Goal: Entertainment & Leisure: Browse casually

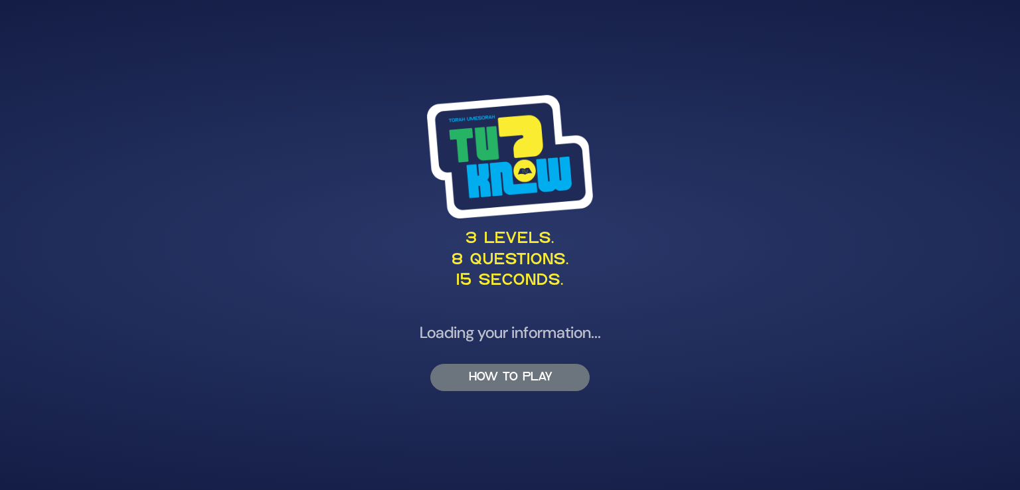
click at [489, 377] on button "HOW TO PLAY" at bounding box center [510, 377] width 159 height 27
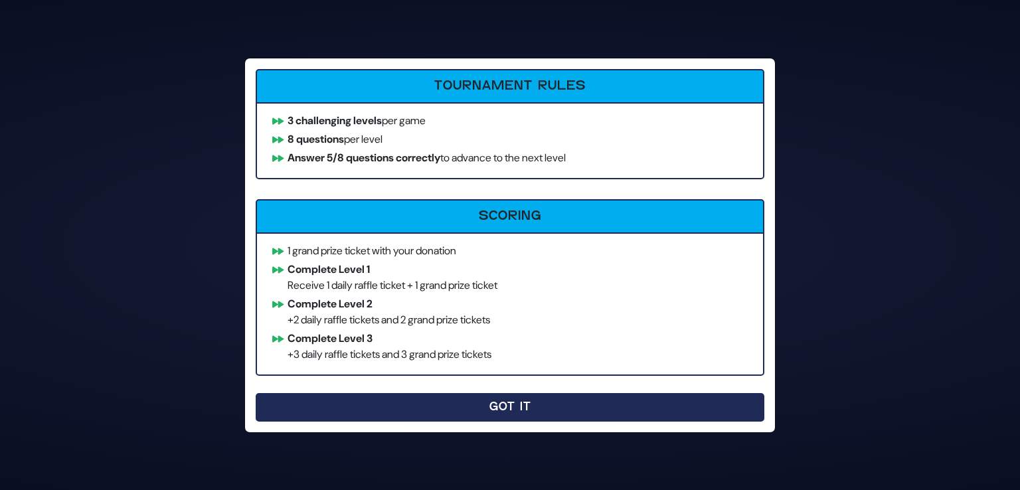
click at [513, 408] on button "Got It" at bounding box center [510, 407] width 509 height 29
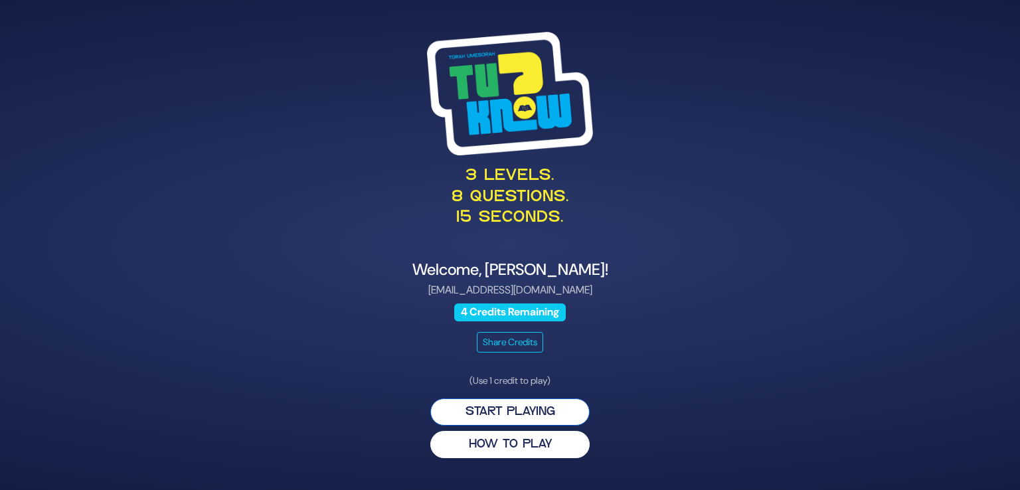
click at [520, 413] on button "Start Playing" at bounding box center [510, 412] width 159 height 27
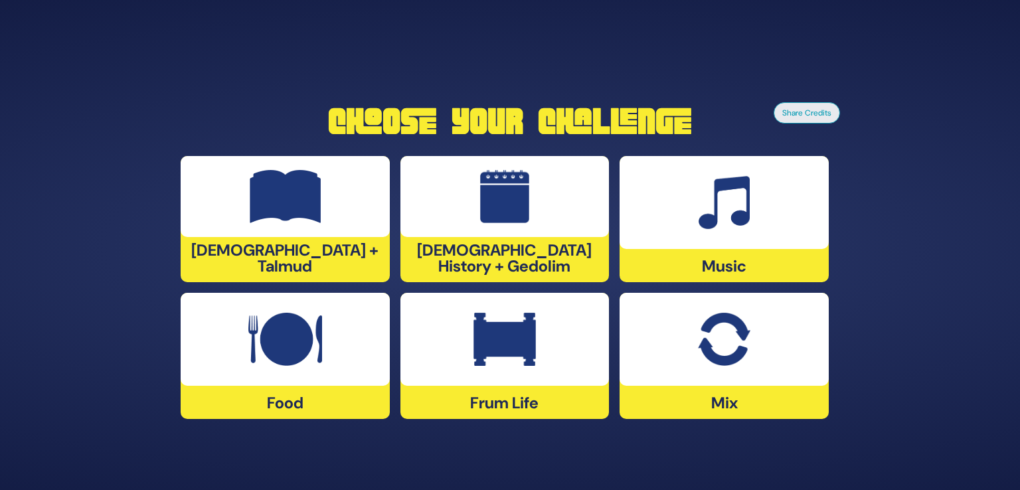
click at [513, 338] on img at bounding box center [505, 339] width 62 height 53
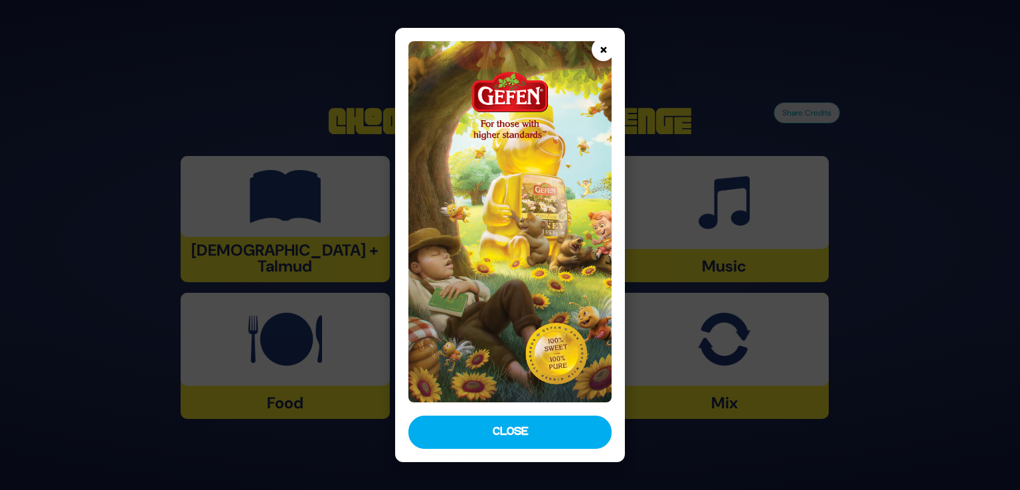
click at [603, 47] on button "×" at bounding box center [603, 49] width 23 height 23
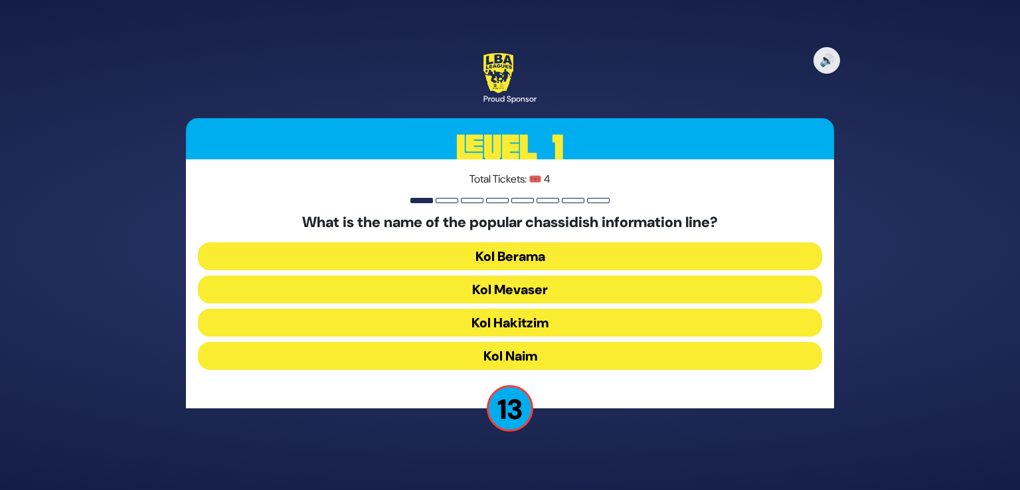
click at [527, 287] on button "Kol Mevaser" at bounding box center [510, 290] width 625 height 28
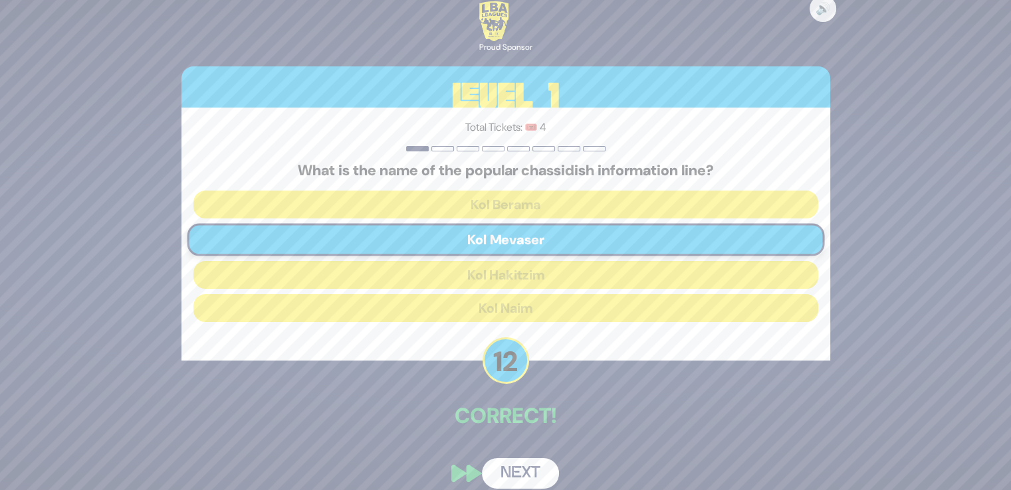
click at [515, 468] on button "Next" at bounding box center [520, 473] width 77 height 31
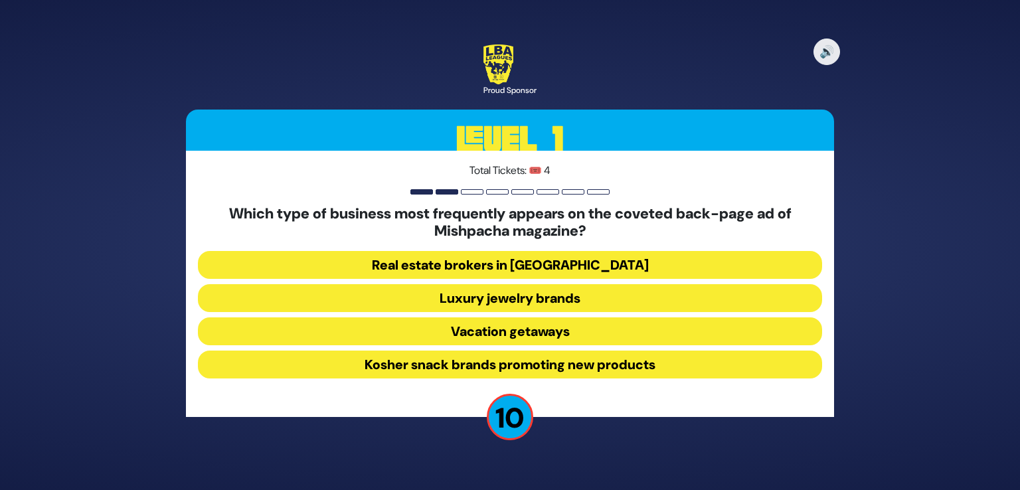
click at [564, 296] on button "Luxury jewelry brands" at bounding box center [510, 298] width 625 height 28
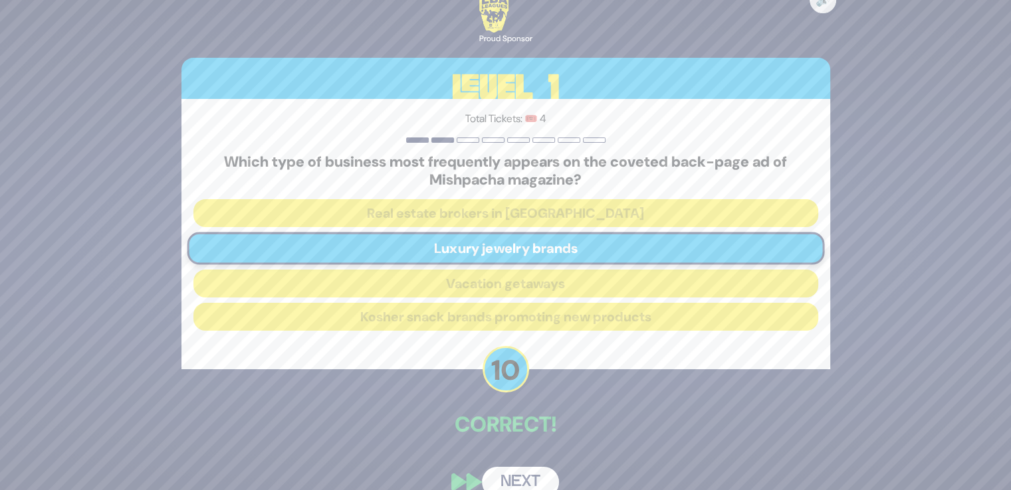
click at [536, 468] on button "Next" at bounding box center [520, 482] width 77 height 31
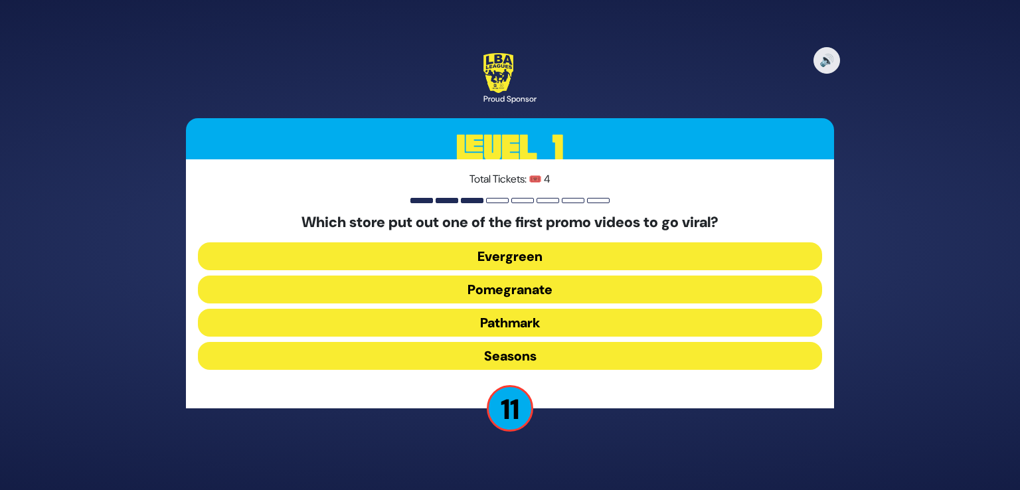
click at [537, 286] on button "Pomegranate" at bounding box center [510, 290] width 625 height 28
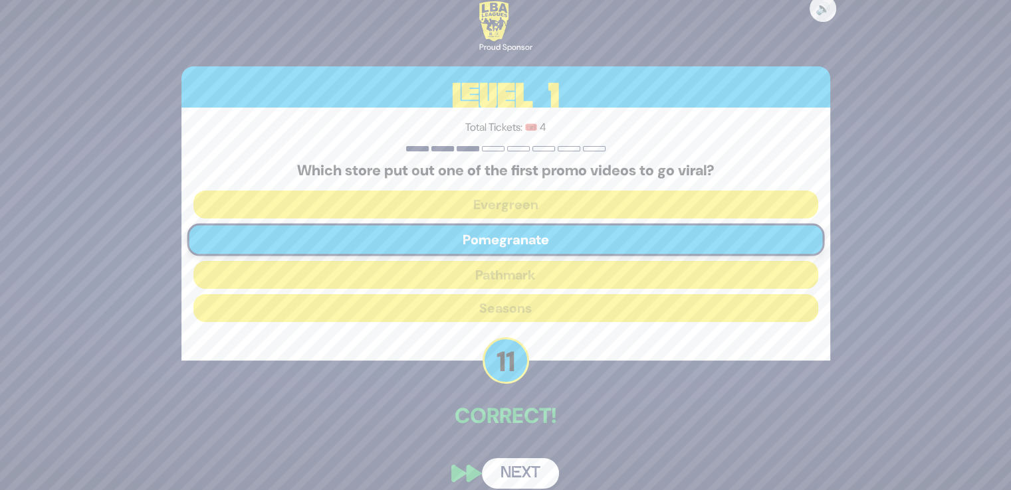
click at [508, 460] on button "Next" at bounding box center [520, 473] width 77 height 31
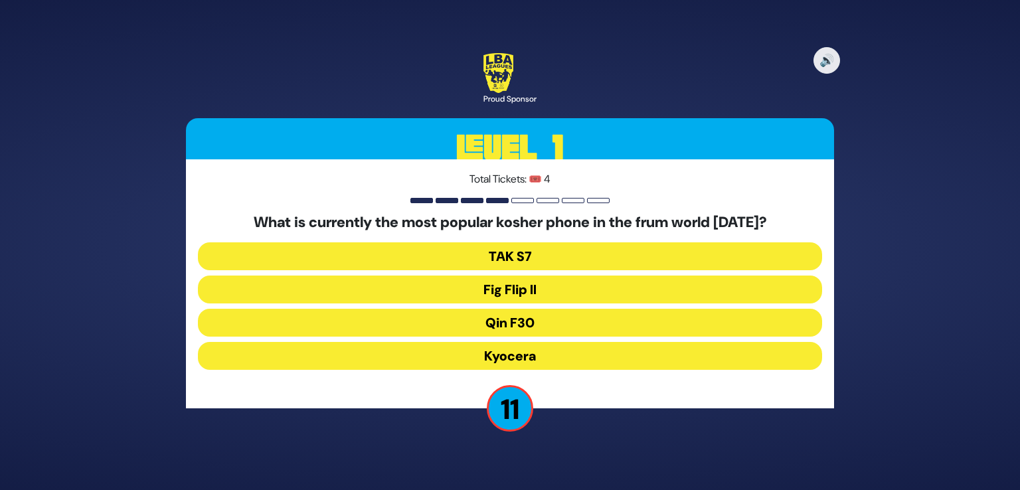
click at [502, 288] on button "Fig Flip II" at bounding box center [510, 290] width 625 height 28
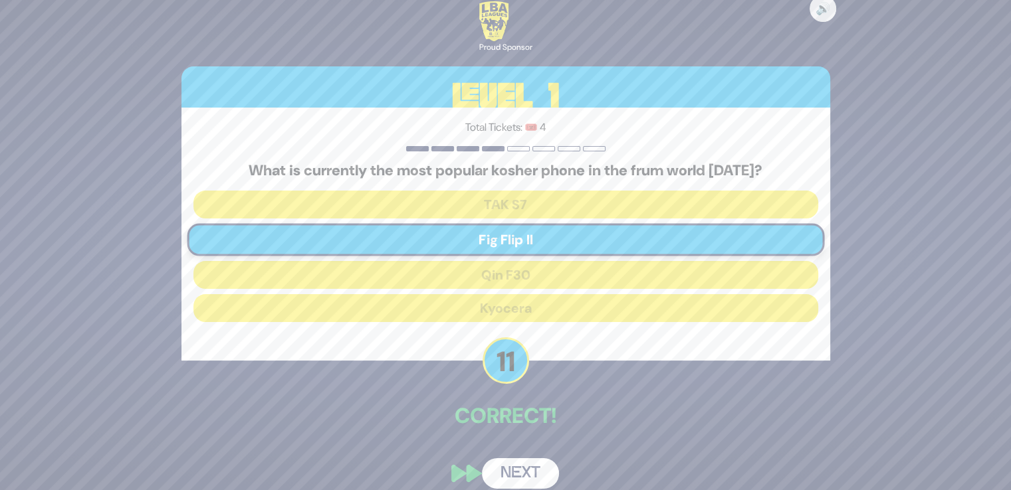
click at [520, 462] on button "Next" at bounding box center [520, 473] width 77 height 31
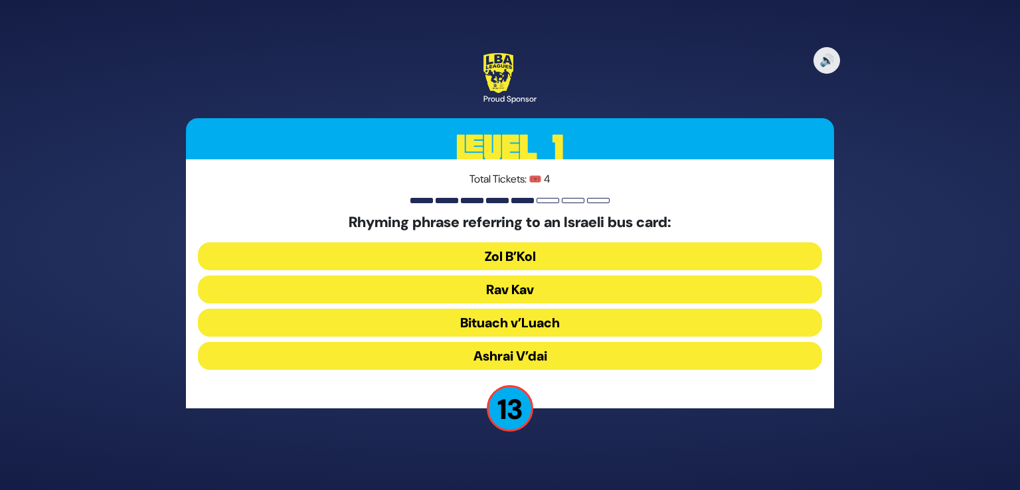
click at [558, 288] on button "Rav Kav" at bounding box center [510, 290] width 625 height 28
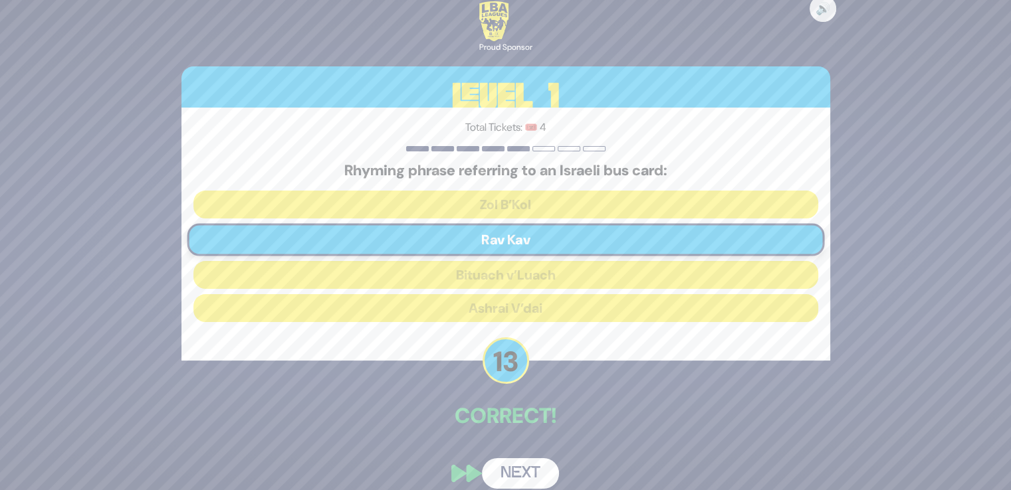
click at [510, 460] on button "Next" at bounding box center [520, 473] width 77 height 31
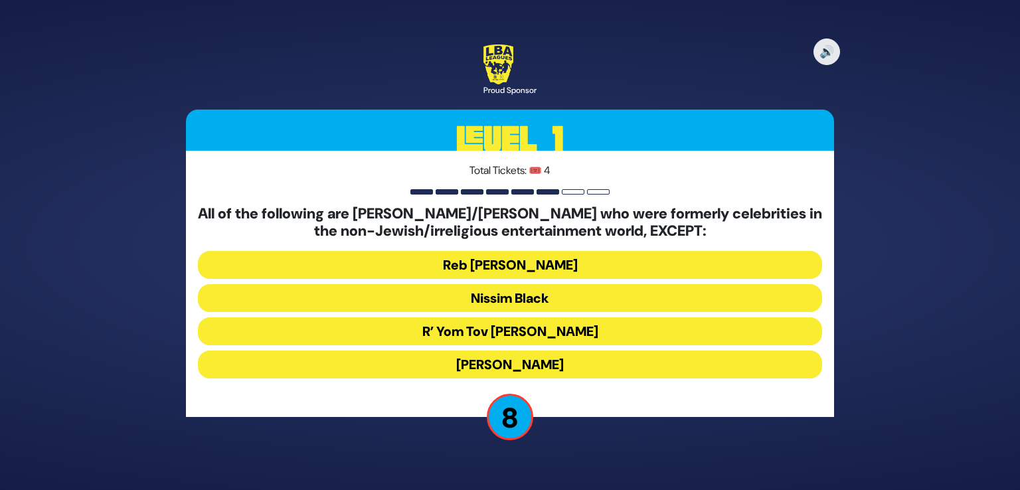
click at [553, 296] on button "Nissim Black" at bounding box center [510, 298] width 625 height 28
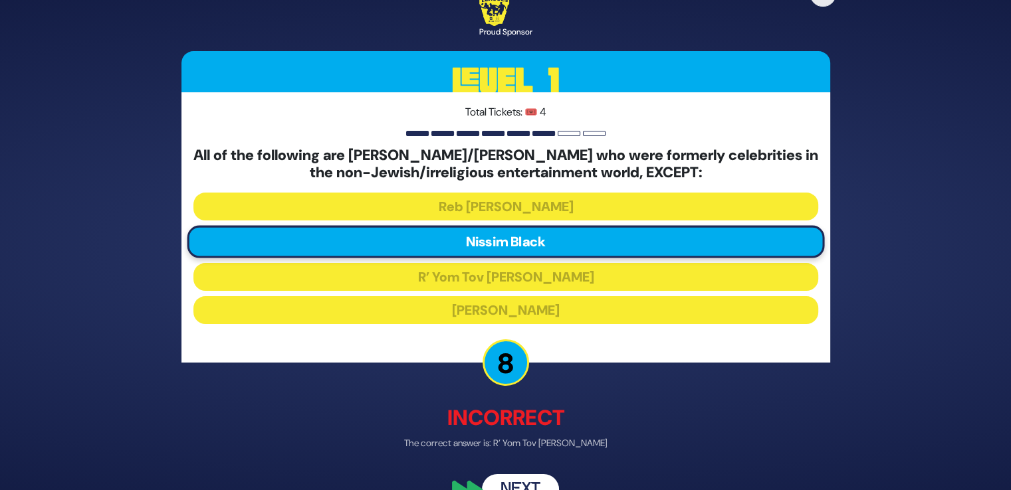
scroll to position [29, 0]
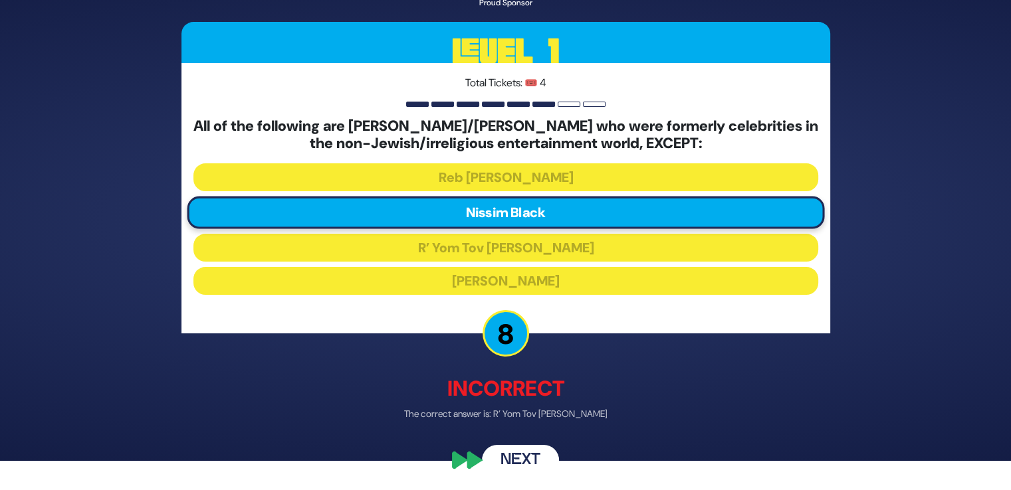
click at [510, 444] on button "Next" at bounding box center [520, 459] width 77 height 31
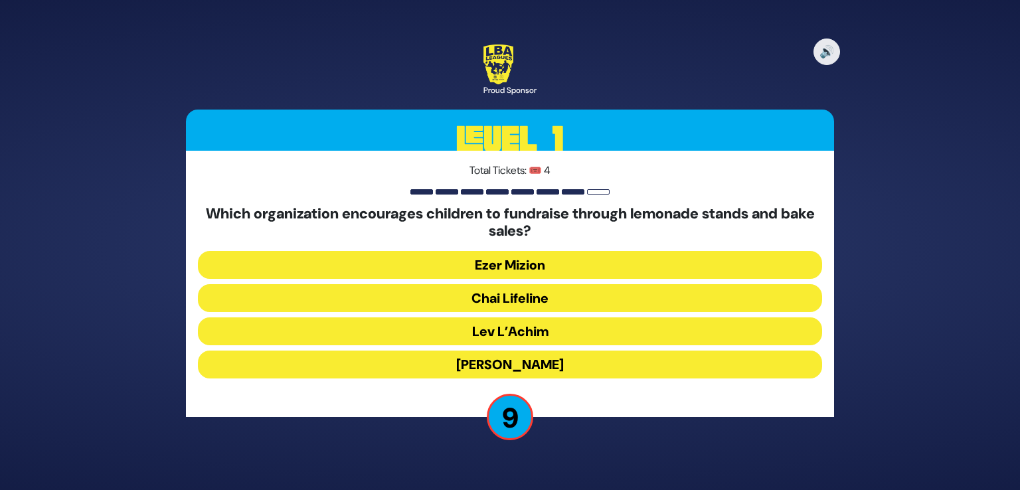
click at [522, 264] on button "Ezer Mizion" at bounding box center [510, 265] width 625 height 28
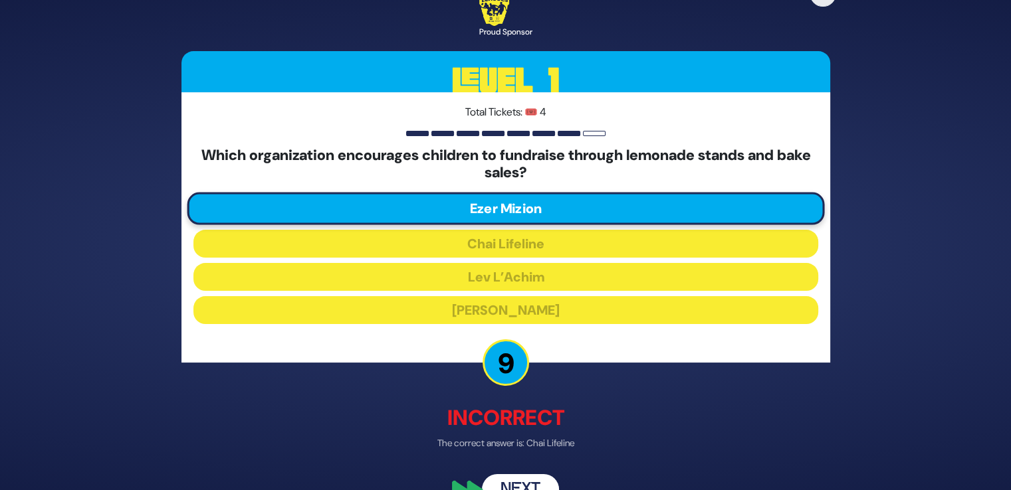
click at [517, 476] on button "Next" at bounding box center [520, 489] width 77 height 31
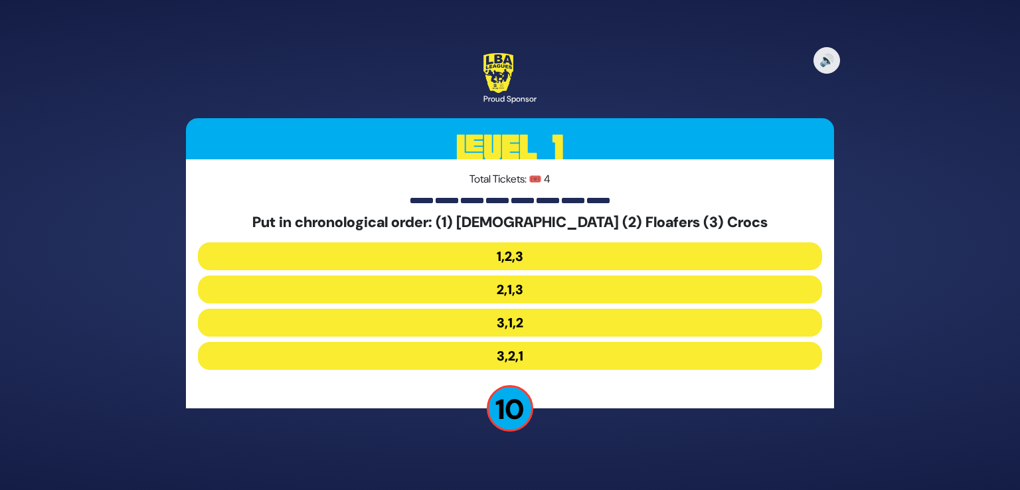
click at [514, 318] on button "3,1,2" at bounding box center [510, 323] width 625 height 28
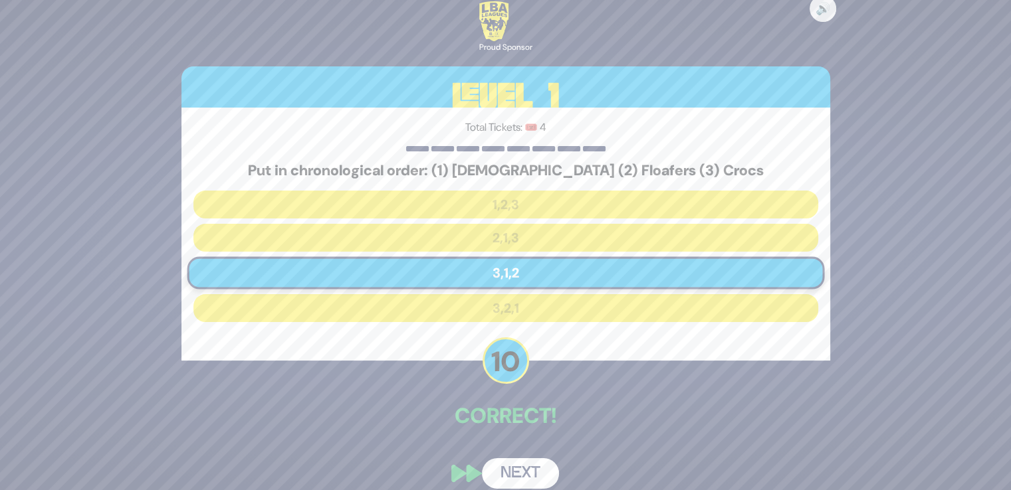
click at [522, 460] on button "Next" at bounding box center [520, 473] width 77 height 31
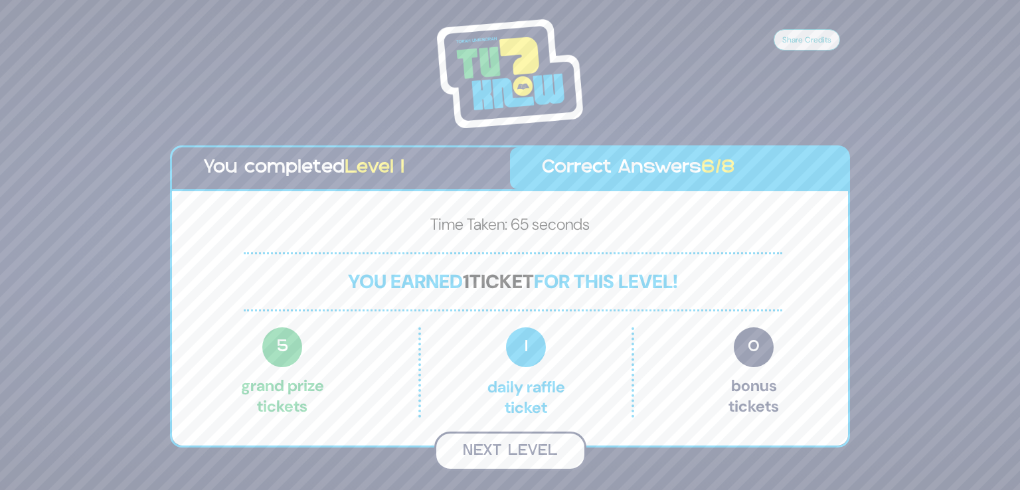
click at [518, 450] on button "Next Level" at bounding box center [511, 451] width 152 height 39
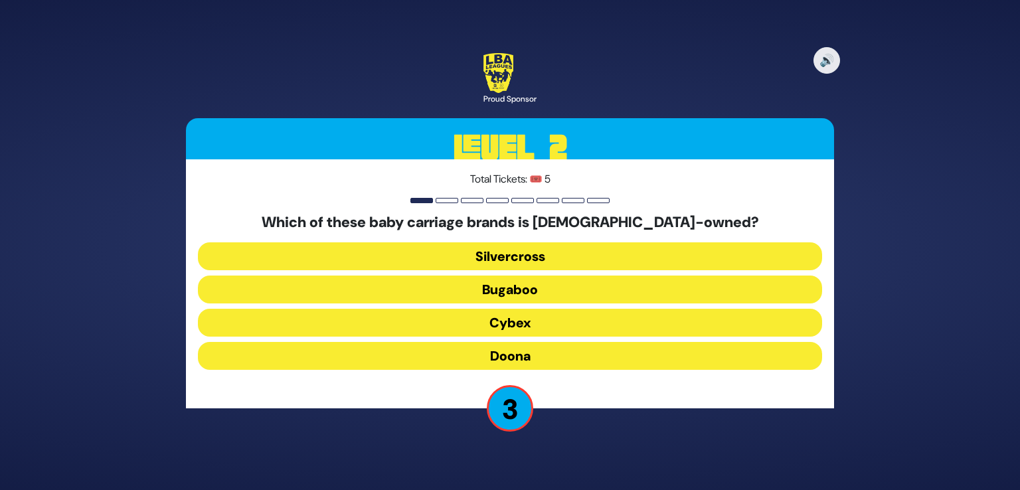
click at [541, 320] on button "Cybex" at bounding box center [510, 323] width 625 height 28
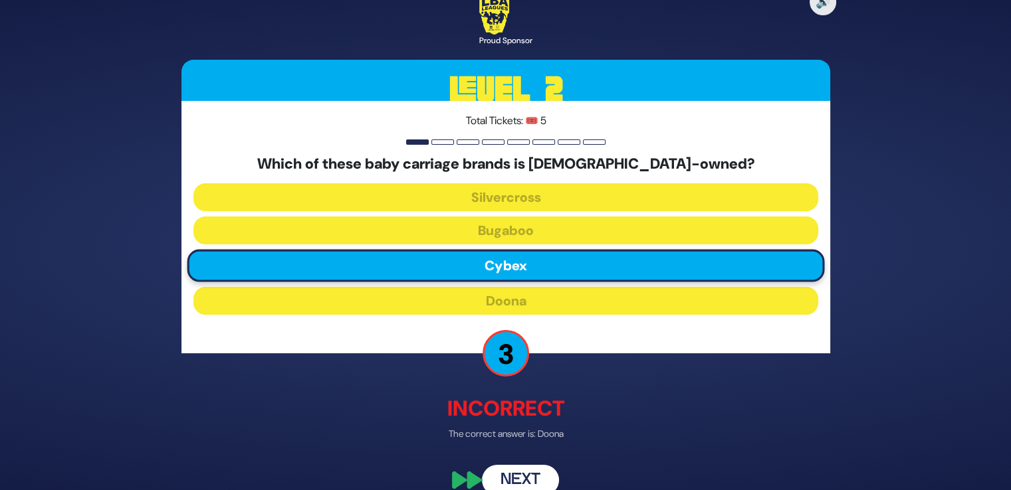
click at [534, 478] on button "Next" at bounding box center [520, 480] width 77 height 31
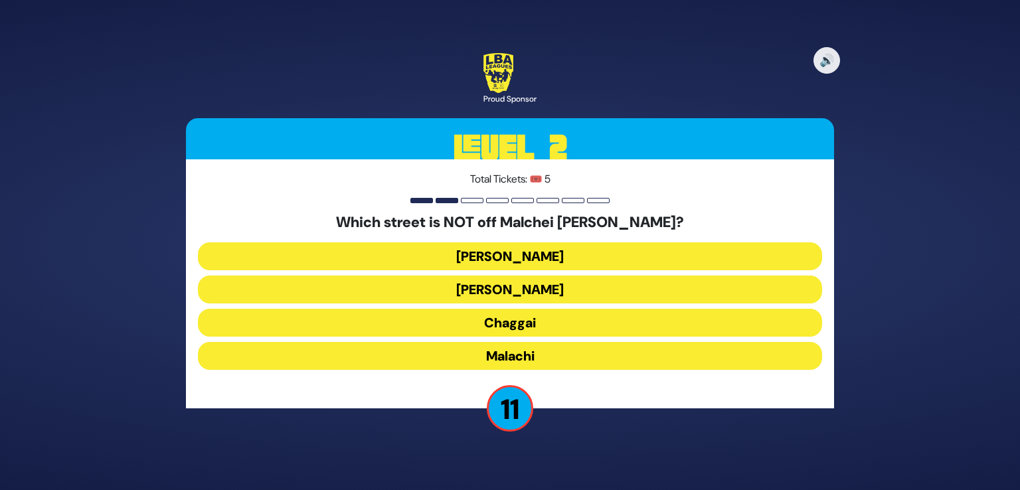
click at [542, 317] on button "Chaggai" at bounding box center [510, 323] width 625 height 28
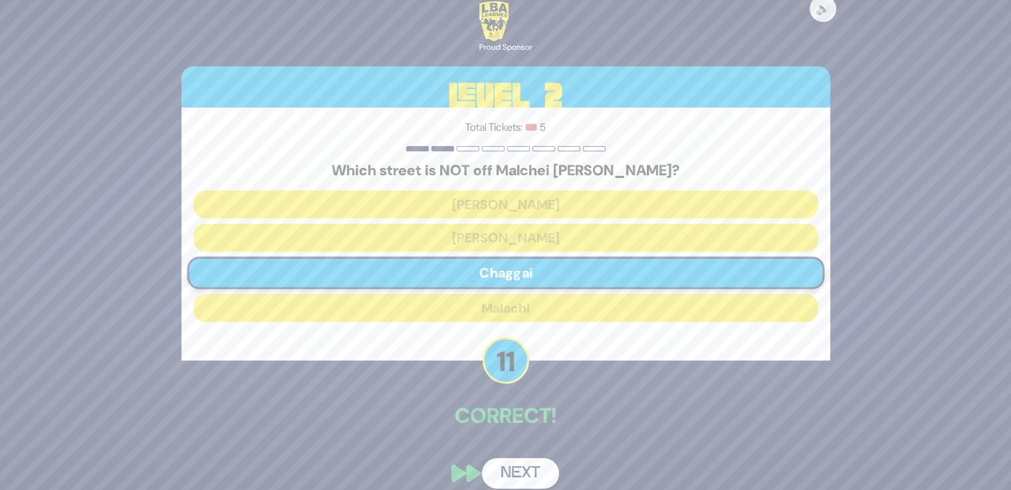
click at [535, 465] on button "Next" at bounding box center [520, 473] width 77 height 31
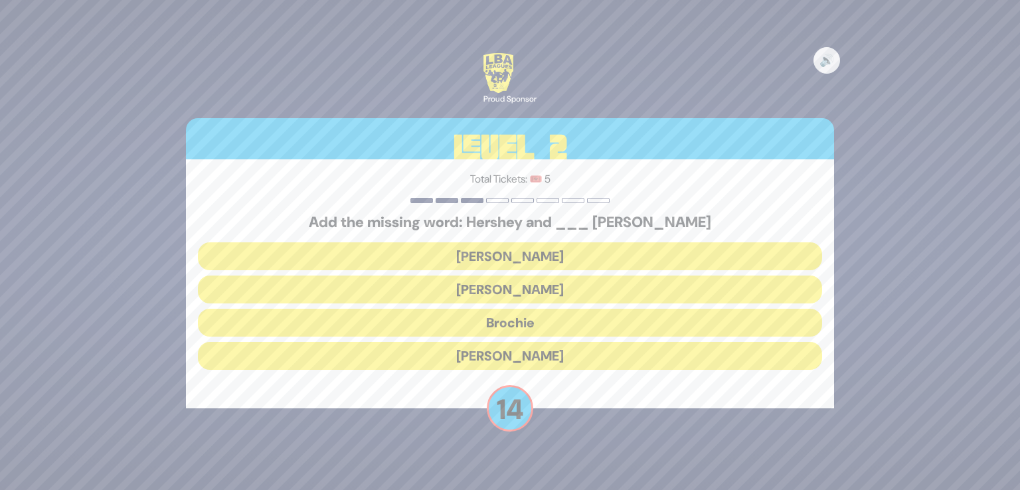
click at [504, 257] on button "Raizy" at bounding box center [510, 256] width 625 height 28
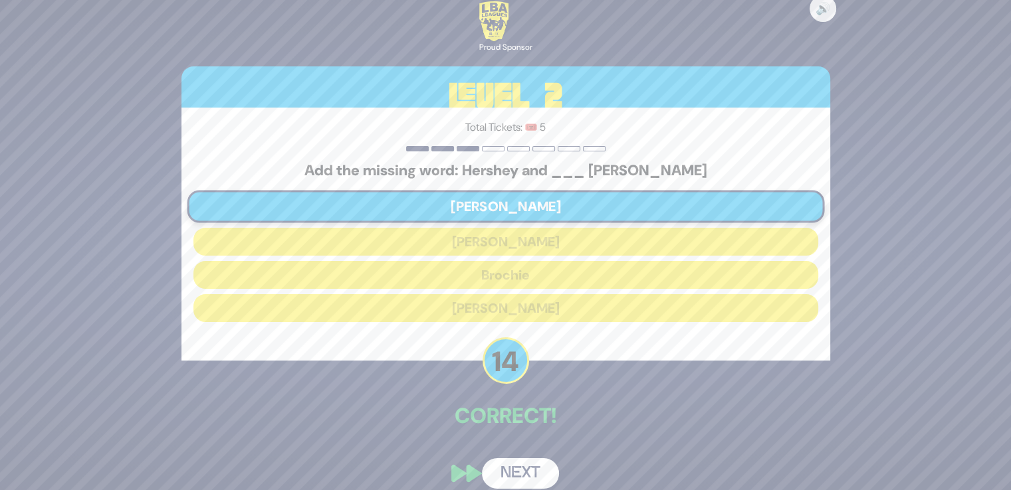
click at [524, 468] on button "Next" at bounding box center [520, 473] width 77 height 31
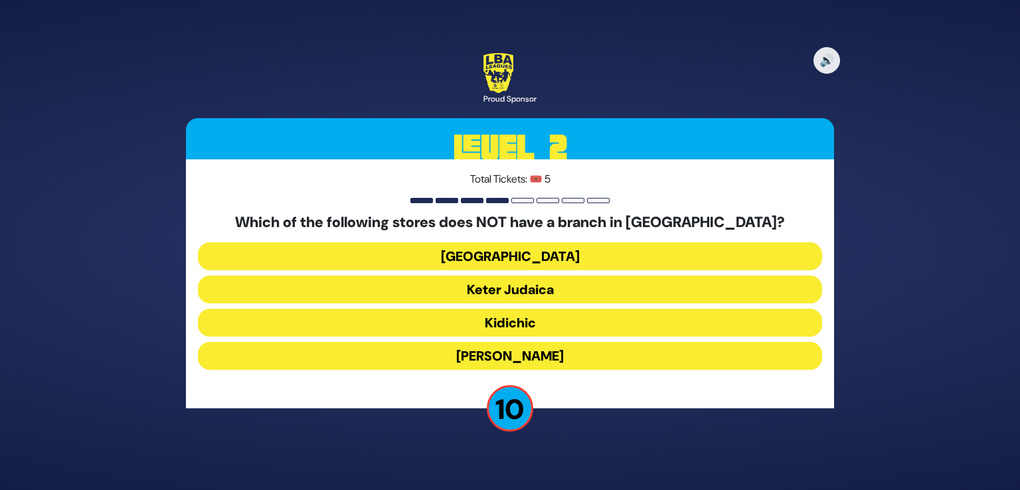
click at [537, 289] on button "Keter Judaica" at bounding box center [510, 290] width 625 height 28
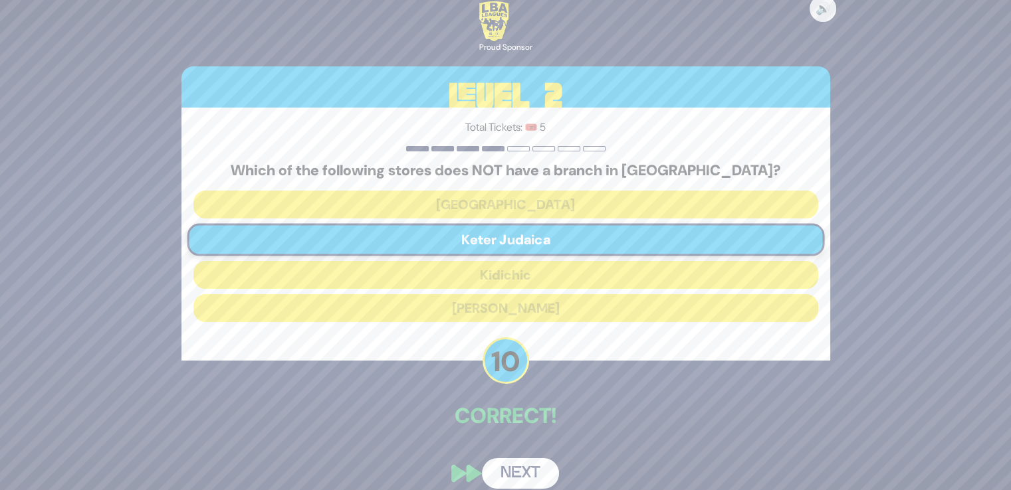
click at [522, 469] on button "Next" at bounding box center [520, 473] width 77 height 31
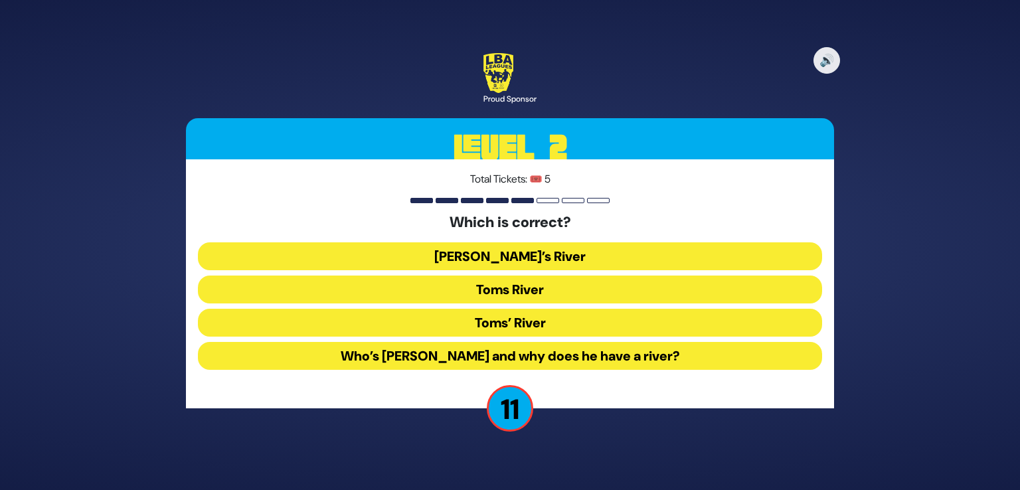
click at [525, 288] on button "Toms River" at bounding box center [510, 290] width 625 height 28
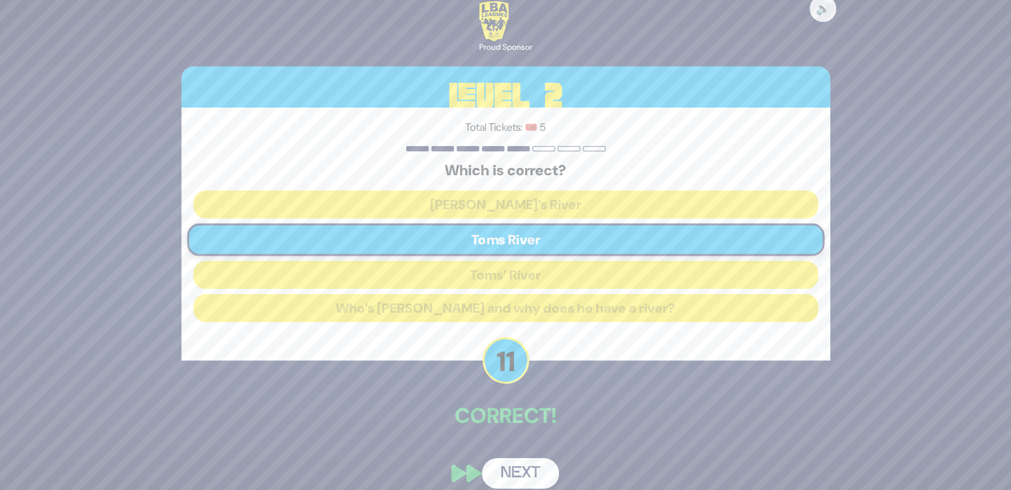
click at [527, 465] on button "Next" at bounding box center [520, 473] width 77 height 31
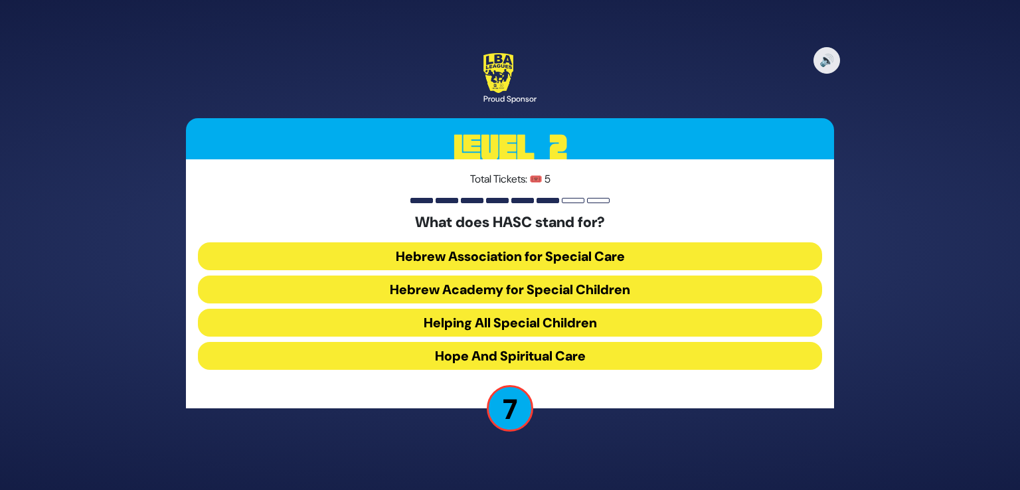
click at [434, 285] on button "Hebrew Academy for Special Children" at bounding box center [510, 290] width 625 height 28
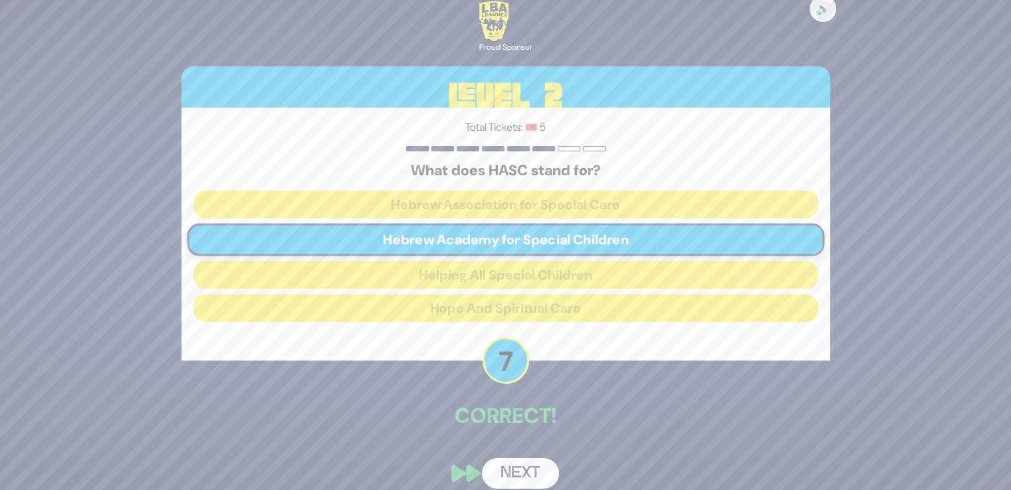
click at [522, 464] on button "Next" at bounding box center [520, 473] width 77 height 31
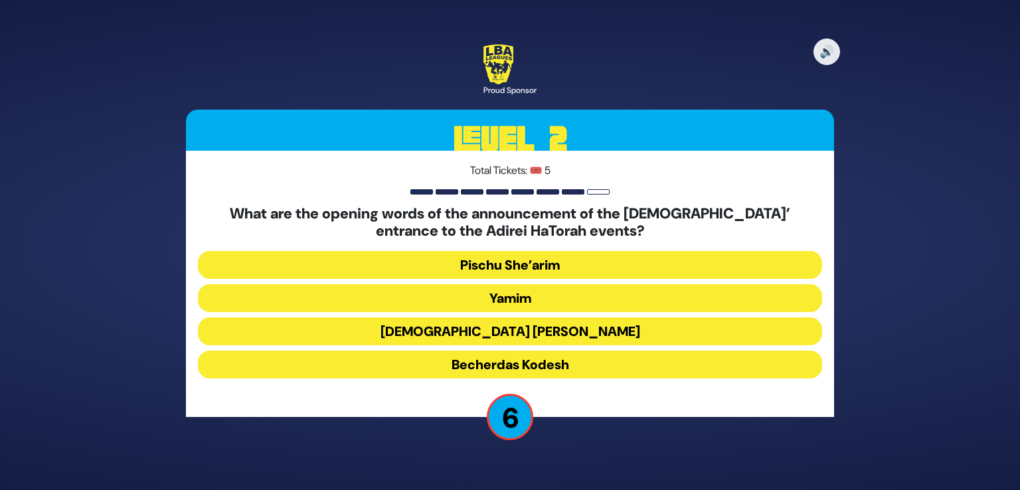
click at [512, 361] on button "Becherdas Kodesh" at bounding box center [510, 365] width 625 height 28
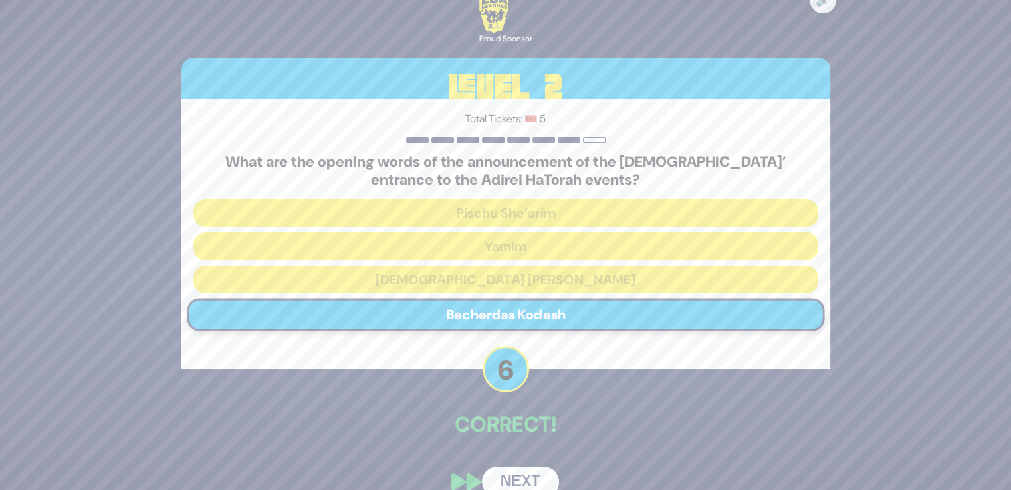
click at [526, 474] on button "Next" at bounding box center [520, 482] width 77 height 31
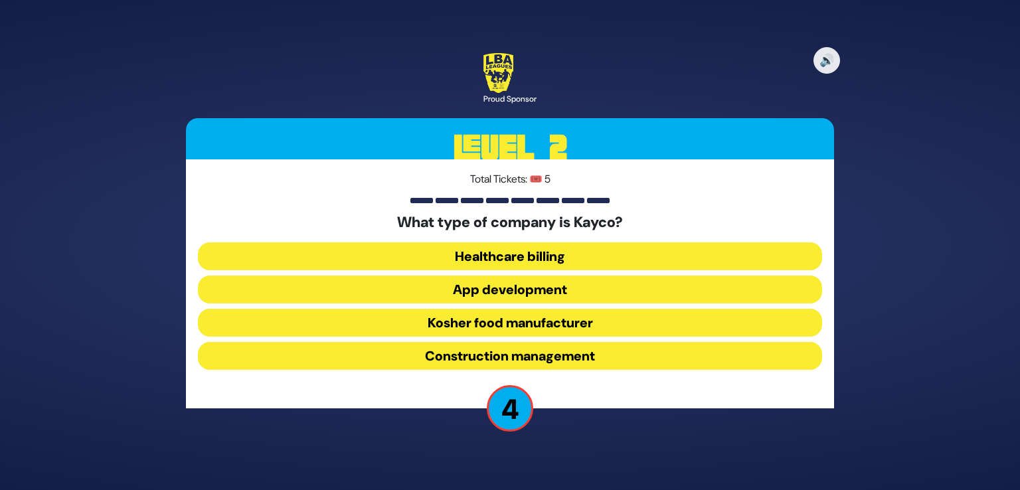
click at [504, 253] on button "Healthcare billing" at bounding box center [510, 256] width 625 height 28
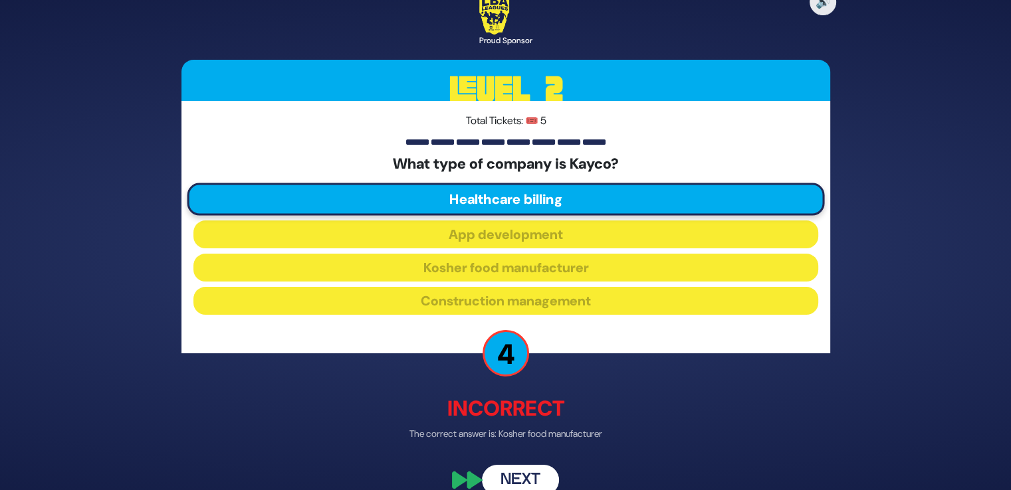
click at [527, 466] on button "Next" at bounding box center [520, 480] width 77 height 31
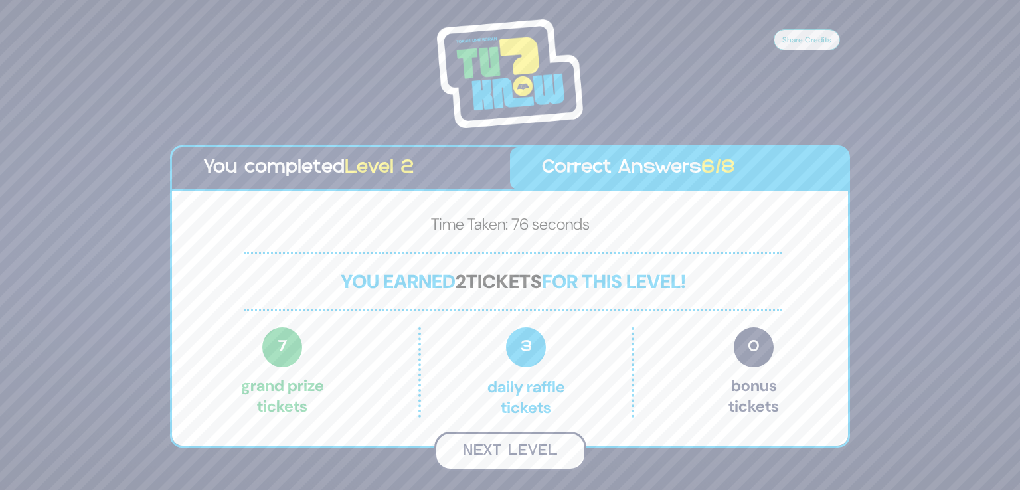
click at [520, 442] on button "Next Level" at bounding box center [511, 451] width 152 height 39
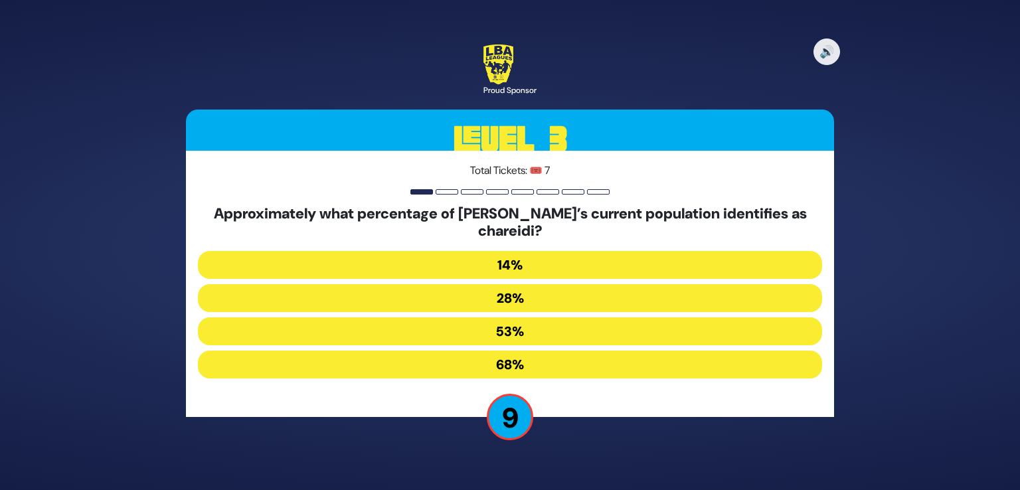
click at [507, 330] on button "53%" at bounding box center [510, 332] width 625 height 28
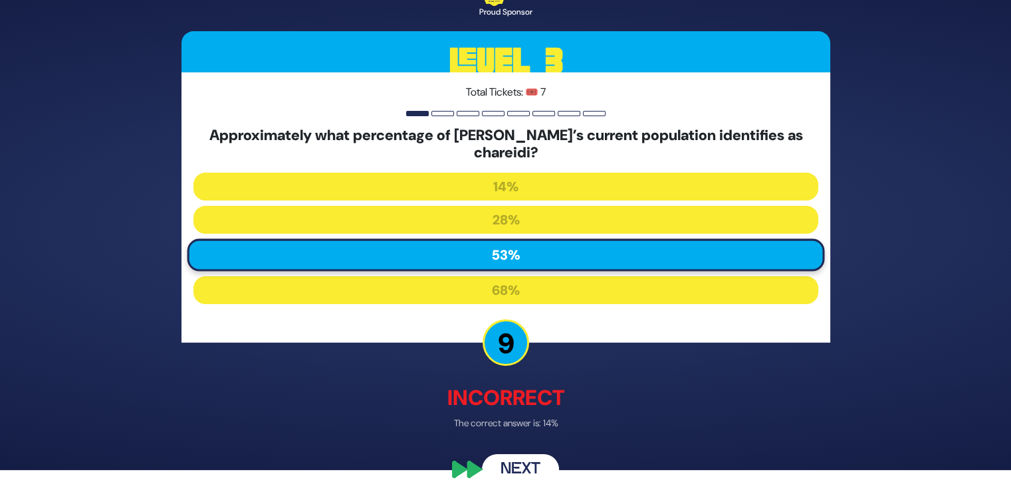
scroll to position [29, 0]
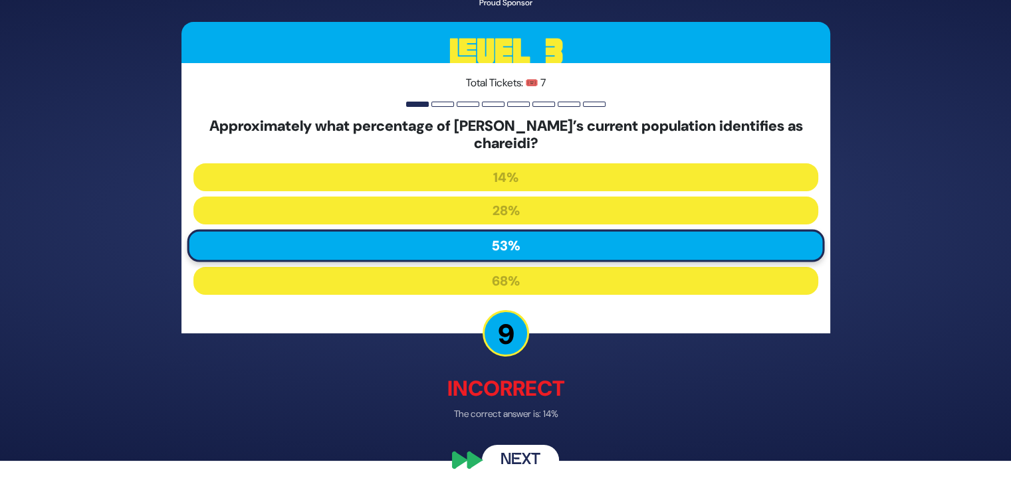
click at [530, 452] on button "Next" at bounding box center [520, 459] width 77 height 31
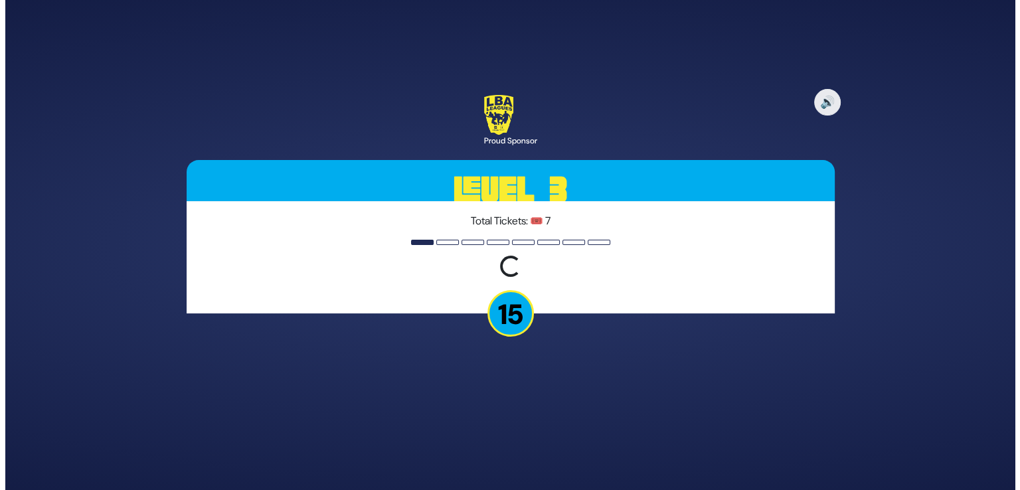
scroll to position [0, 0]
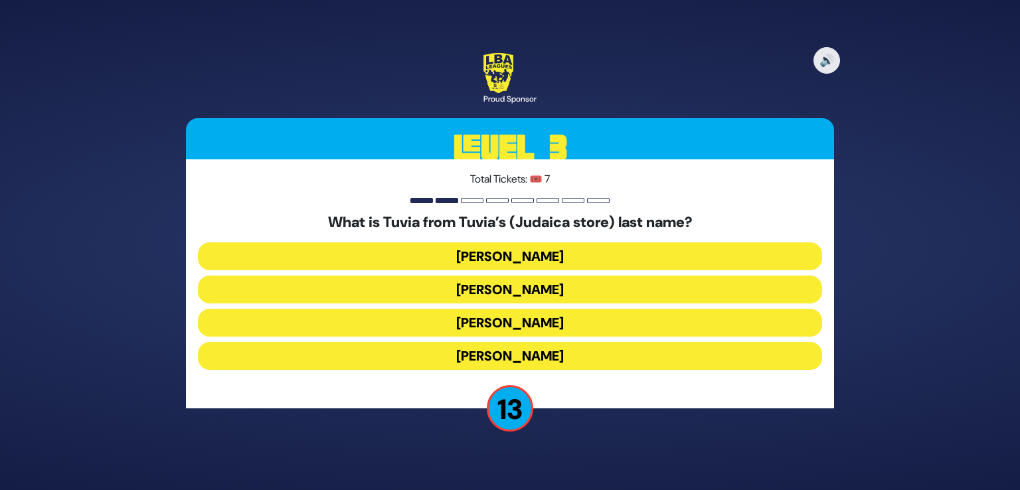
click at [510, 322] on button "Rotberg" at bounding box center [510, 323] width 625 height 28
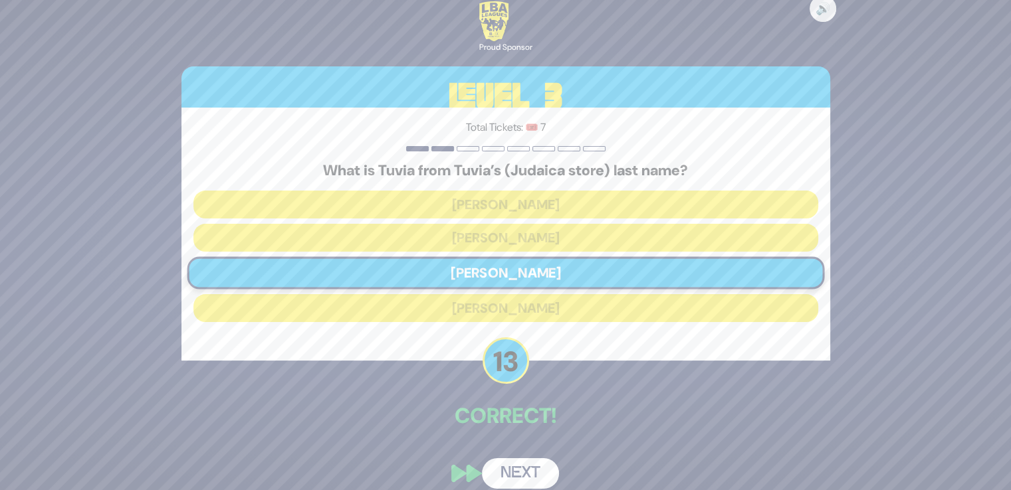
click at [516, 466] on button "Next" at bounding box center [520, 473] width 77 height 31
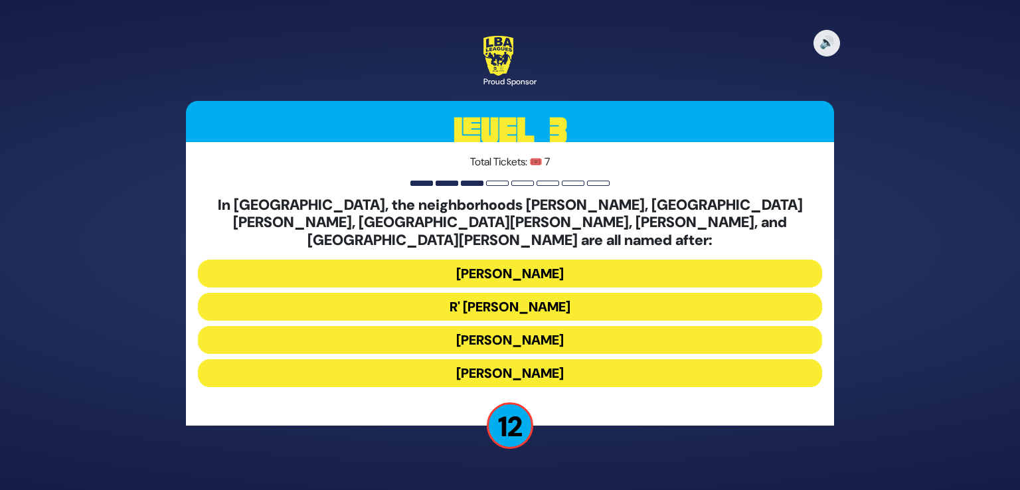
click at [520, 336] on button "Moses Montefiore" at bounding box center [510, 340] width 625 height 28
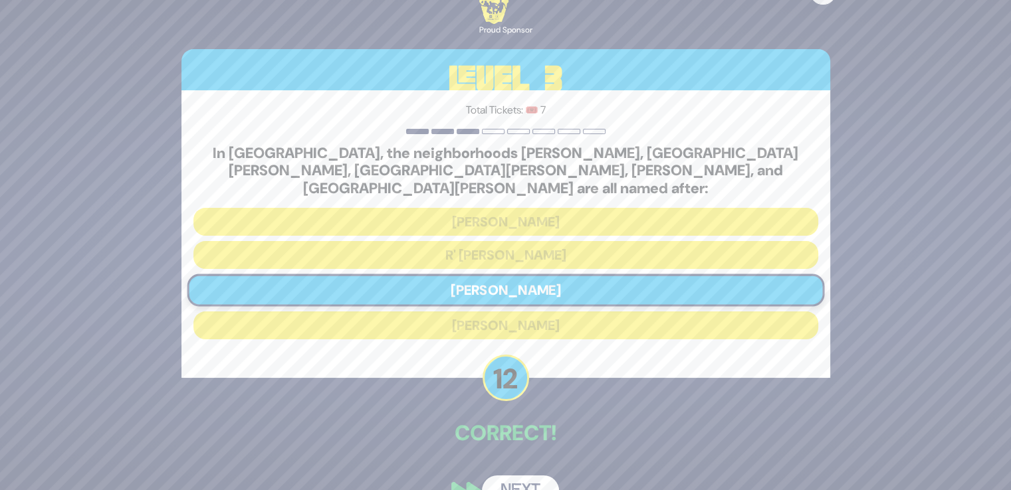
click at [533, 476] on button "Next" at bounding box center [520, 491] width 77 height 31
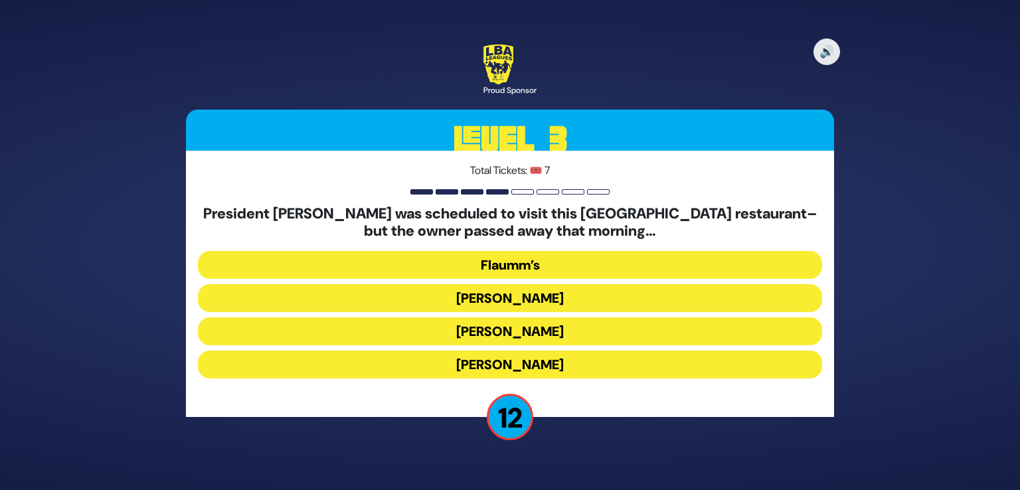
click at [505, 322] on button "Gottlieb’s" at bounding box center [510, 332] width 625 height 28
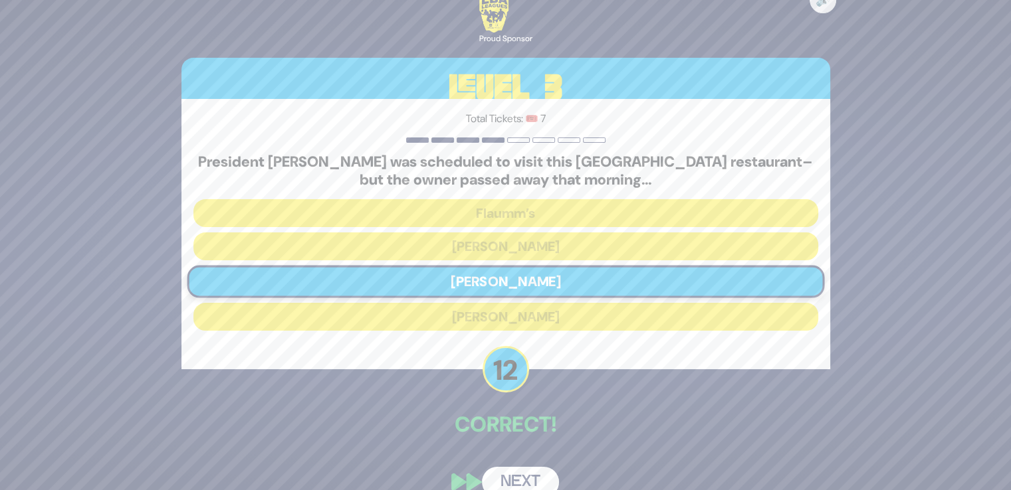
click at [517, 472] on button "Next" at bounding box center [520, 482] width 77 height 31
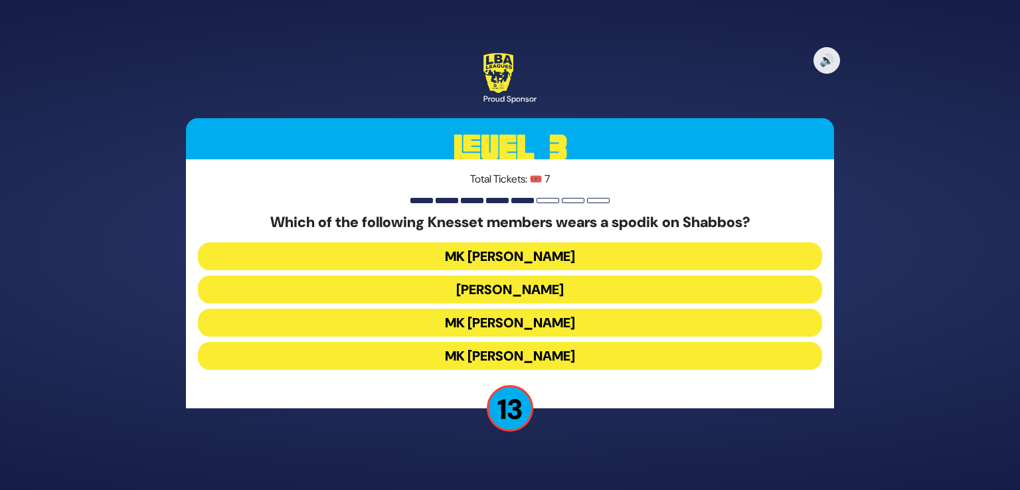
click at [553, 285] on button "MK Meir Porush" at bounding box center [510, 290] width 625 height 28
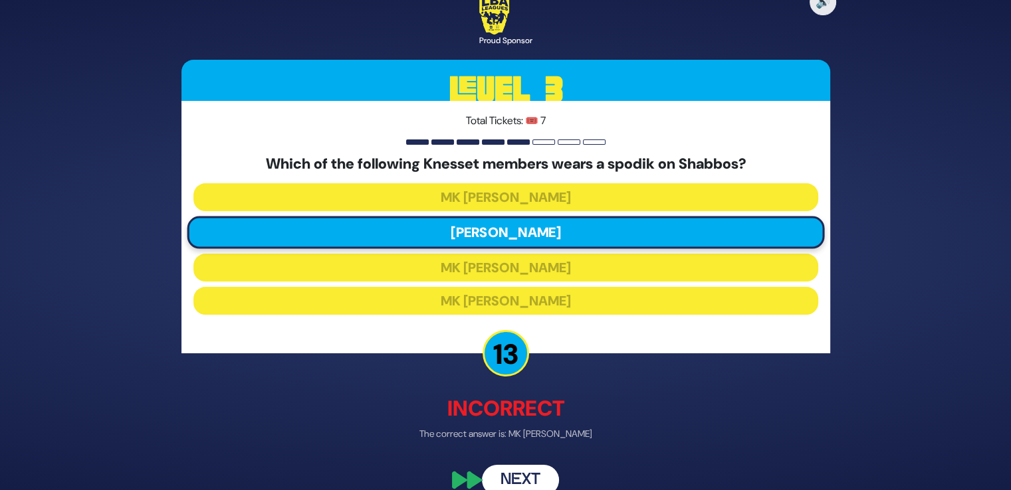
click at [515, 474] on button "Next" at bounding box center [520, 480] width 77 height 31
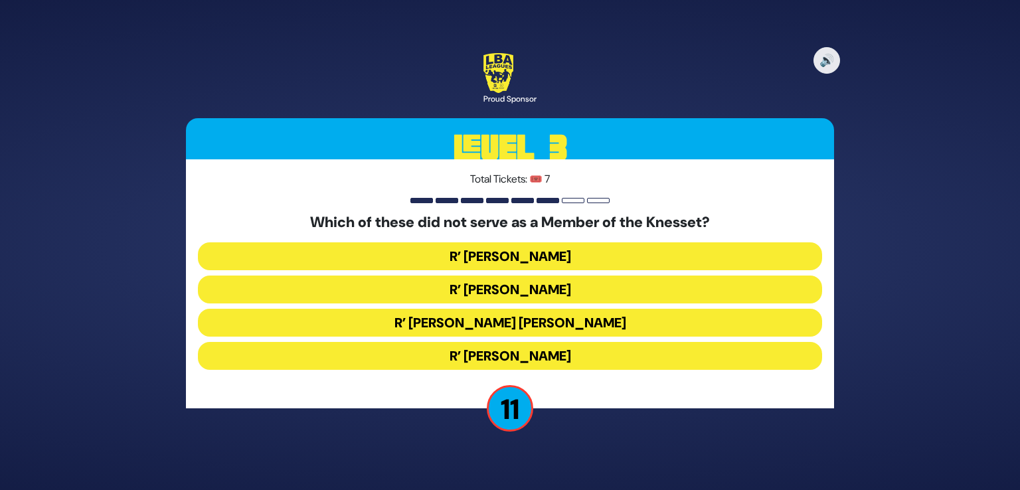
click at [542, 353] on button "R’ Moshe Blau" at bounding box center [510, 356] width 625 height 28
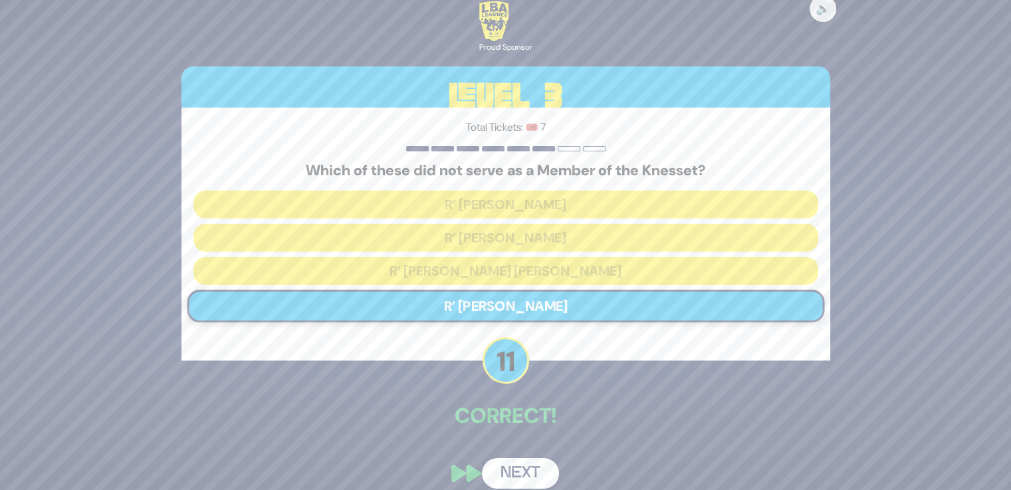
click at [526, 466] on button "Next" at bounding box center [520, 473] width 77 height 31
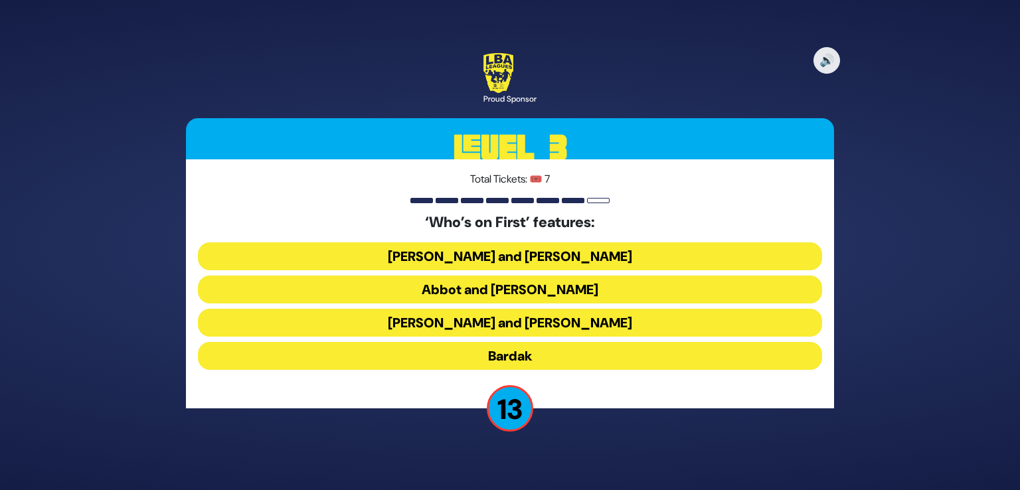
click at [529, 287] on button "Abbot and Costello" at bounding box center [510, 290] width 625 height 28
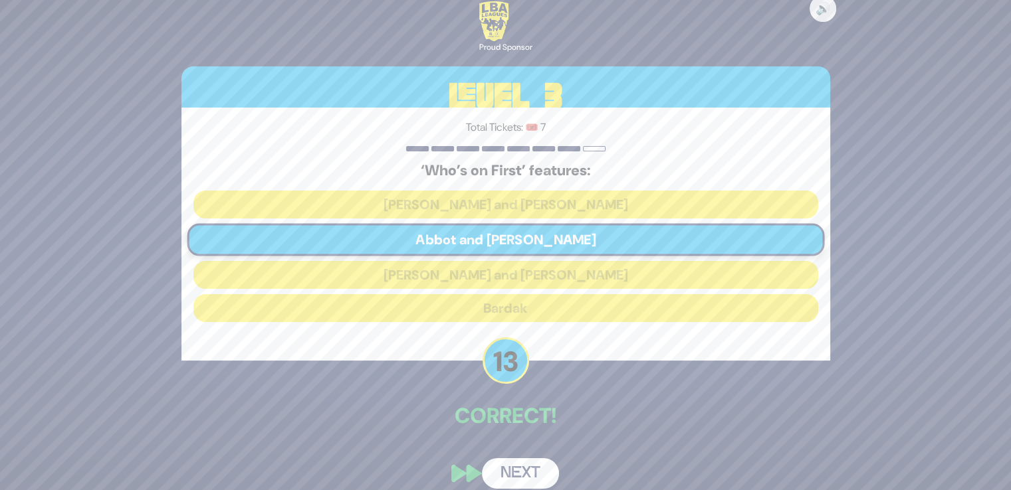
click at [524, 466] on button "Next" at bounding box center [520, 473] width 77 height 31
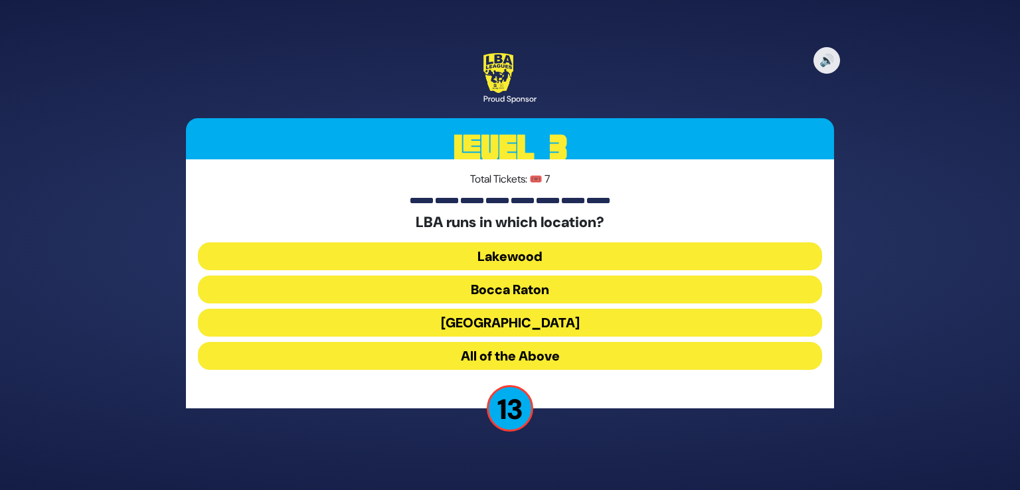
click at [530, 253] on button "Lakewood" at bounding box center [510, 256] width 625 height 28
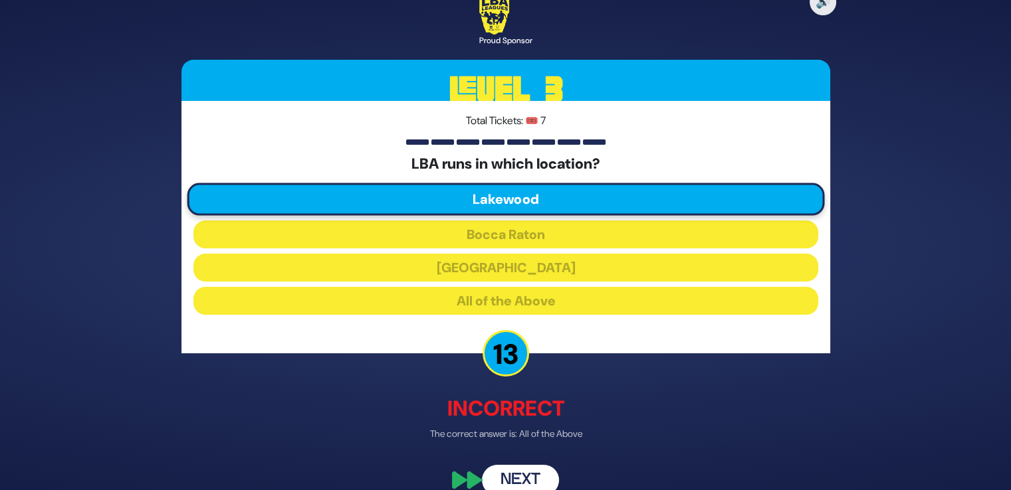
click at [529, 471] on button "Next" at bounding box center [520, 480] width 77 height 31
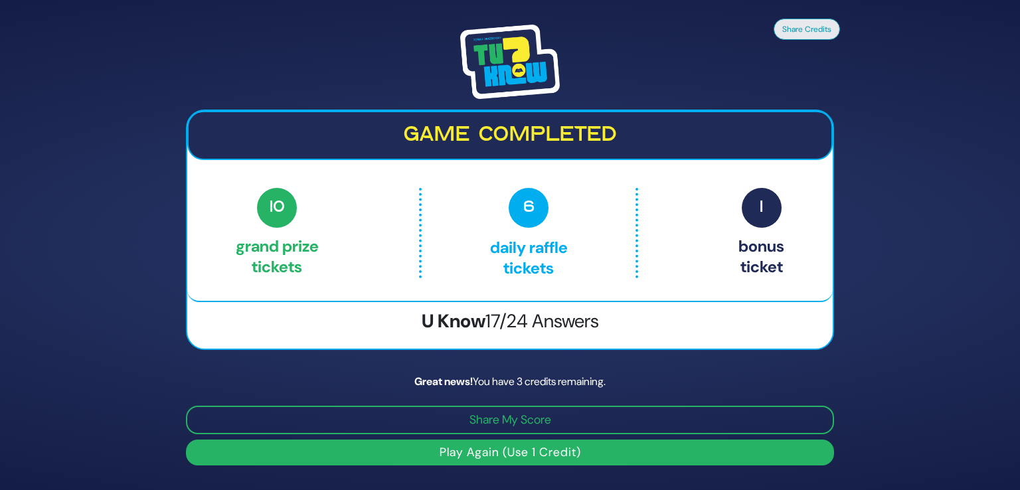
click at [487, 450] on button "Play Again (Use 1 Credit)" at bounding box center [510, 453] width 648 height 26
click at [508, 447] on button "Play Again (Use 1 Credit)" at bounding box center [510, 453] width 648 height 26
click at [67, 371] on div "Share Credits Game completed 10 Grand Prize tickets 6 Daily Raffle tickets 1 Bo…" at bounding box center [510, 245] width 1020 height 490
click at [516, 450] on button "Play Again (Use 1 Credit)" at bounding box center [510, 453] width 648 height 26
click at [454, 451] on button "Play Again (Use 1 Credit)" at bounding box center [510, 453] width 648 height 26
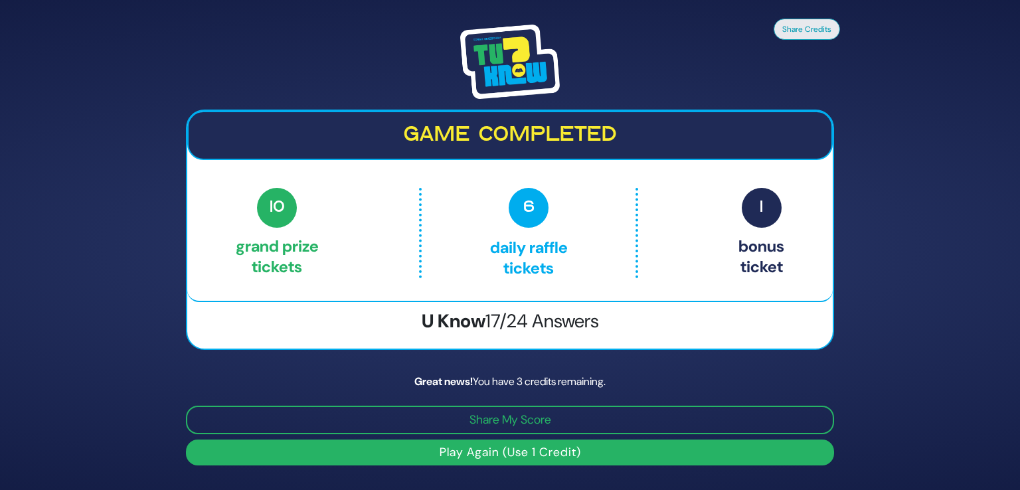
click at [418, 231] on div "10 Grand Prize tickets 6 Daily Raffle tickets 1 Bonus ticket" at bounding box center [510, 233] width 549 height 90
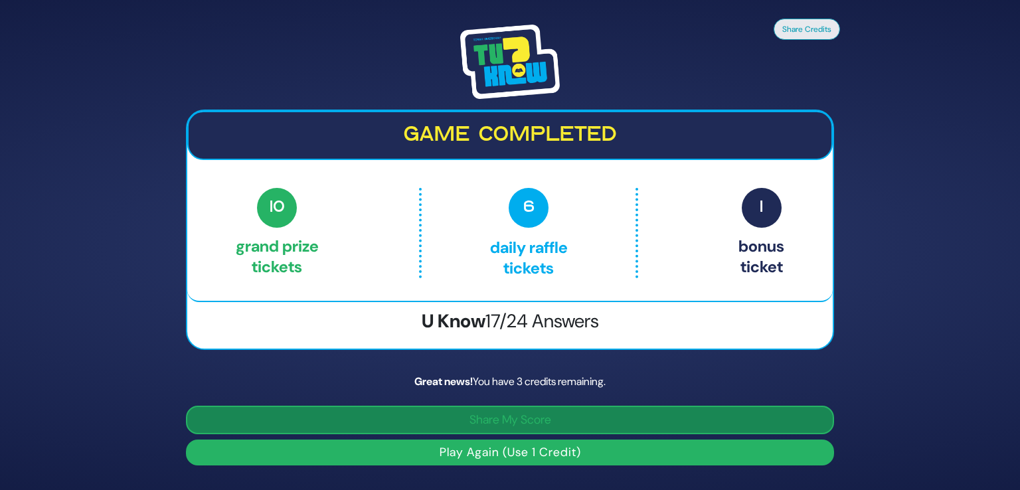
click at [521, 420] on button "Share My Score" at bounding box center [510, 420] width 648 height 29
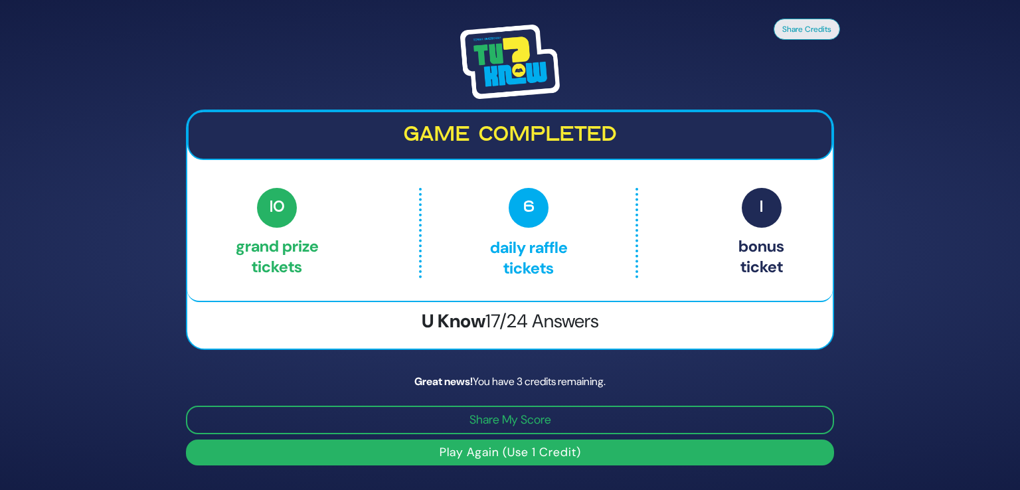
click at [498, 451] on button "Play Again (Use 1 Credit)" at bounding box center [510, 453] width 648 height 26
drag, startPoint x: 498, startPoint y: 451, endPoint x: 467, endPoint y: 445, distance: 31.1
click at [467, 445] on button "Play Again (Use 1 Credit)" at bounding box center [510, 453] width 648 height 26
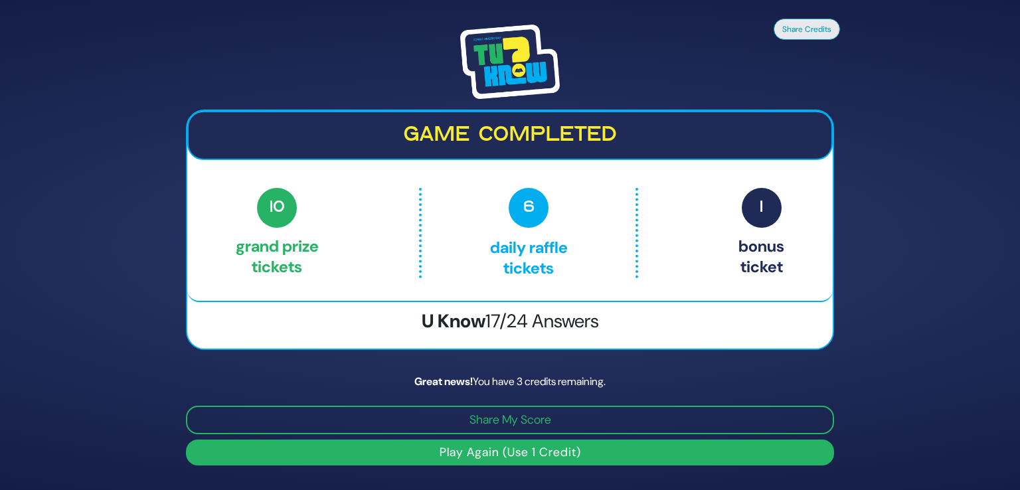
click at [467, 445] on button "Play Again (Use 1 Credit)" at bounding box center [510, 453] width 648 height 26
click at [608, 184] on div "Game completed 10 Grand Prize tickets 6 Daily Raffle tickets 1 Bonus ticket 10 …" at bounding box center [510, 207] width 646 height 192
click at [500, 340] on div "Game completed 10 Grand Prize tickets 6 Daily Raffle tickets 1 Bonus ticket 10 …" at bounding box center [510, 230] width 648 height 241
click at [511, 58] on img at bounding box center [510, 62] width 100 height 74
click at [103, 236] on div "Share Credits Game completed 10 Grand Prize tickets 6 Daily Raffle tickets 1 Bo…" at bounding box center [510, 245] width 1020 height 490
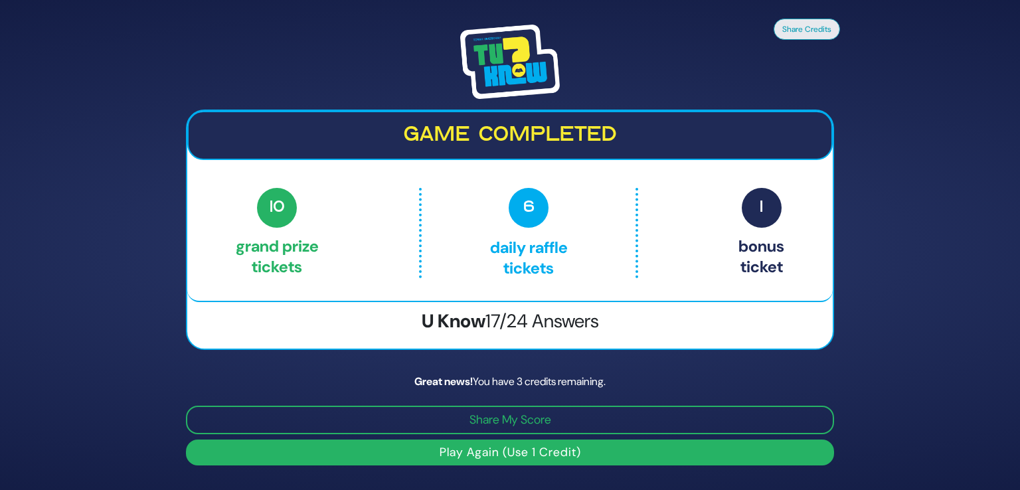
click at [474, 452] on button "Play Again (Use 1 Credit)" at bounding box center [510, 453] width 648 height 26
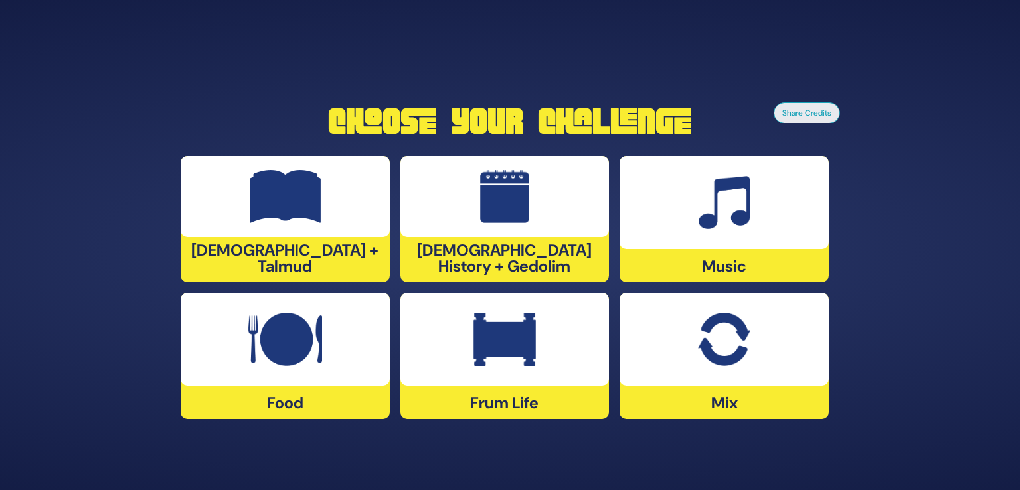
click at [412, 227] on div at bounding box center [505, 196] width 209 height 81
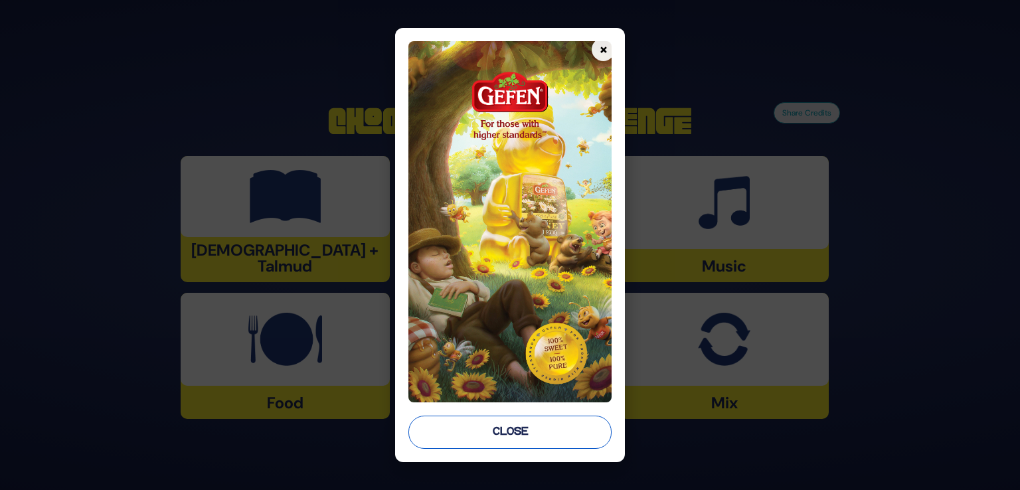
click at [557, 436] on button "Close" at bounding box center [510, 432] width 203 height 33
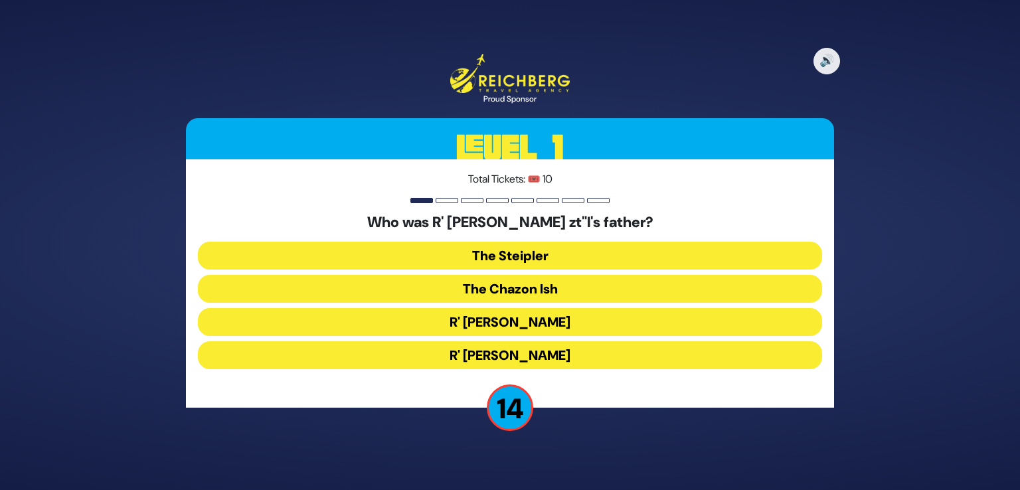
click at [481, 258] on button "The Steipler" at bounding box center [510, 256] width 625 height 28
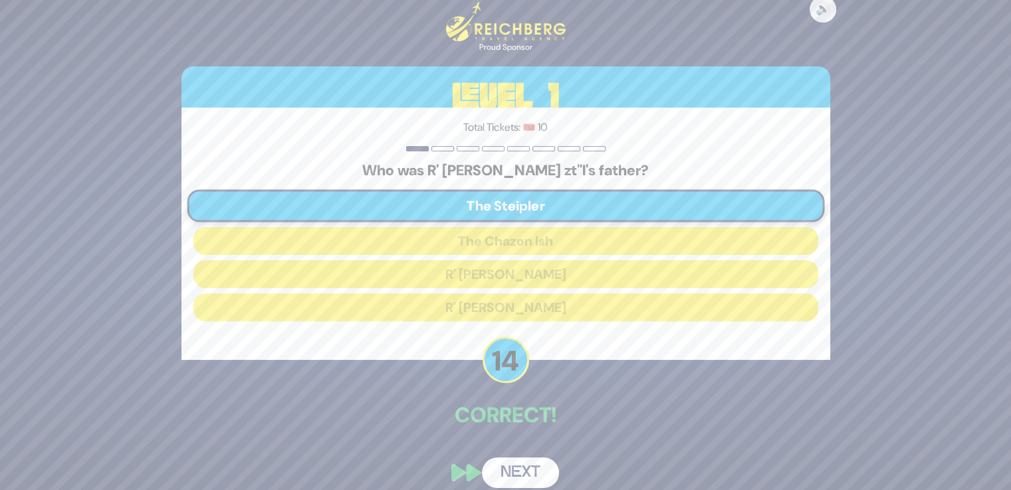
click at [521, 468] on button "Next" at bounding box center [520, 473] width 77 height 31
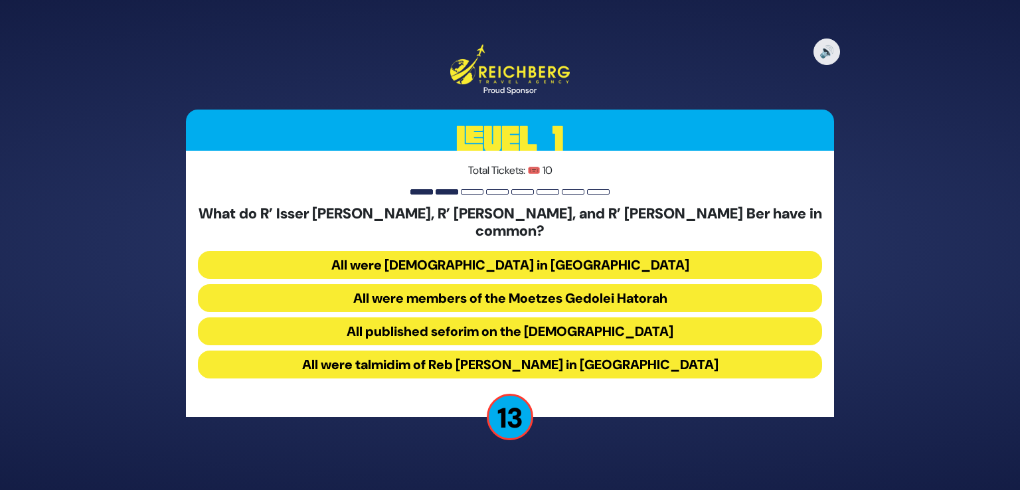
click at [628, 256] on button "All were Roshei Yeshiva in Slabodka" at bounding box center [510, 265] width 625 height 28
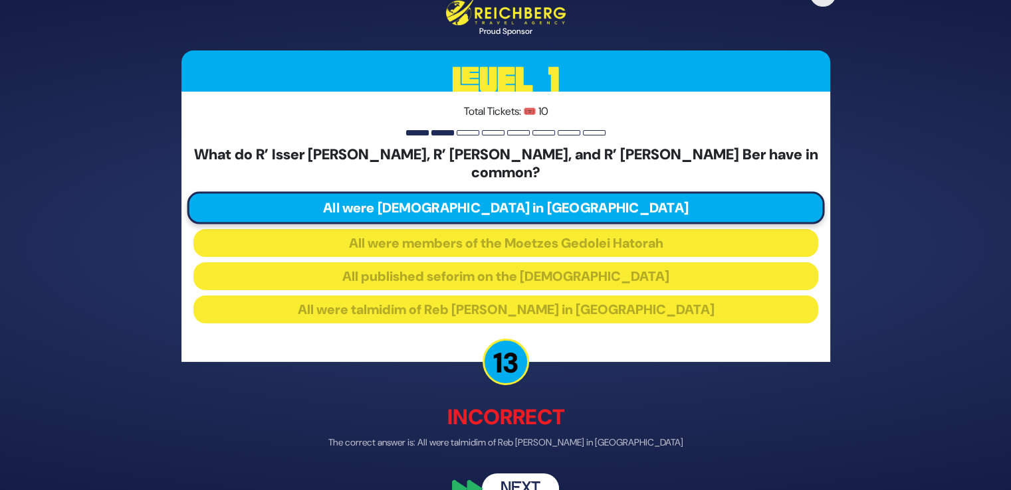
click at [528, 474] on button "Next" at bounding box center [520, 489] width 77 height 31
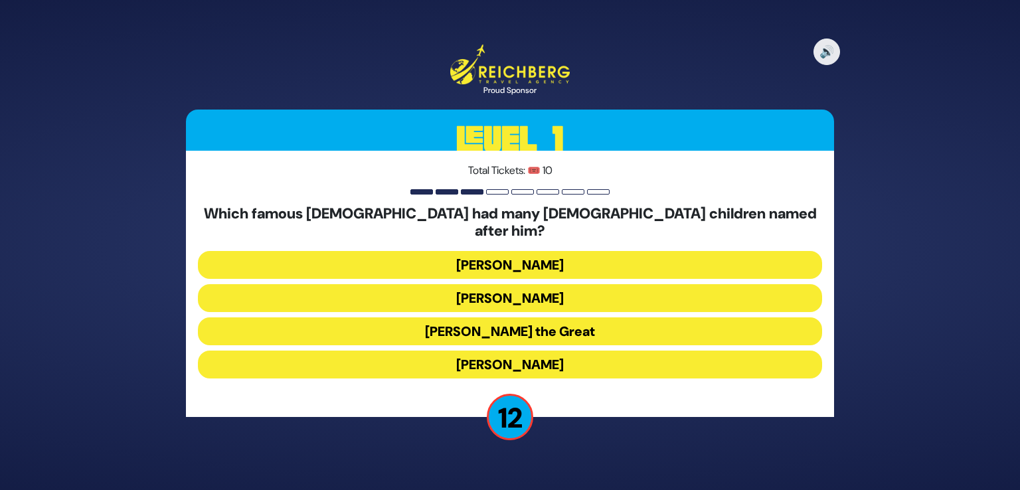
click at [563, 319] on button "Alexander the Great" at bounding box center [510, 332] width 625 height 28
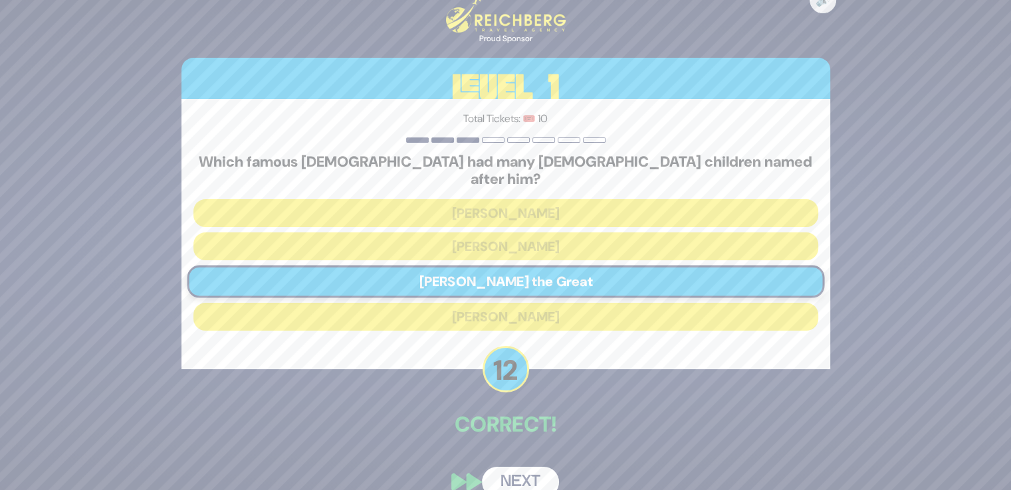
click at [502, 467] on button "Next" at bounding box center [520, 482] width 77 height 31
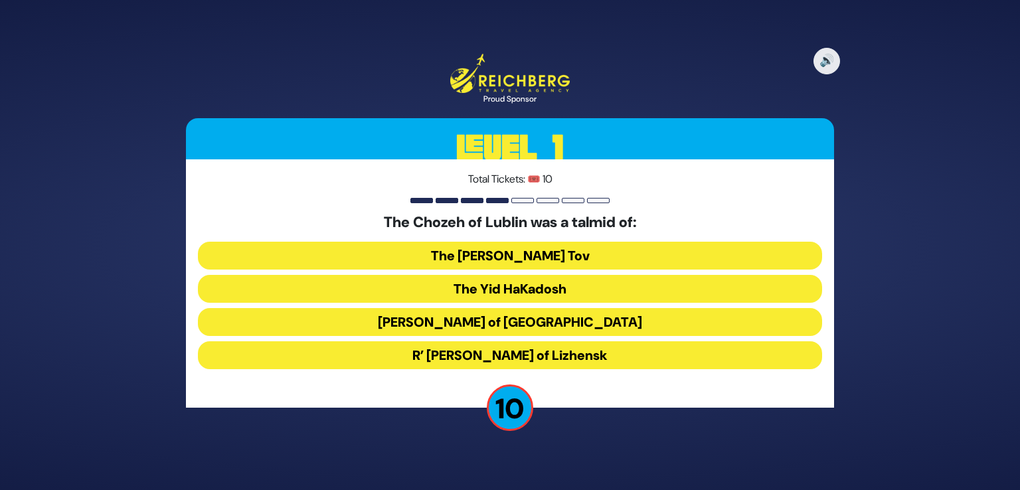
click at [486, 254] on button "The Baal Shem Tov" at bounding box center [510, 256] width 625 height 28
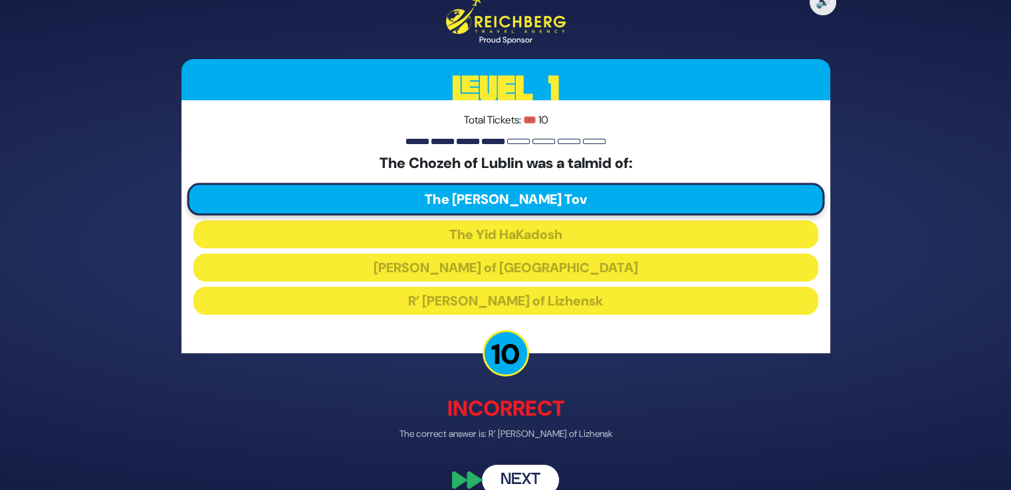
click at [528, 471] on button "Next" at bounding box center [520, 480] width 77 height 31
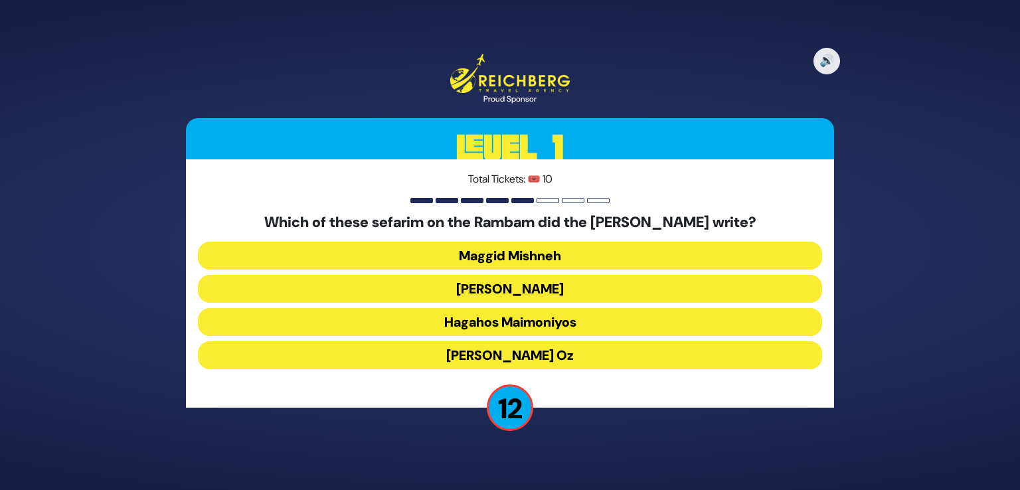
click at [522, 282] on button "Kesef Mishneh" at bounding box center [510, 289] width 625 height 28
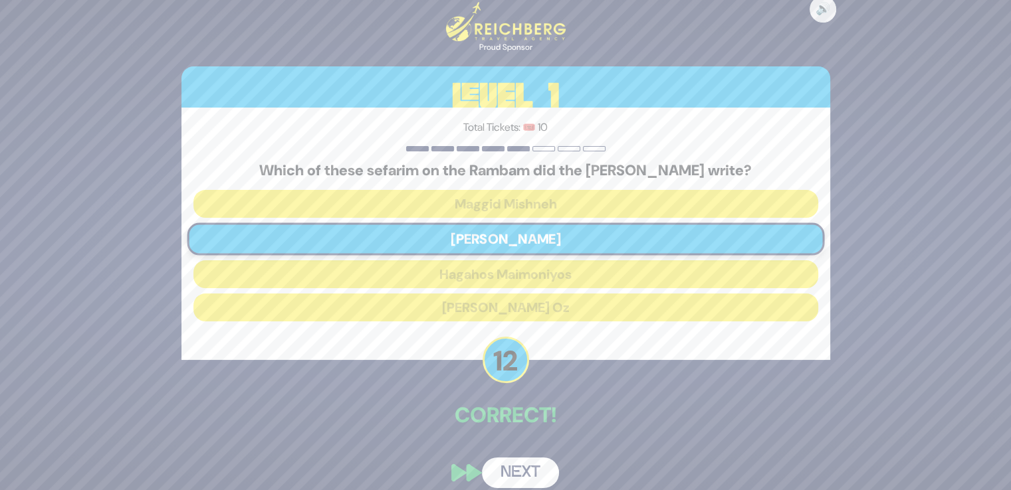
click at [524, 470] on button "Next" at bounding box center [520, 473] width 77 height 31
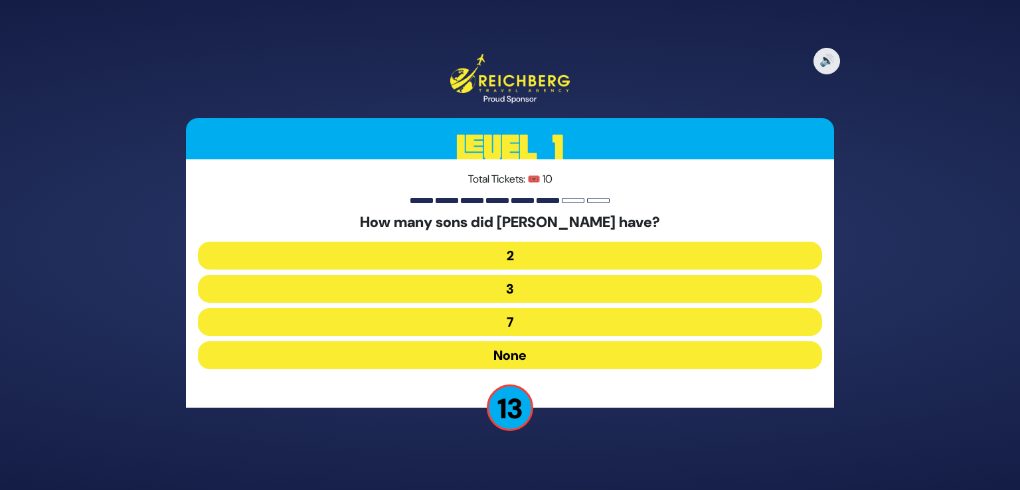
click at [508, 349] on button "None" at bounding box center [510, 355] width 625 height 28
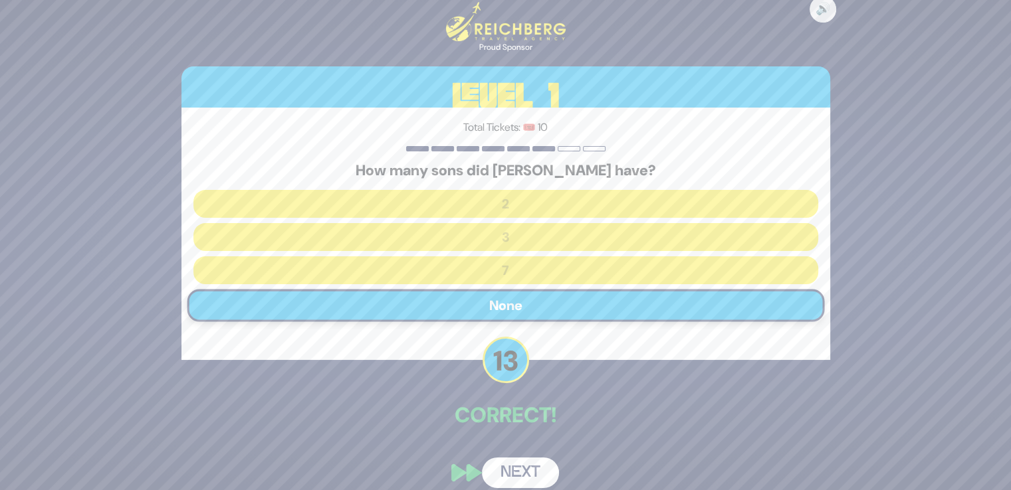
click at [522, 460] on button "Next" at bounding box center [520, 473] width 77 height 31
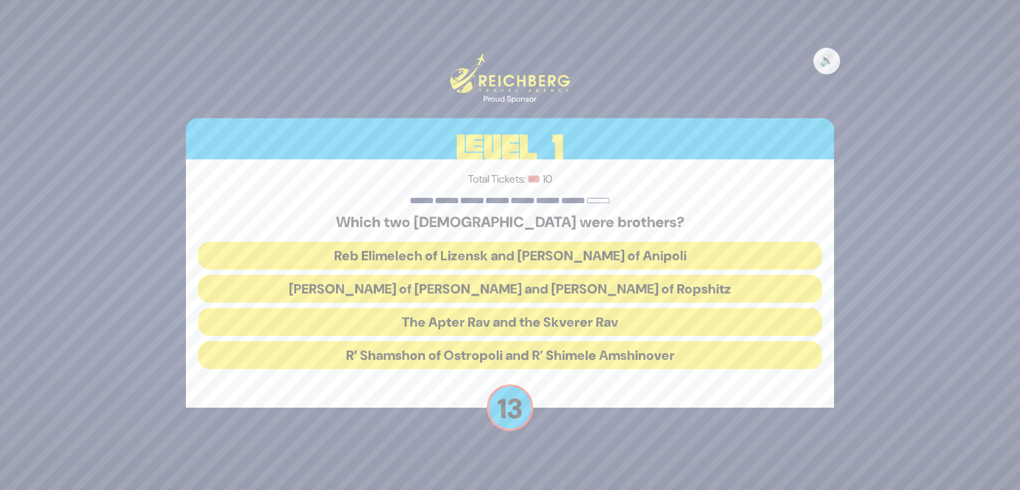
click at [601, 253] on button "Reb Elimelech of Lizensk and Reb Zusha of Anipoli" at bounding box center [510, 256] width 625 height 28
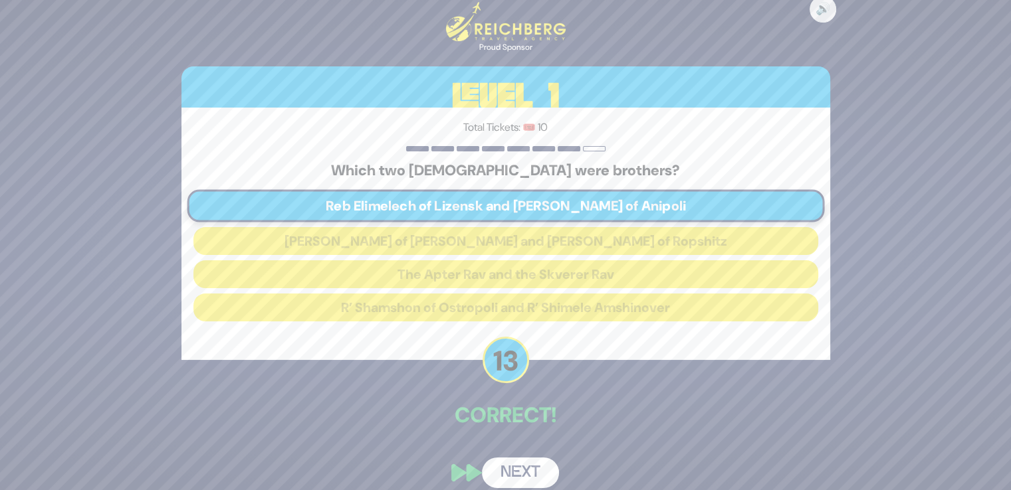
click at [519, 467] on button "Next" at bounding box center [520, 473] width 77 height 31
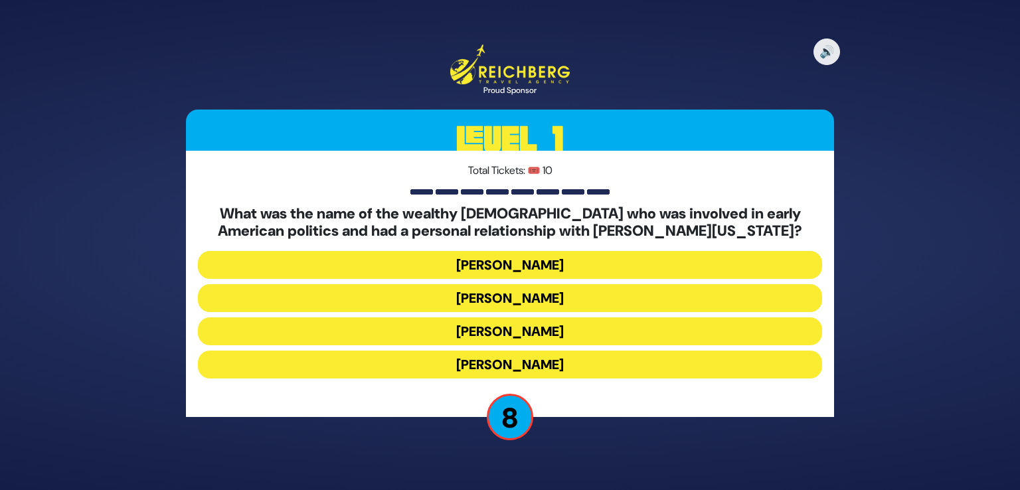
click at [522, 357] on button "Isaac Mayer Wise" at bounding box center [510, 365] width 625 height 28
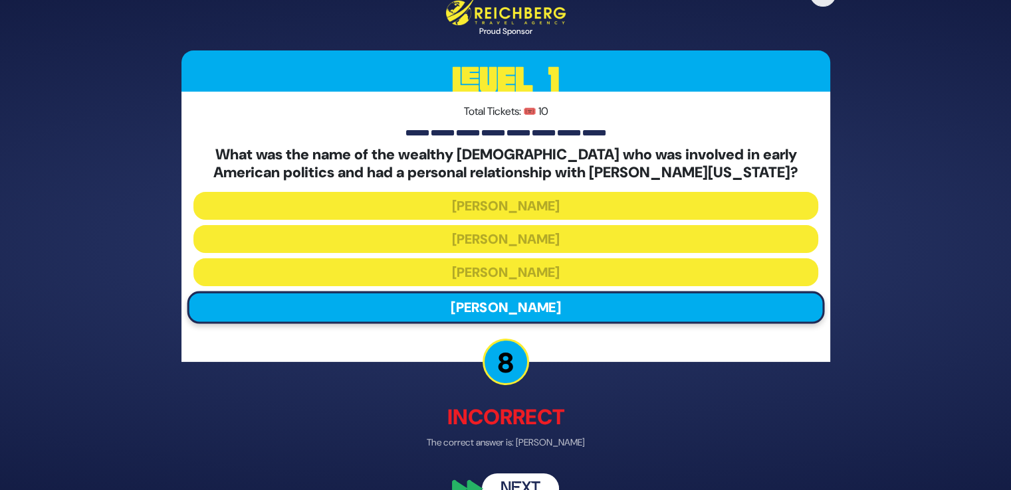
click at [525, 478] on button "Next" at bounding box center [520, 489] width 77 height 31
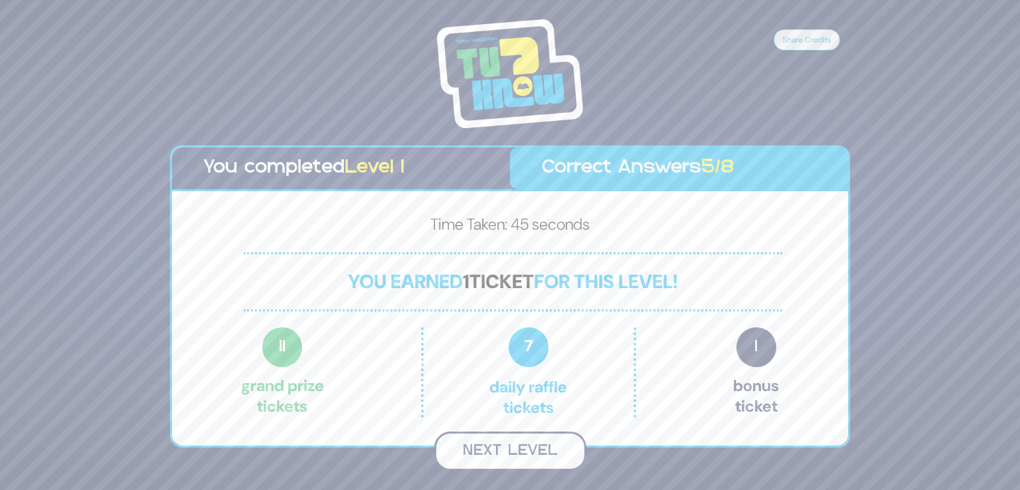
click at [506, 442] on button "Next Level" at bounding box center [511, 451] width 152 height 39
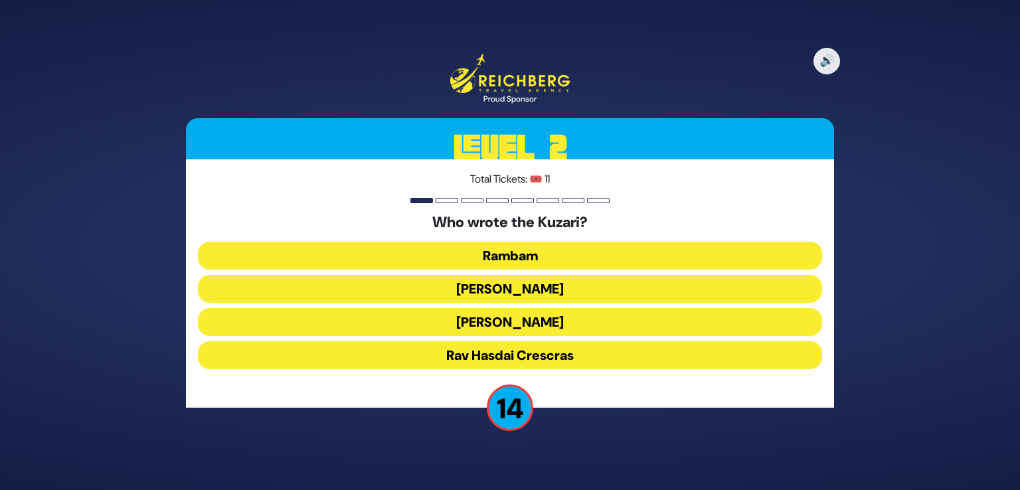
click at [533, 314] on button "Rav Yehudah HaLevi" at bounding box center [510, 322] width 625 height 28
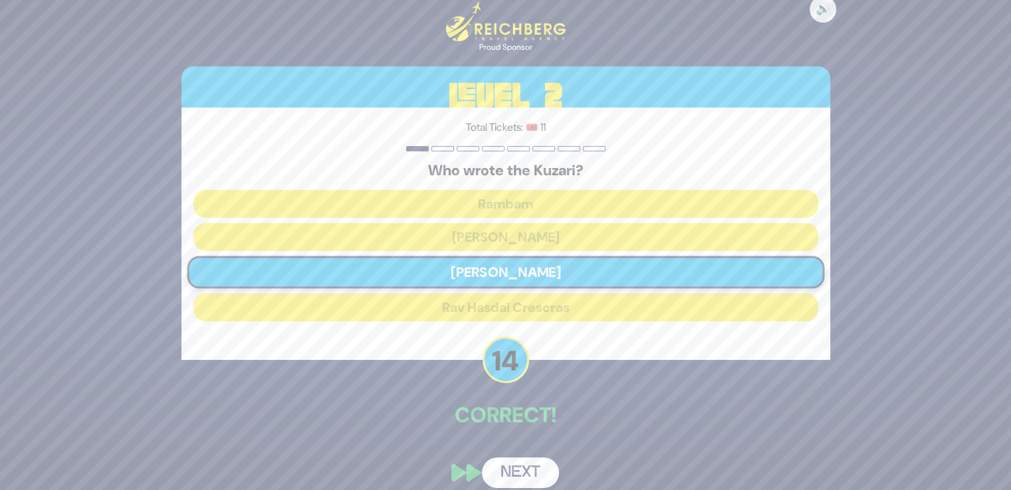
click at [502, 471] on button "Next" at bounding box center [520, 473] width 77 height 31
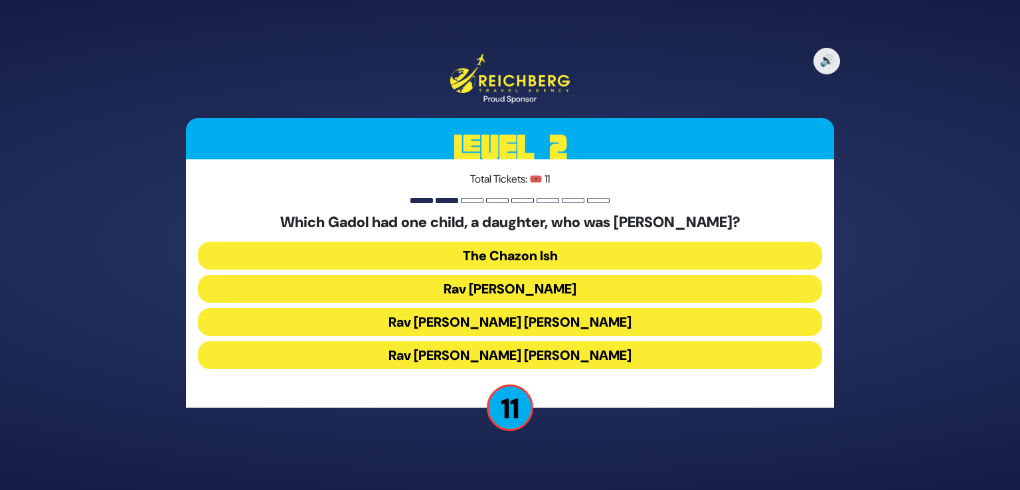
click at [573, 320] on button "Rav Chaim Ozer Grodzinski" at bounding box center [510, 322] width 625 height 28
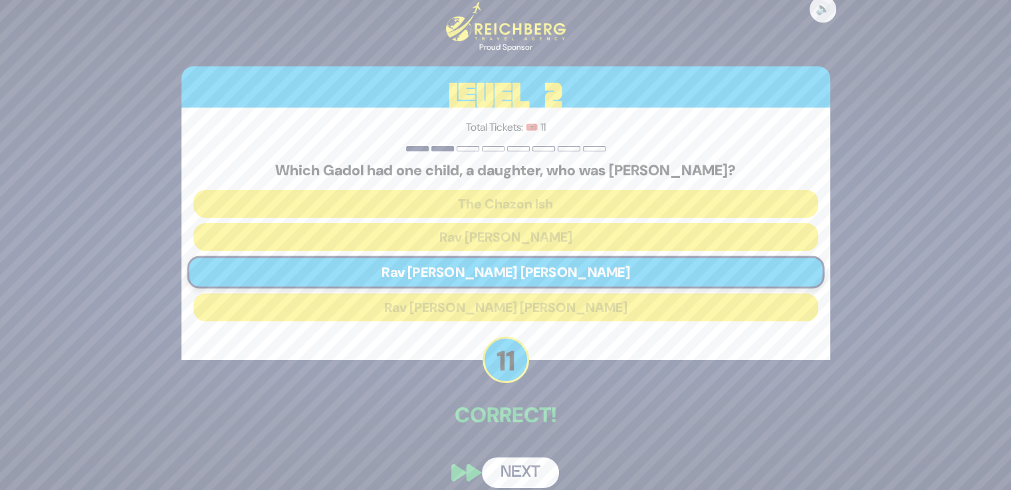
click at [529, 465] on button "Next" at bounding box center [520, 473] width 77 height 31
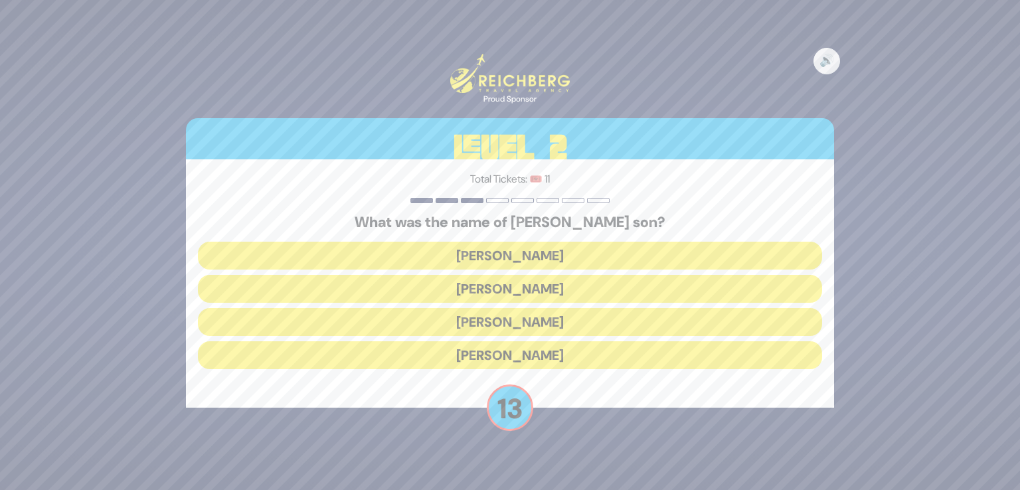
click at [518, 325] on button "Amos Bunim" at bounding box center [510, 322] width 625 height 28
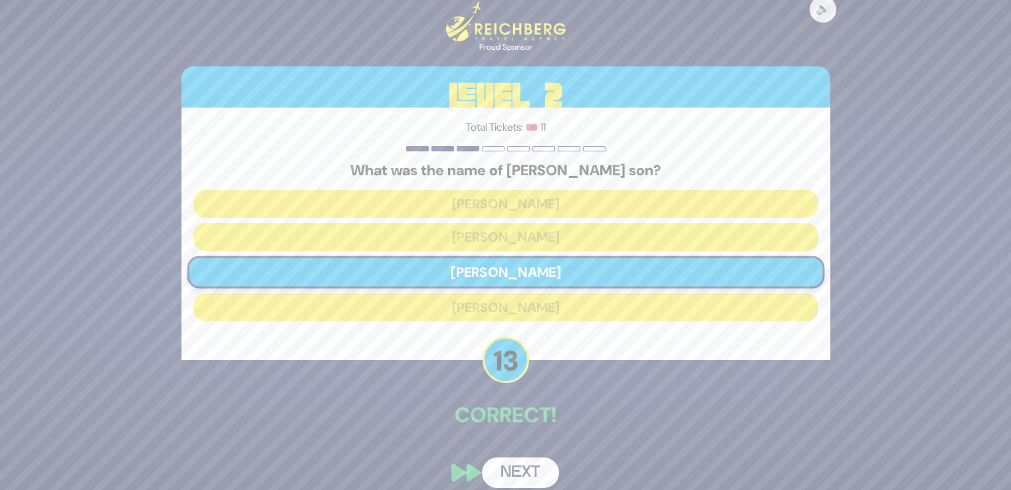
click at [529, 471] on button "Next" at bounding box center [520, 473] width 77 height 31
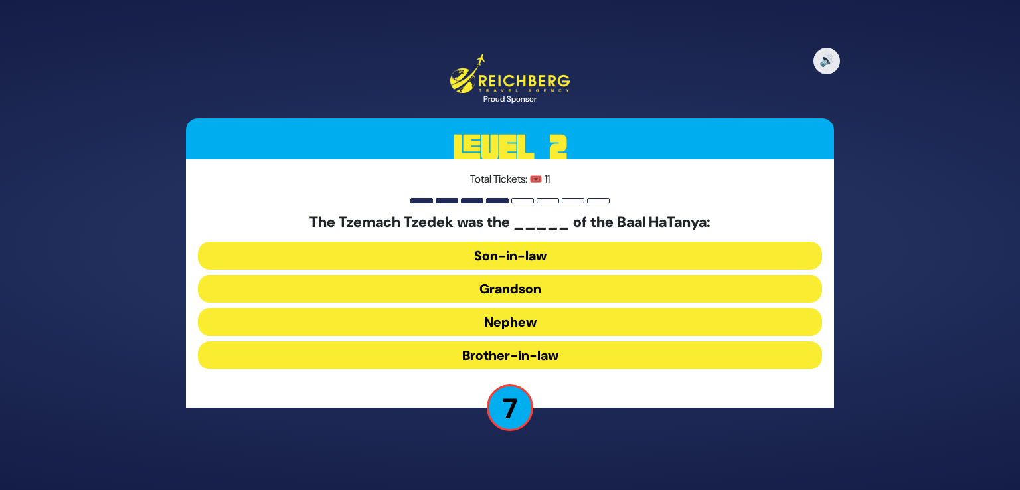
click at [516, 284] on button "Grandson" at bounding box center [510, 289] width 625 height 28
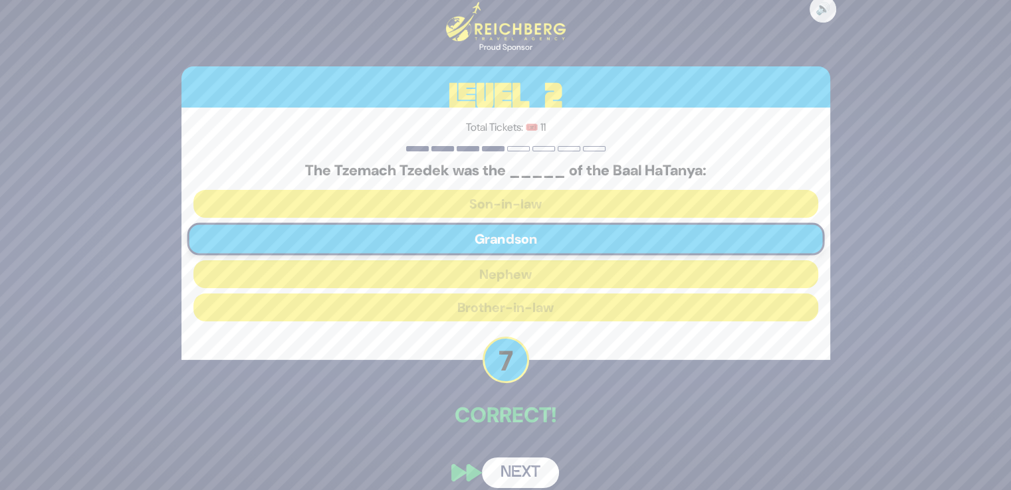
click at [508, 468] on button "Next" at bounding box center [520, 473] width 77 height 31
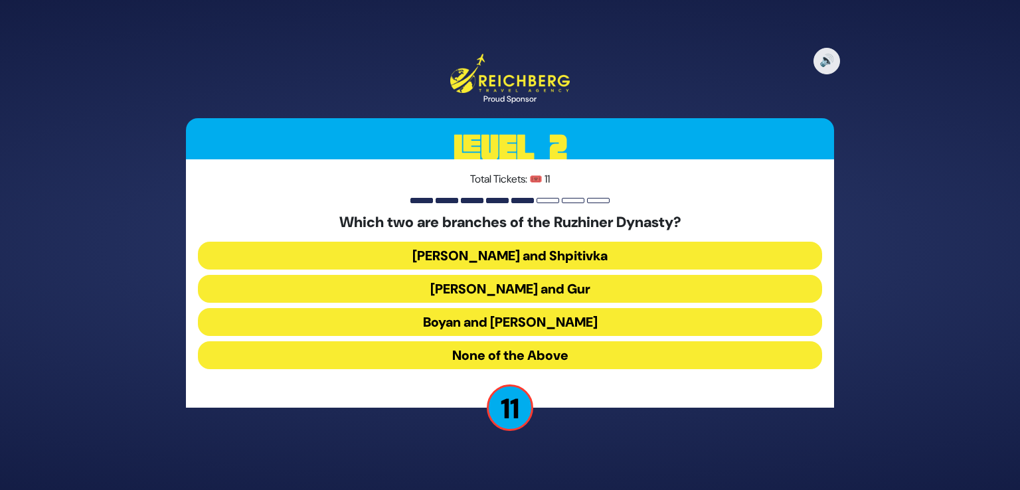
click at [586, 322] on button "Boyan and Sadigura" at bounding box center [510, 322] width 625 height 28
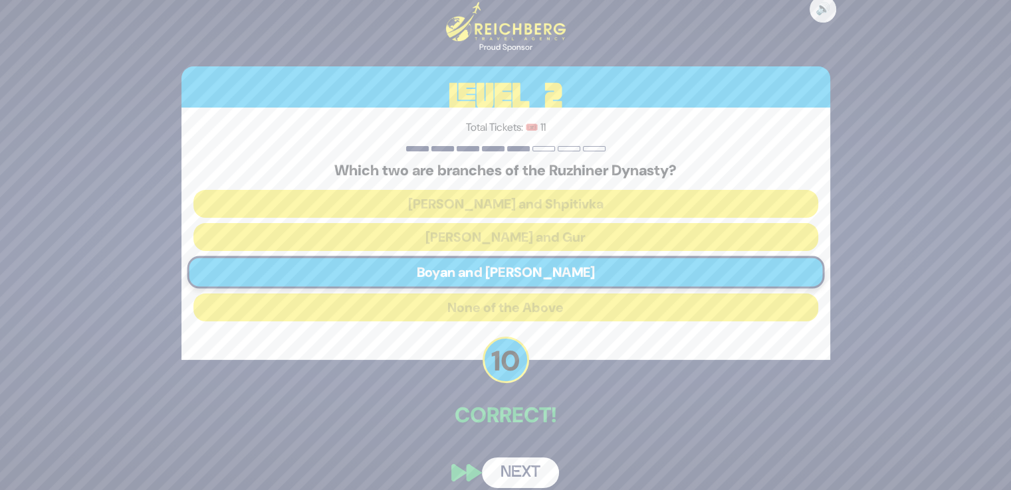
click at [529, 472] on button "Next" at bounding box center [520, 473] width 77 height 31
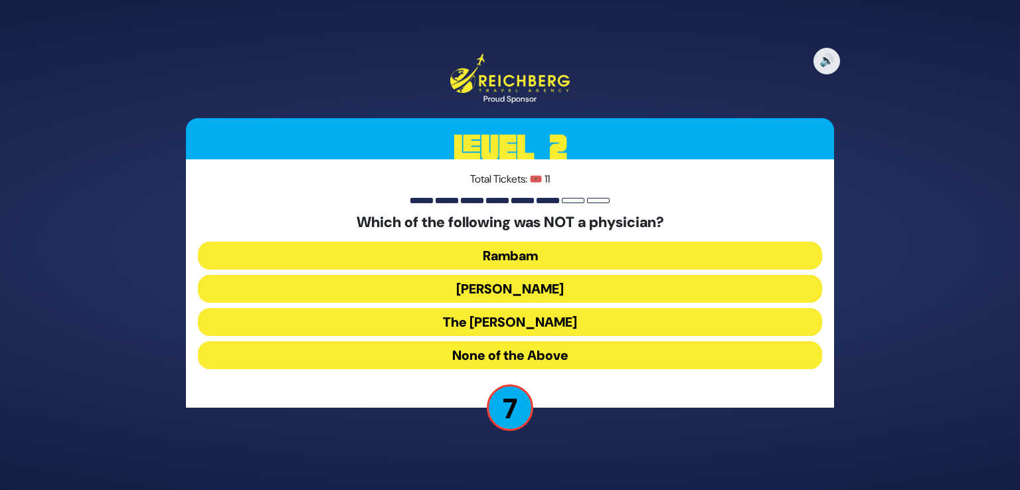
click at [587, 320] on button "The Amorah Shmuel" at bounding box center [510, 322] width 625 height 28
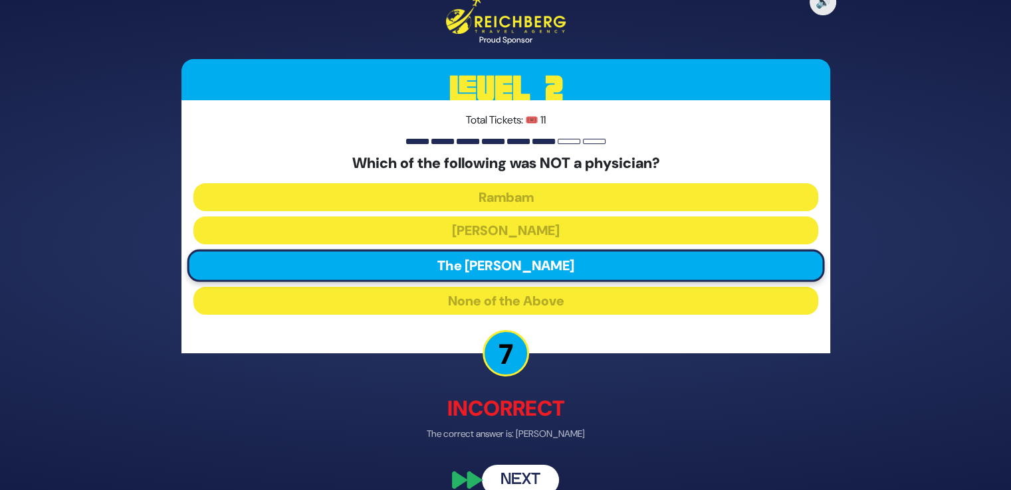
click at [513, 473] on button "Next" at bounding box center [520, 480] width 77 height 31
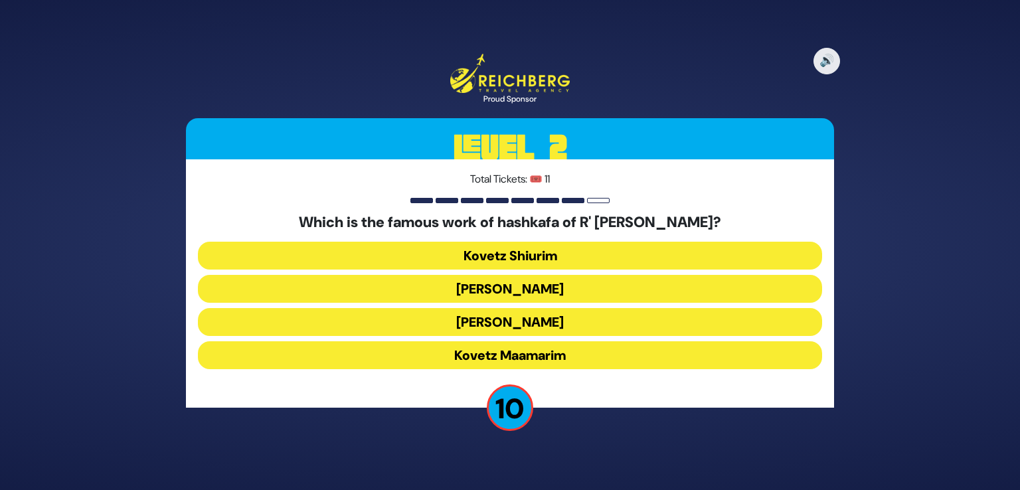
click at [581, 349] on button "Kovetz Maamarim" at bounding box center [510, 355] width 625 height 28
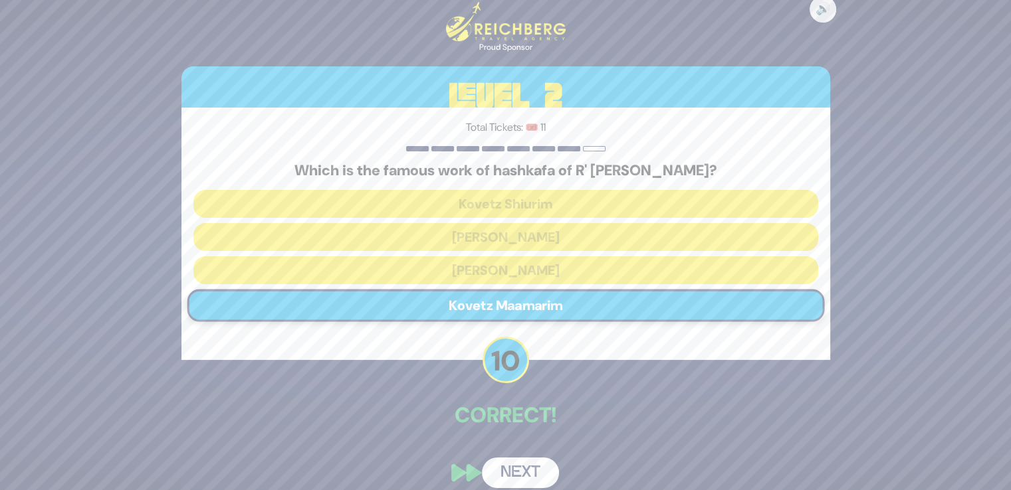
click at [529, 465] on button "Next" at bounding box center [520, 473] width 77 height 31
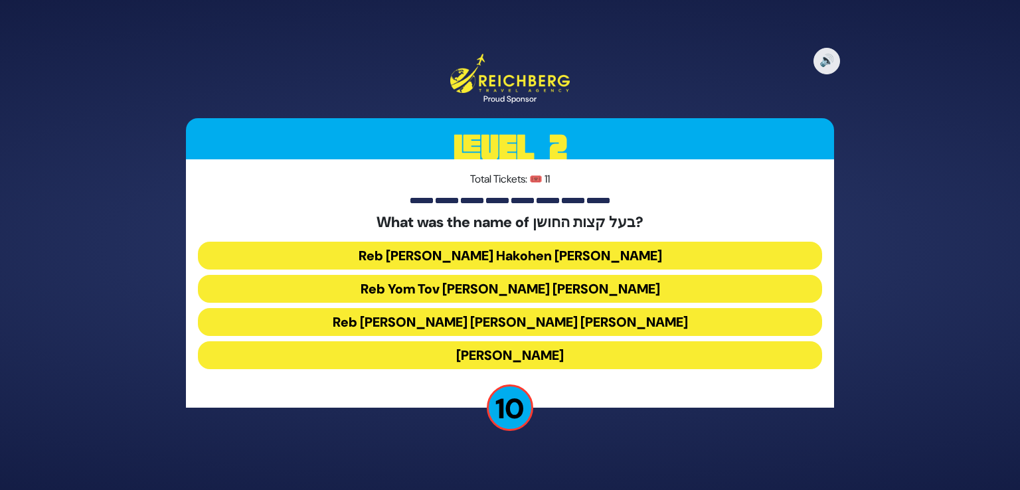
click at [614, 251] on button "Reb Aryeh Leib Hakohen Heller" at bounding box center [510, 256] width 625 height 28
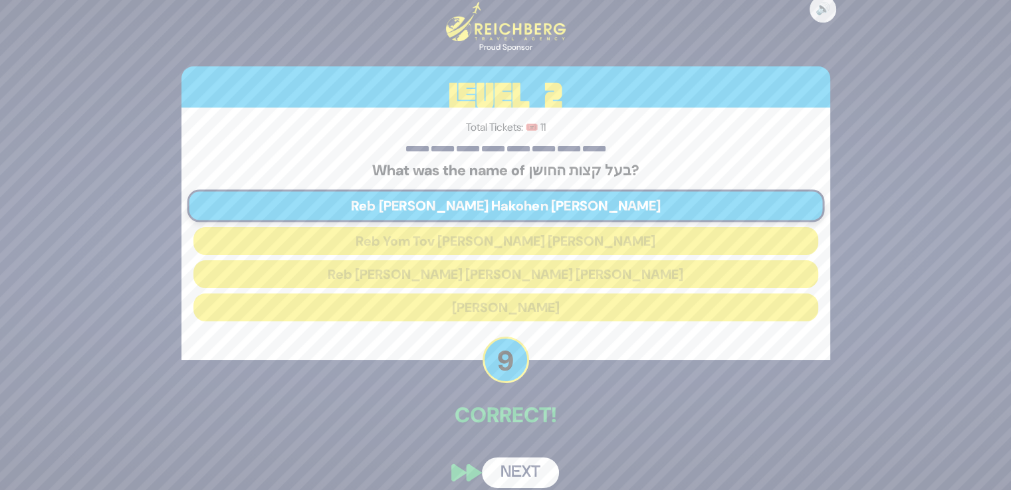
click at [520, 459] on button "Next" at bounding box center [520, 473] width 77 height 31
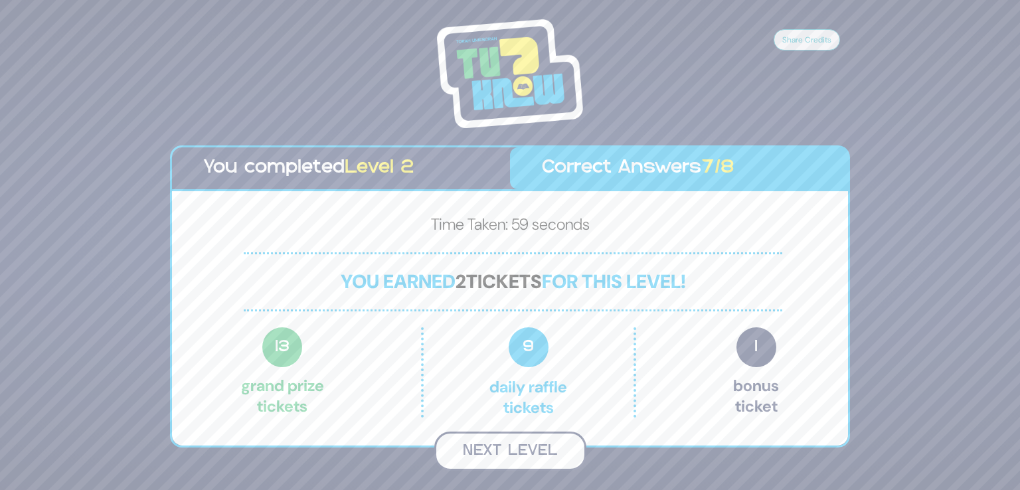
click at [520, 443] on button "Next Level" at bounding box center [511, 451] width 152 height 39
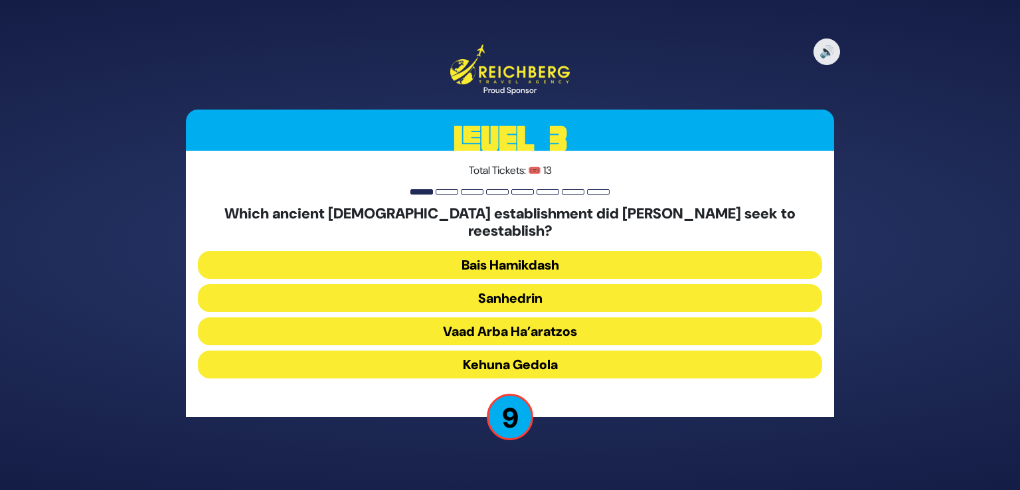
click at [520, 293] on button "Sanhedrin" at bounding box center [510, 298] width 625 height 28
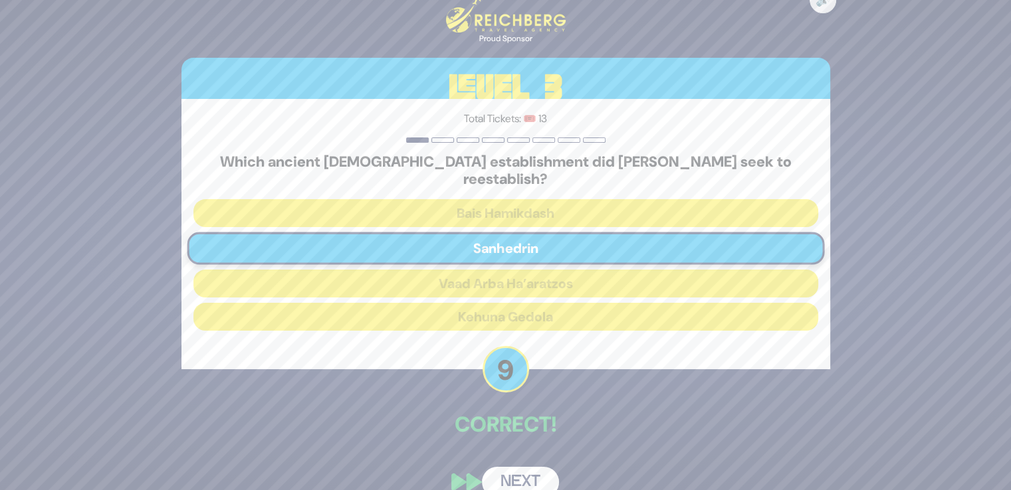
click at [532, 481] on button "Next" at bounding box center [520, 482] width 77 height 31
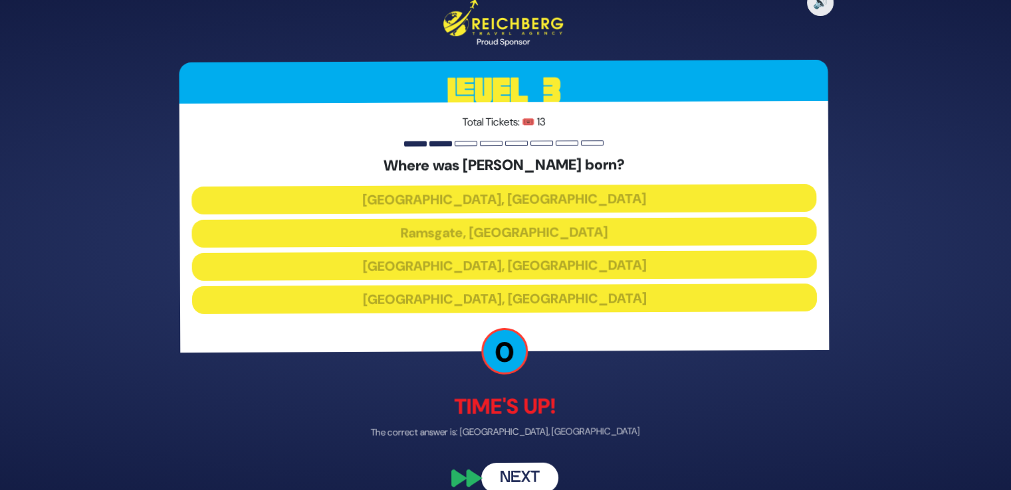
click at [527, 471] on button "Next" at bounding box center [520, 478] width 77 height 31
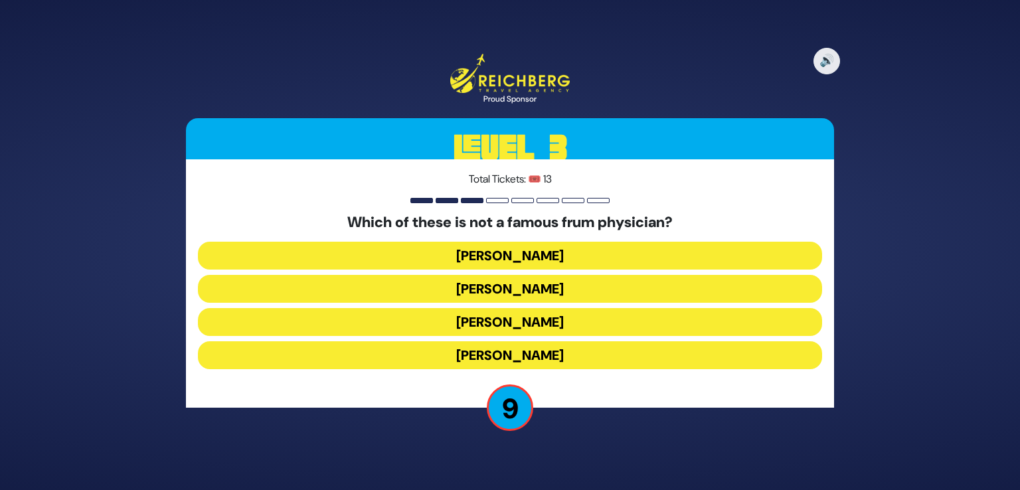
click at [534, 321] on button "Dr. Fryshman" at bounding box center [510, 322] width 625 height 28
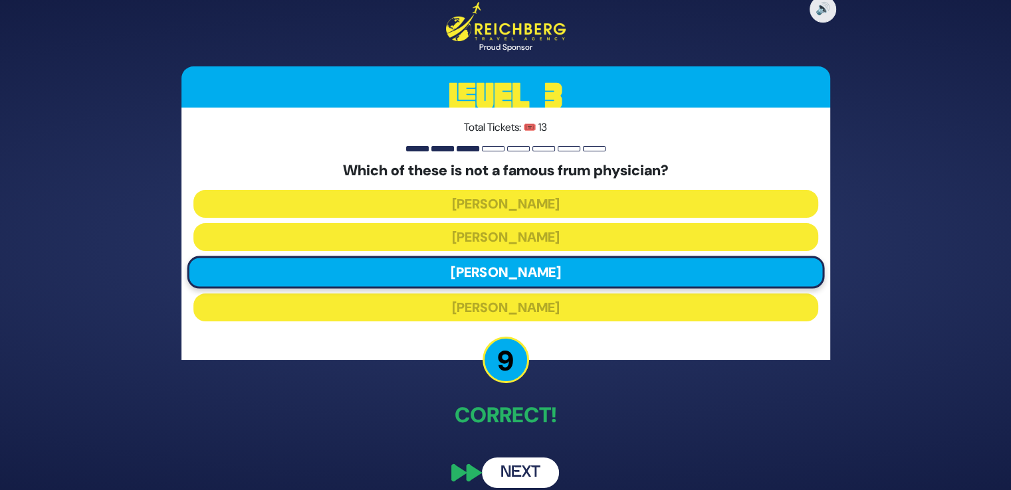
click at [510, 466] on button "Next" at bounding box center [520, 473] width 77 height 31
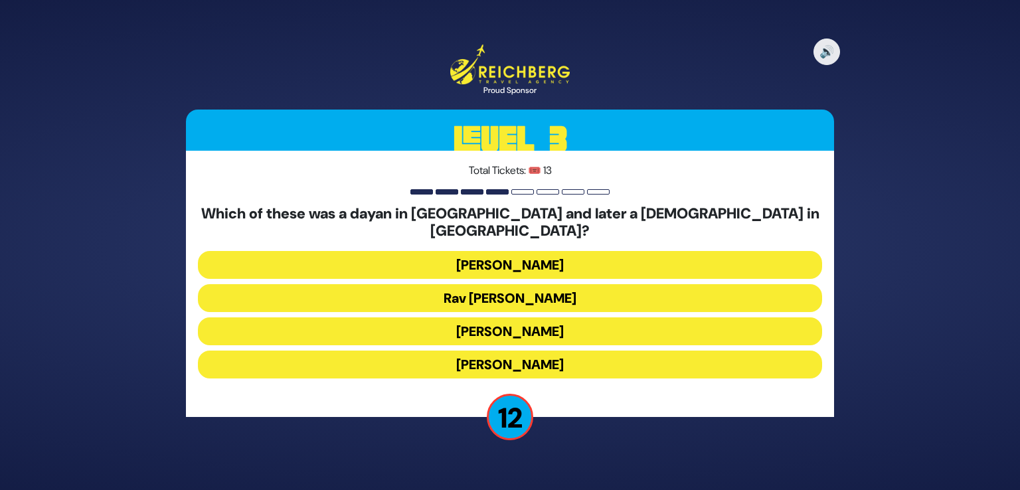
click at [531, 251] on button "Rav Yisroel Zev Gustman" at bounding box center [510, 265] width 625 height 28
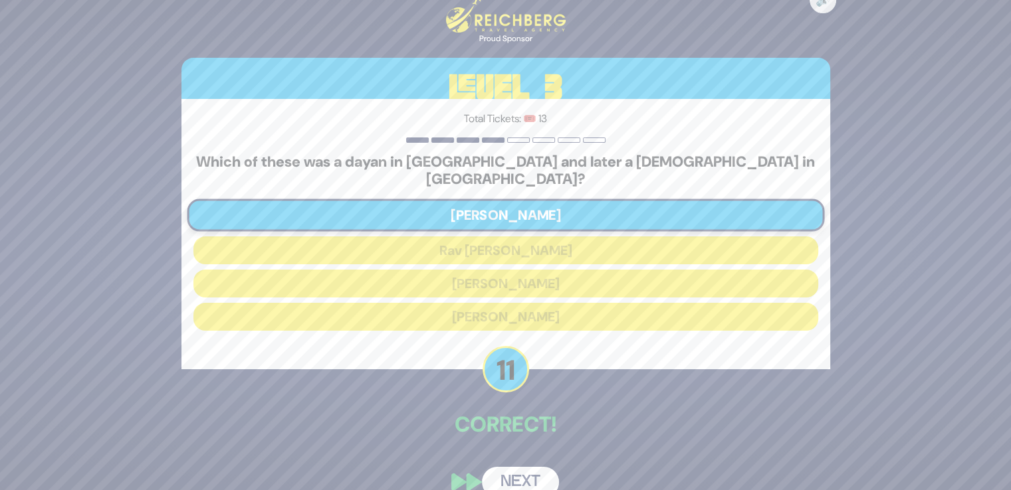
click at [532, 469] on button "Next" at bounding box center [520, 482] width 77 height 31
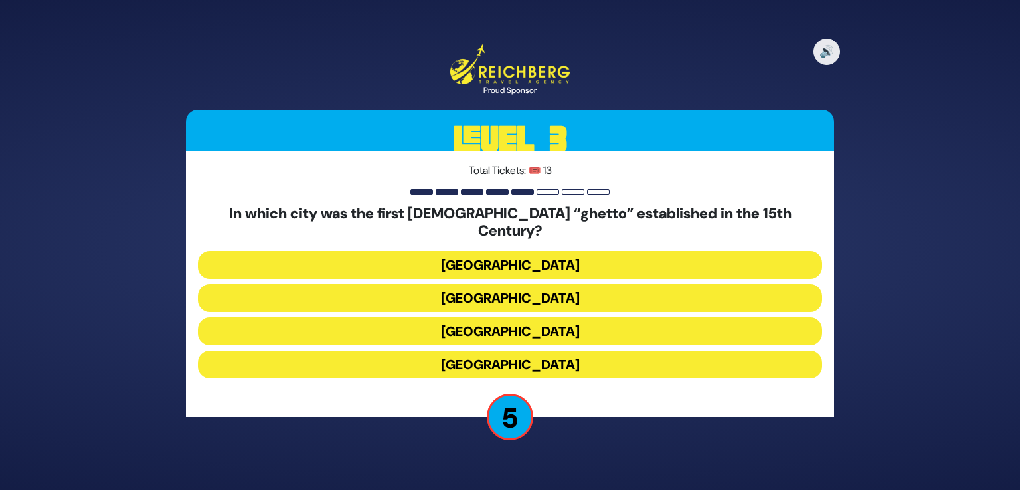
click at [544, 318] on button "Prague" at bounding box center [510, 332] width 625 height 28
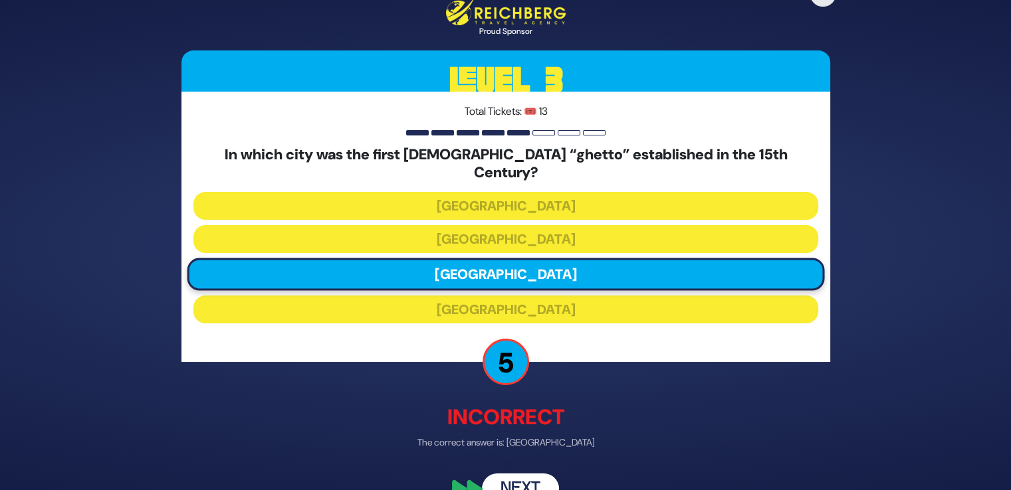
click at [530, 474] on button "Next" at bounding box center [520, 489] width 77 height 31
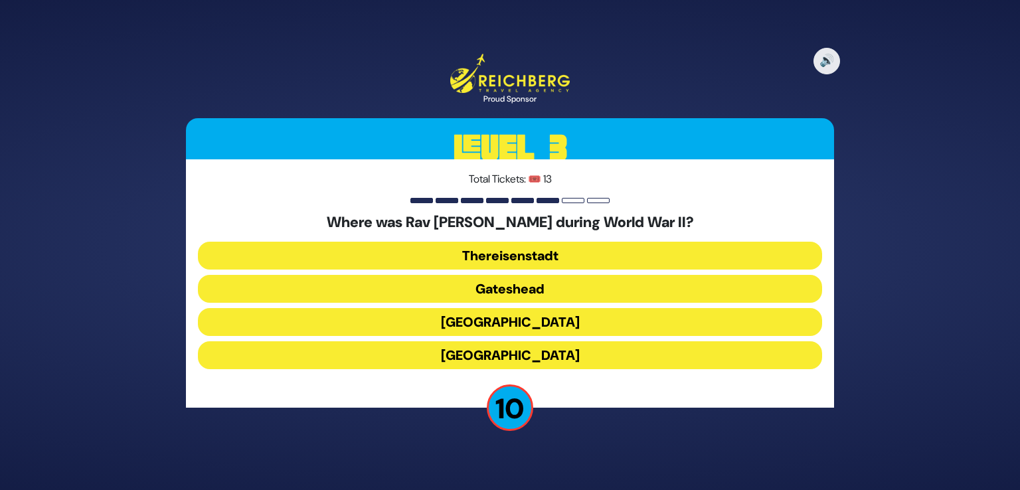
click at [545, 289] on button "Gateshead" at bounding box center [510, 289] width 625 height 28
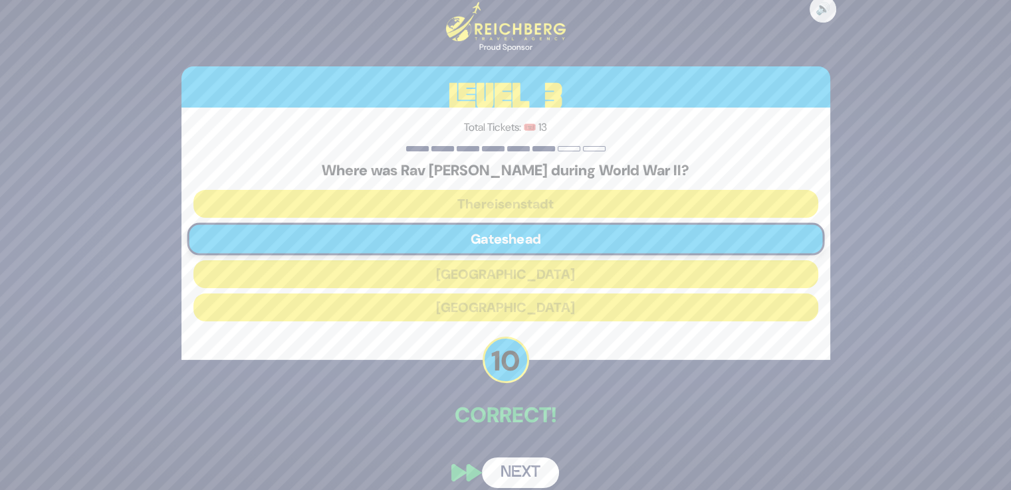
click at [524, 462] on button "Next" at bounding box center [520, 473] width 77 height 31
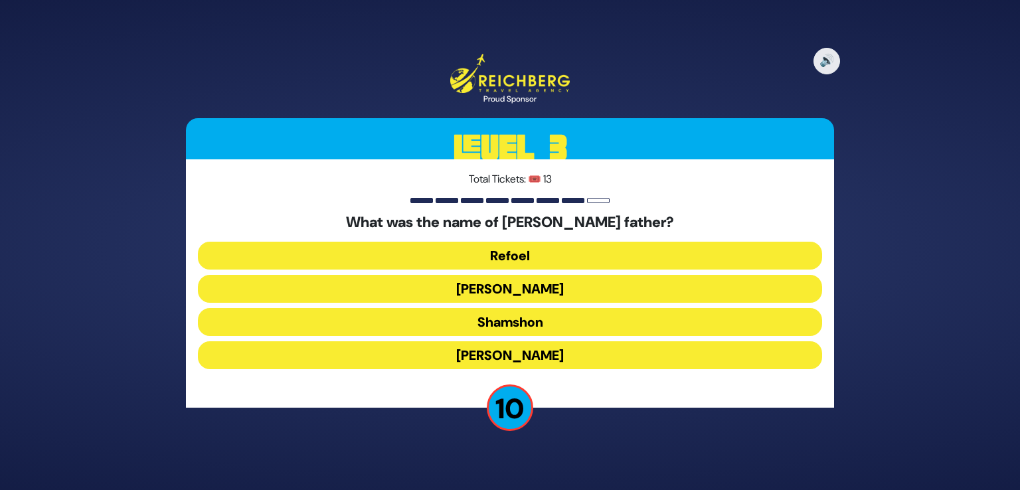
click at [513, 287] on button "Yehuda" at bounding box center [510, 289] width 625 height 28
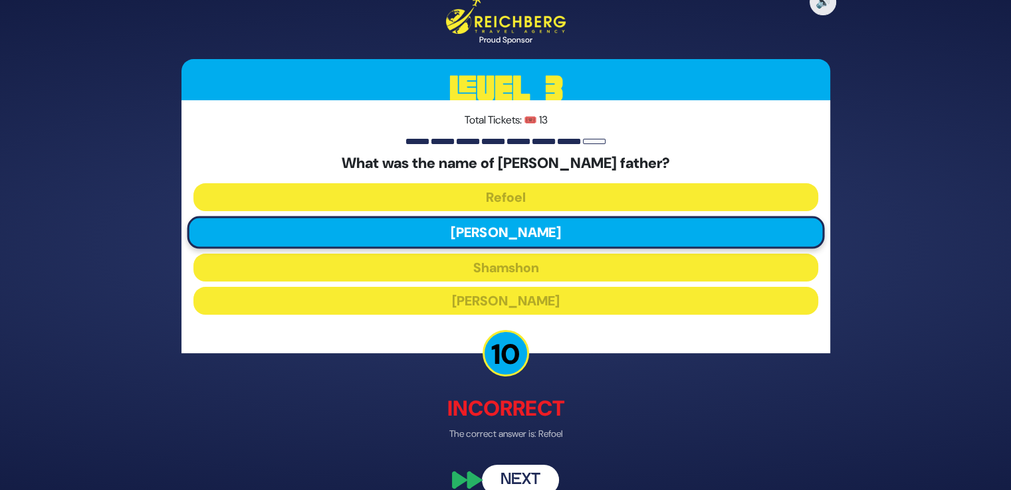
click at [507, 472] on button "Next" at bounding box center [520, 480] width 77 height 31
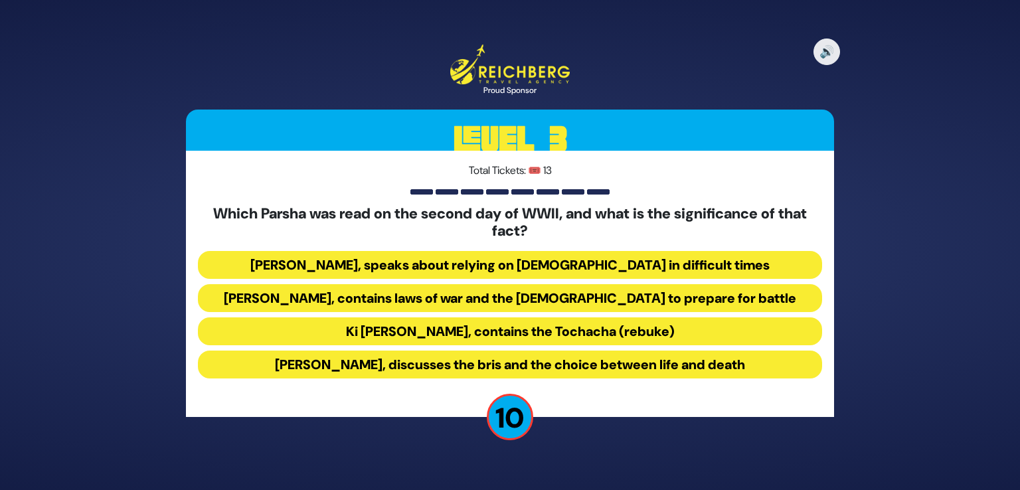
click at [571, 329] on button "Ki Savo, contains the Tochacha (rebuke)" at bounding box center [510, 332] width 625 height 28
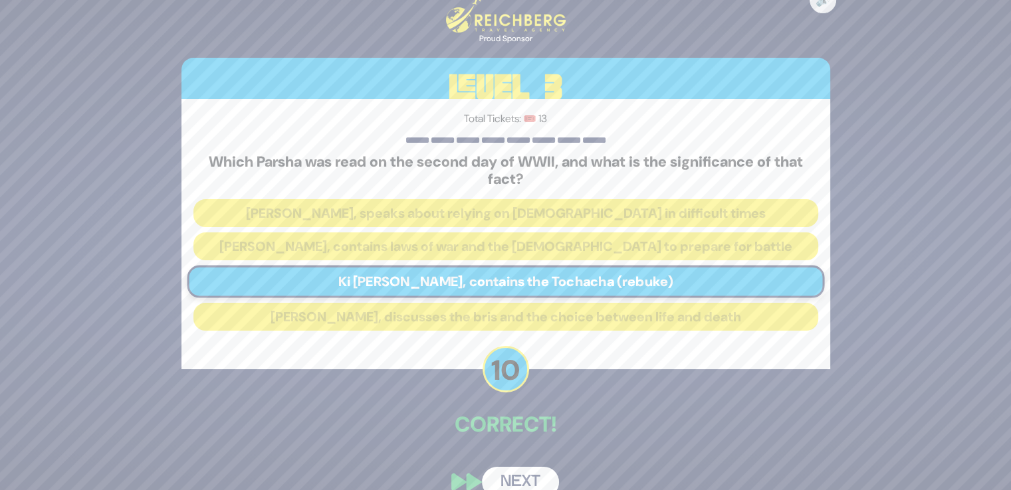
click at [526, 470] on button "Next" at bounding box center [520, 482] width 77 height 31
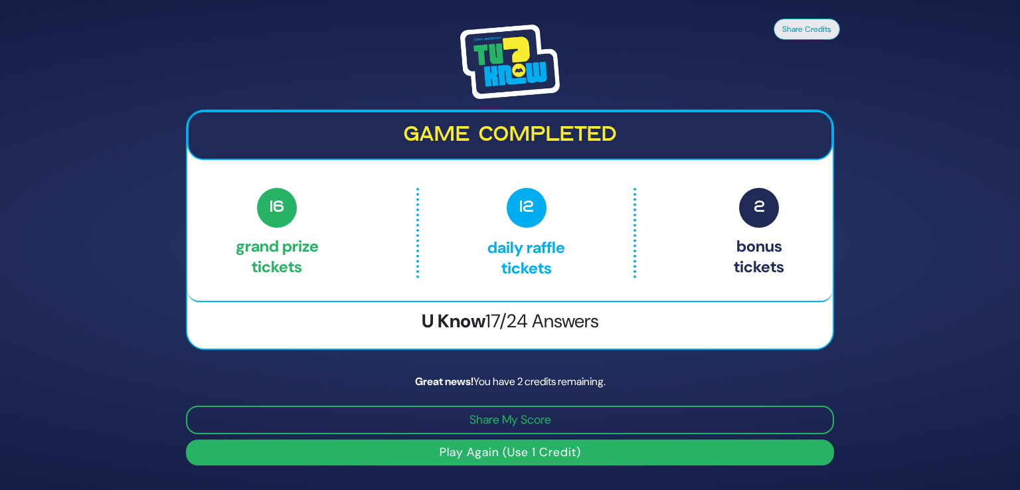
click at [510, 445] on button "Play Again (Use 1 Credit)" at bounding box center [510, 453] width 648 height 26
click at [511, 448] on button "Play Again (Use 1 Credit)" at bounding box center [510, 453] width 648 height 26
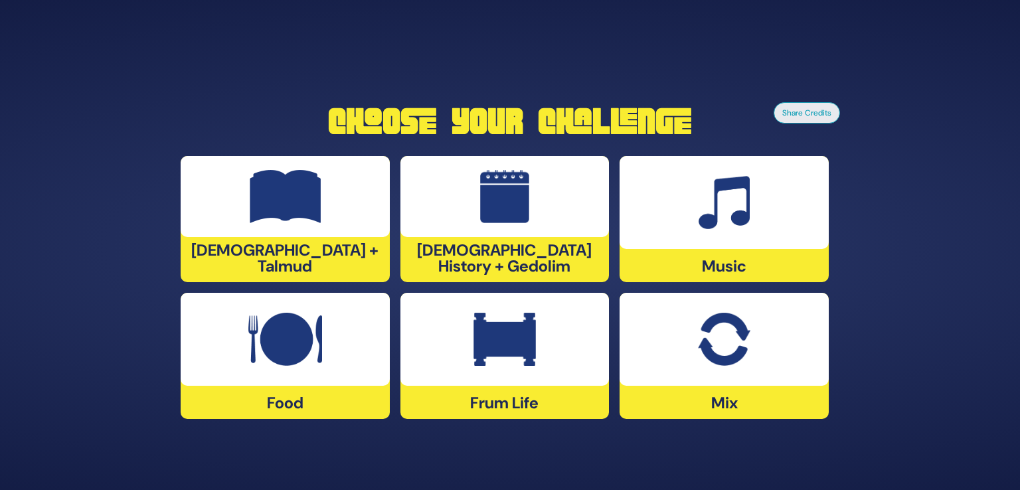
click at [281, 193] on img at bounding box center [286, 196] width 72 height 53
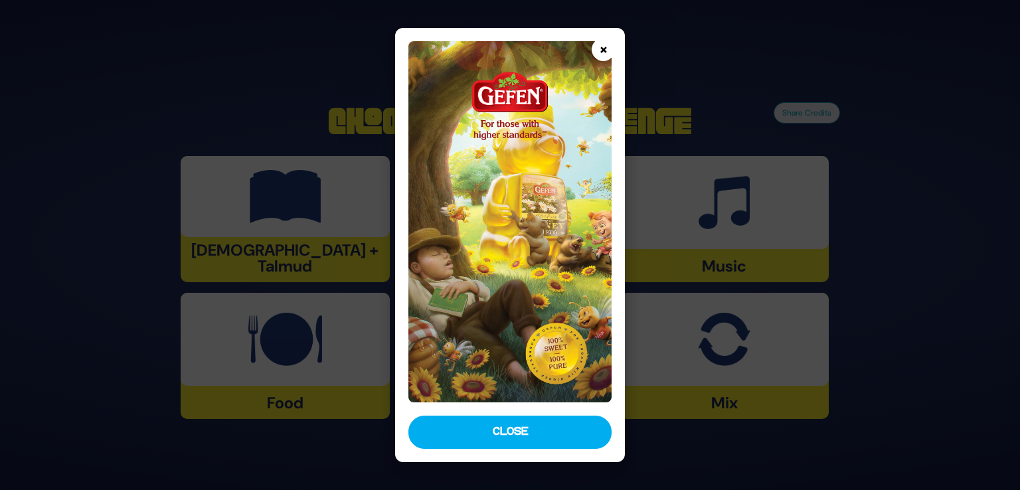
click at [599, 54] on button "×" at bounding box center [603, 49] width 23 height 23
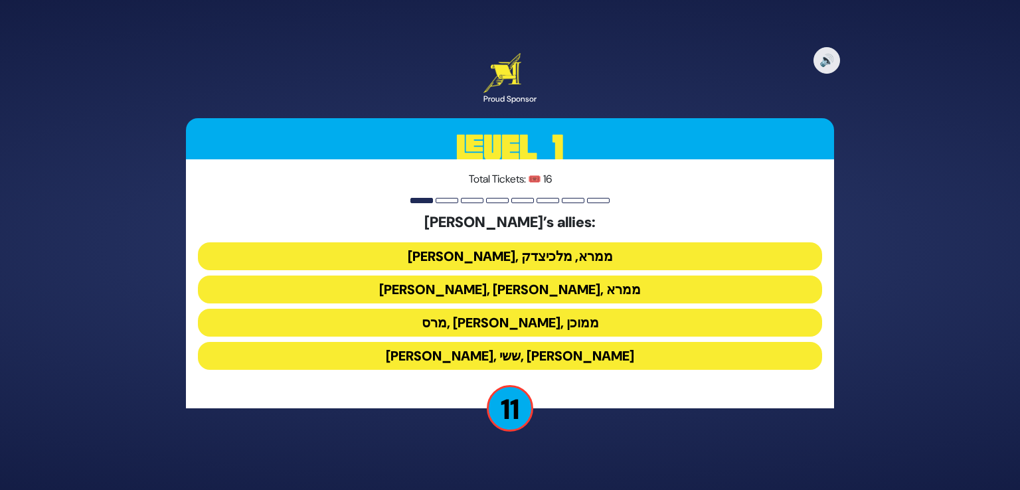
click at [564, 286] on button "[PERSON_NAME], [PERSON_NAME], ממרא" at bounding box center [510, 290] width 625 height 28
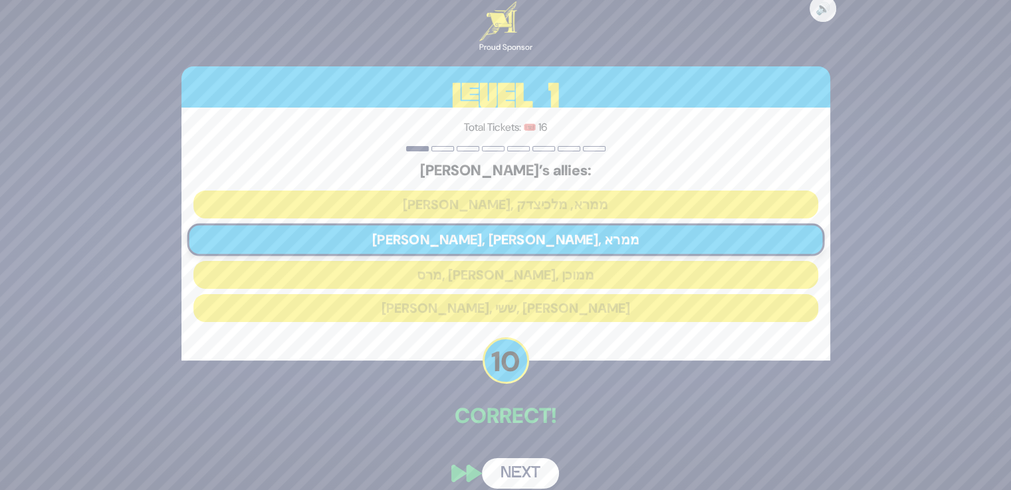
click at [531, 465] on button "Next" at bounding box center [520, 473] width 77 height 31
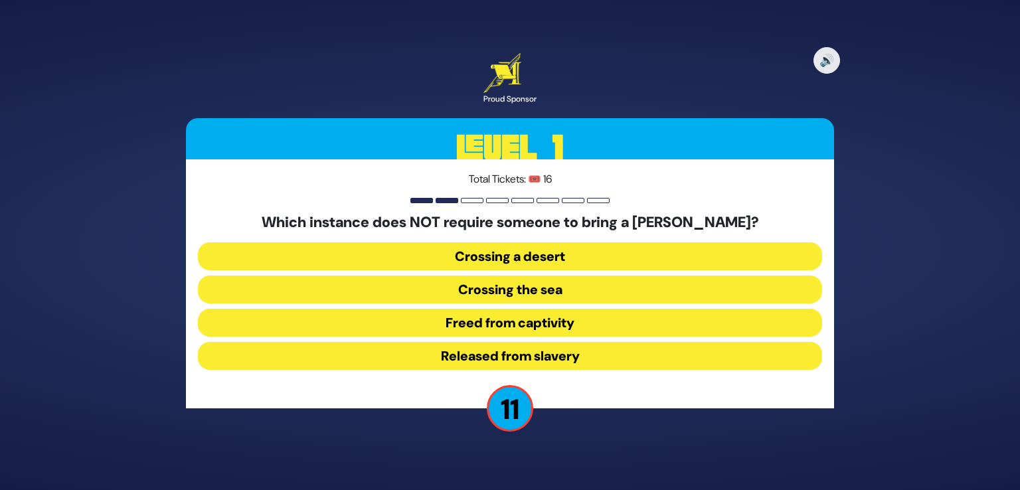
click at [587, 357] on button "Released from slavery" at bounding box center [510, 356] width 625 height 28
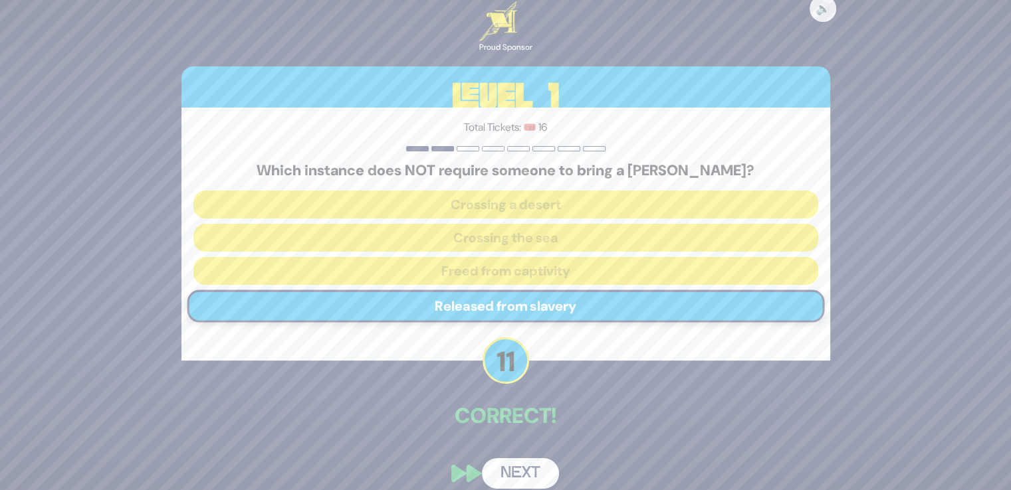
click at [528, 471] on button "Next" at bounding box center [520, 473] width 77 height 31
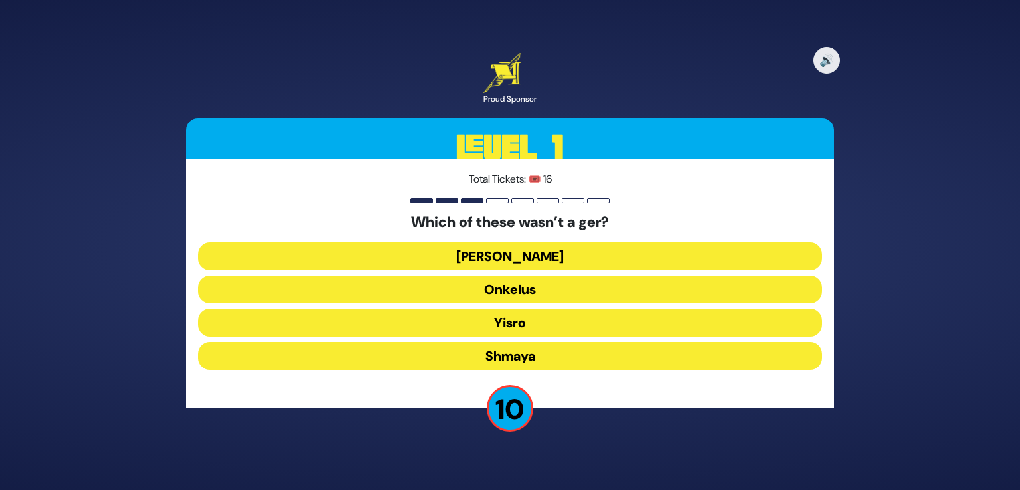
click at [537, 354] on button "Shmaya" at bounding box center [510, 356] width 625 height 28
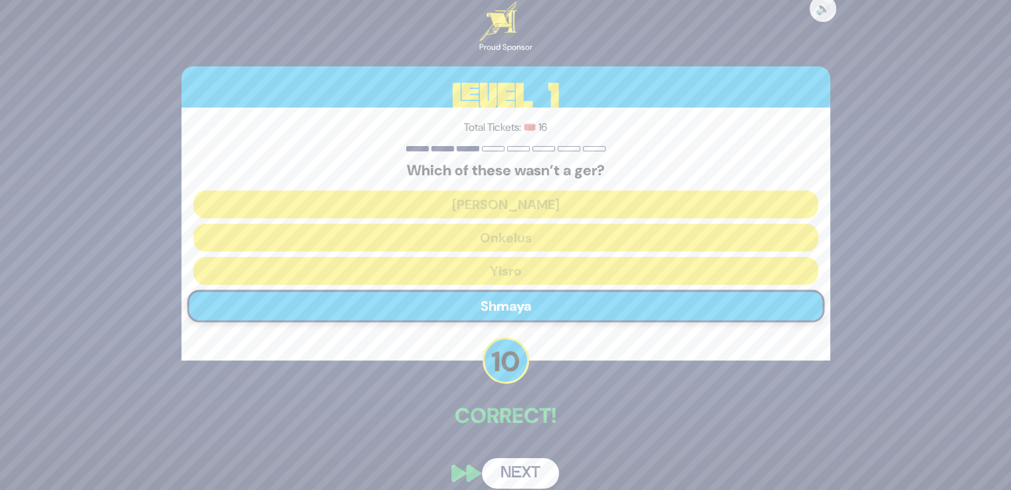
click at [535, 478] on button "Next" at bounding box center [520, 473] width 77 height 31
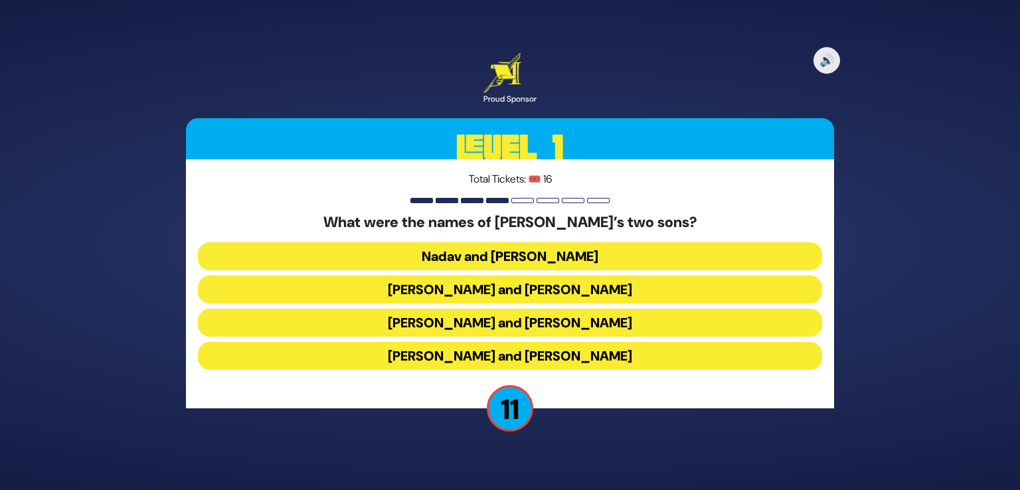
click at [565, 354] on button "[PERSON_NAME] and [PERSON_NAME]" at bounding box center [510, 356] width 625 height 28
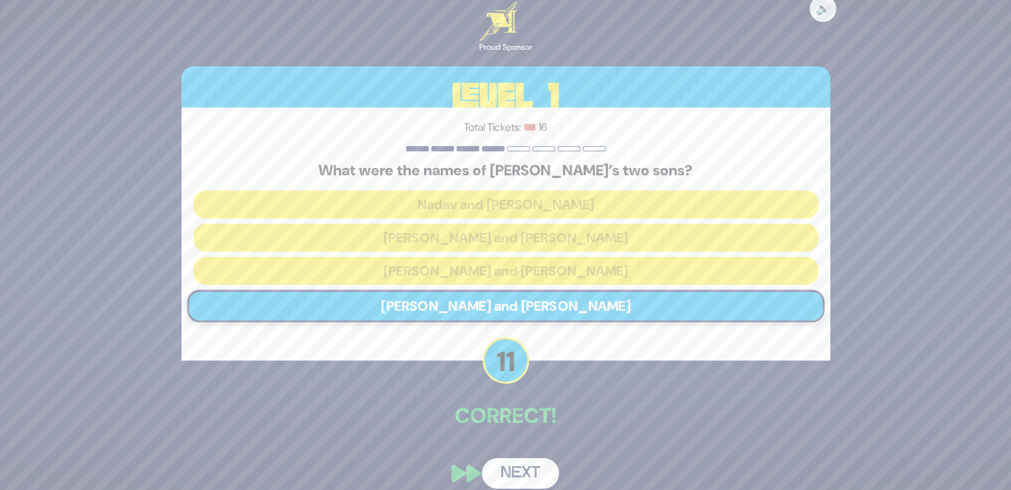
click at [529, 464] on button "Next" at bounding box center [520, 473] width 77 height 31
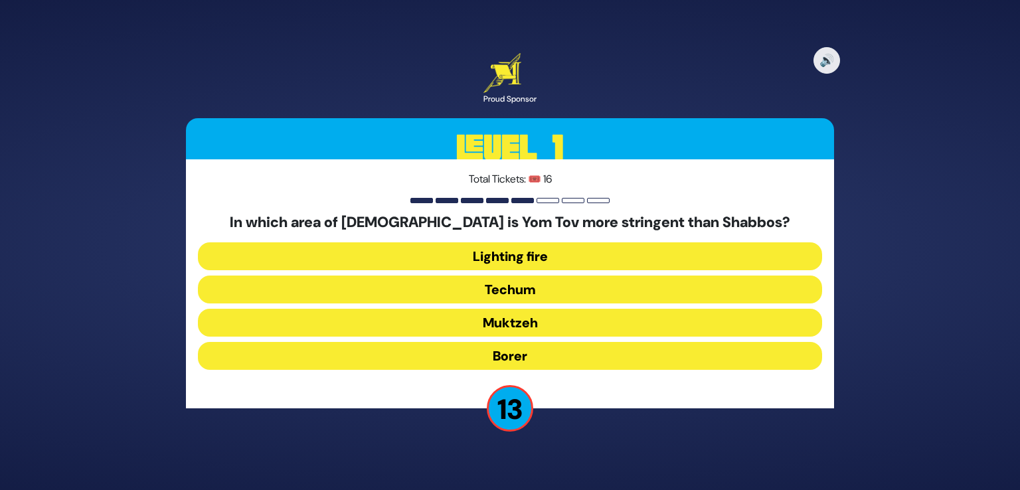
click at [509, 320] on button "Muktzeh" at bounding box center [510, 323] width 625 height 28
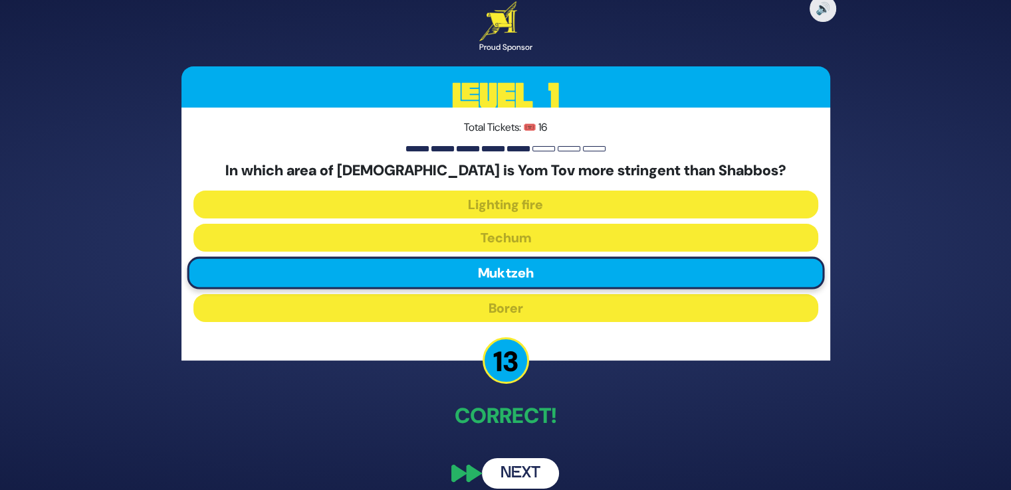
click at [503, 473] on button "Next" at bounding box center [520, 473] width 77 height 31
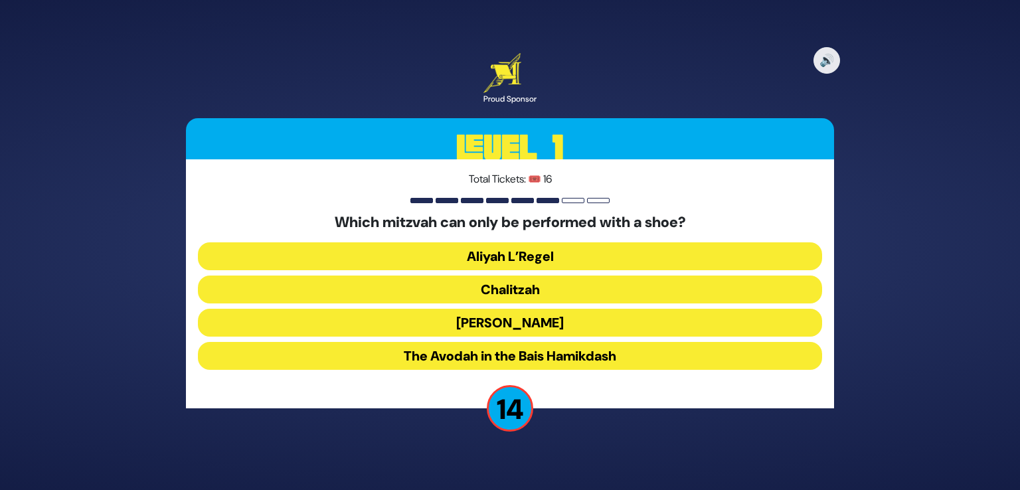
click at [547, 278] on button "Chalitzah" at bounding box center [510, 290] width 625 height 28
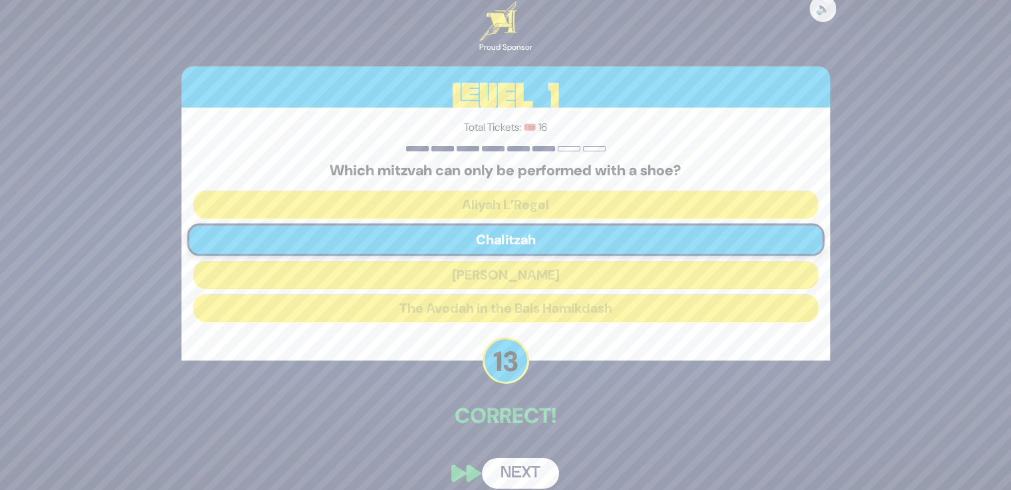
click at [534, 464] on button "Next" at bounding box center [520, 473] width 77 height 31
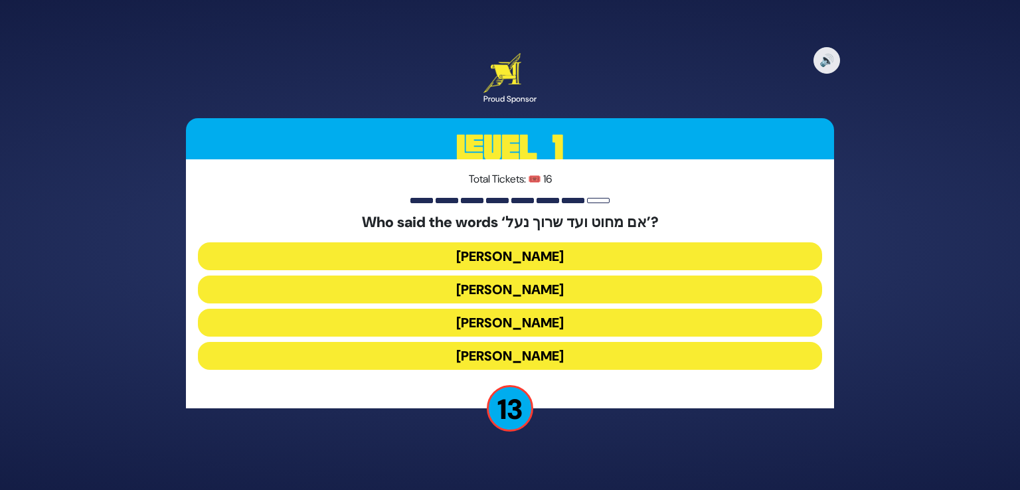
drag, startPoint x: 521, startPoint y: 325, endPoint x: 526, endPoint y: 349, distance: 24.5
click at [522, 324] on button "[PERSON_NAME]" at bounding box center [510, 323] width 625 height 28
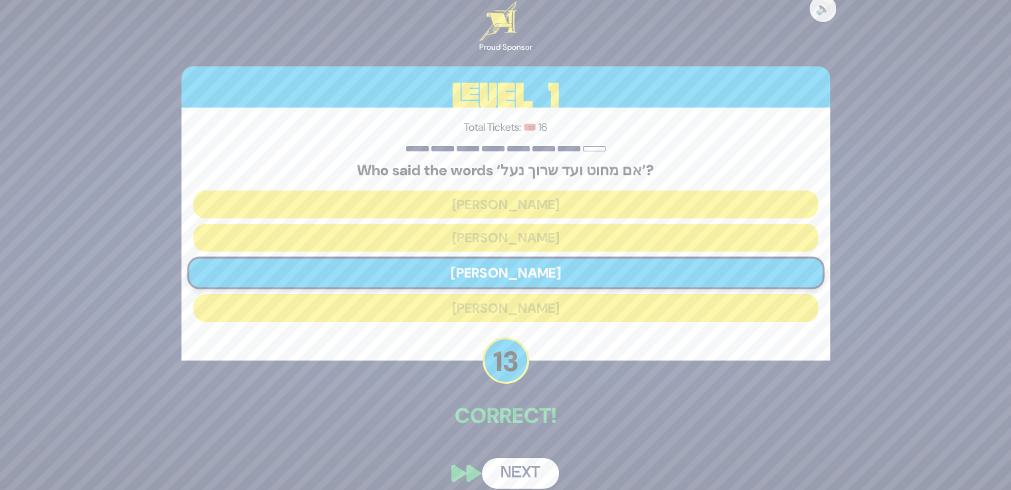
click at [518, 463] on button "Next" at bounding box center [520, 473] width 77 height 31
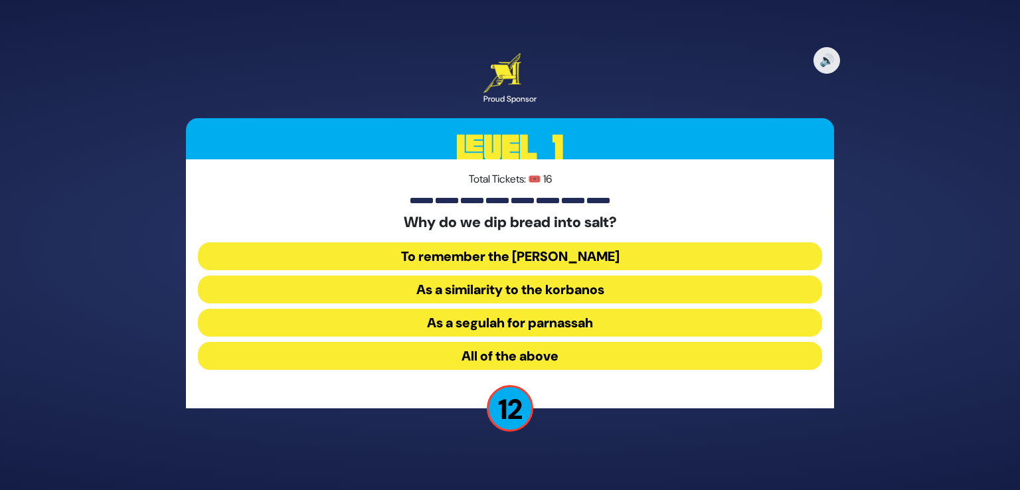
click at [522, 289] on button "As a similarity to the korbanos" at bounding box center [510, 290] width 625 height 28
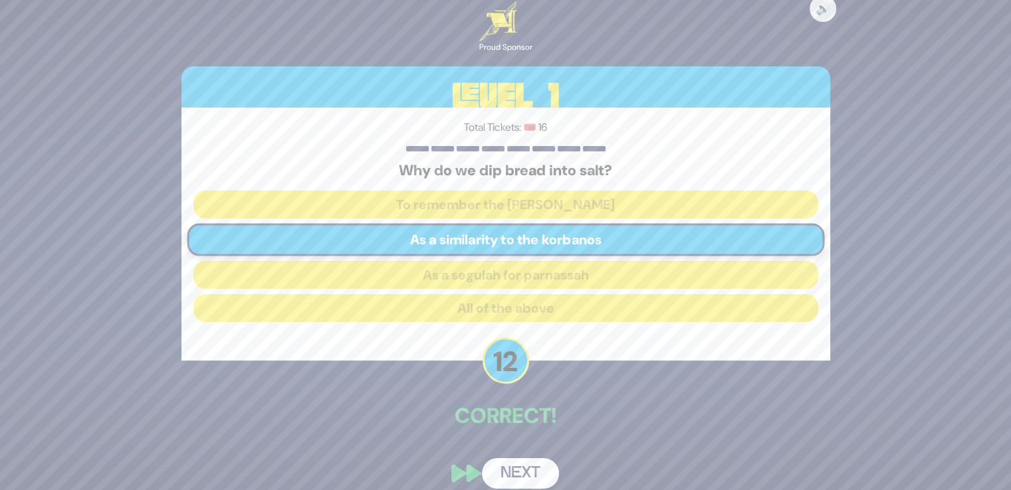
click at [535, 437] on div "🔊 Proud Sponsor Level 1 Total Tickets: 🎟️ 16 Why do we dip bread into salt? To …" at bounding box center [505, 244] width 680 height 519
click at [525, 465] on button "Next" at bounding box center [520, 473] width 77 height 31
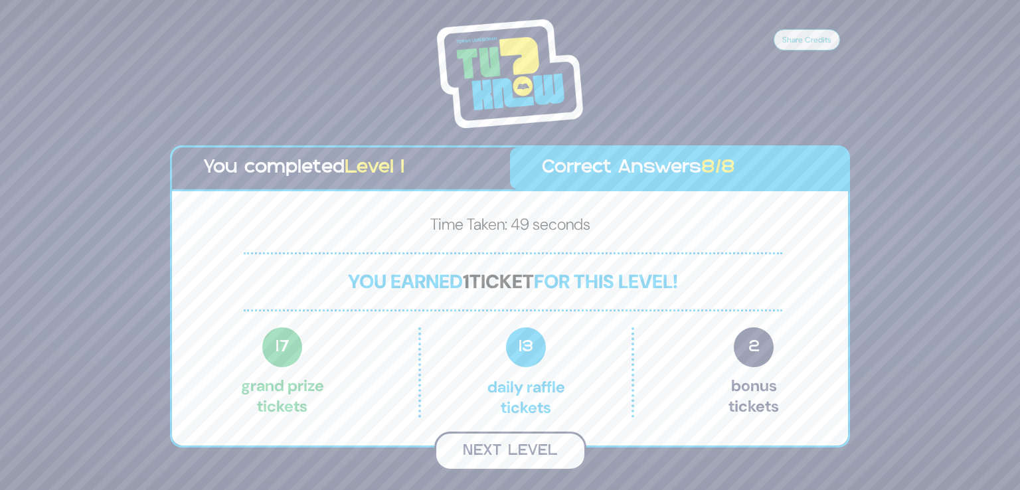
click at [513, 445] on button "Next Level" at bounding box center [511, 451] width 152 height 39
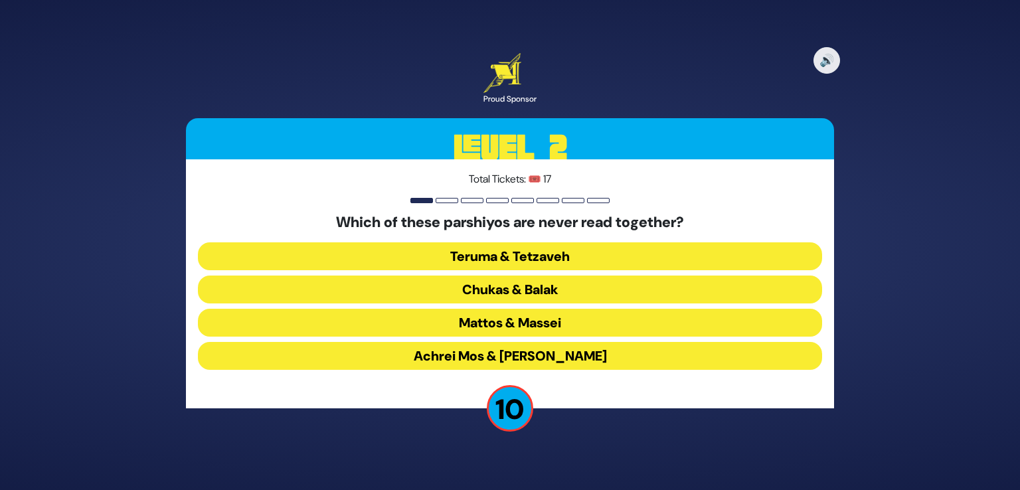
click at [563, 289] on button "Chukas & Balak" at bounding box center [510, 290] width 625 height 28
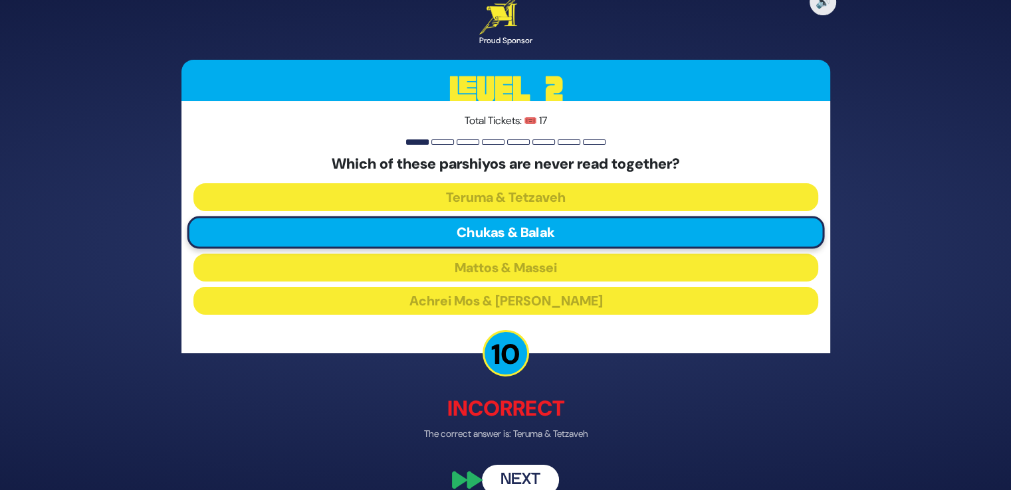
click at [537, 474] on button "Next" at bounding box center [520, 480] width 77 height 31
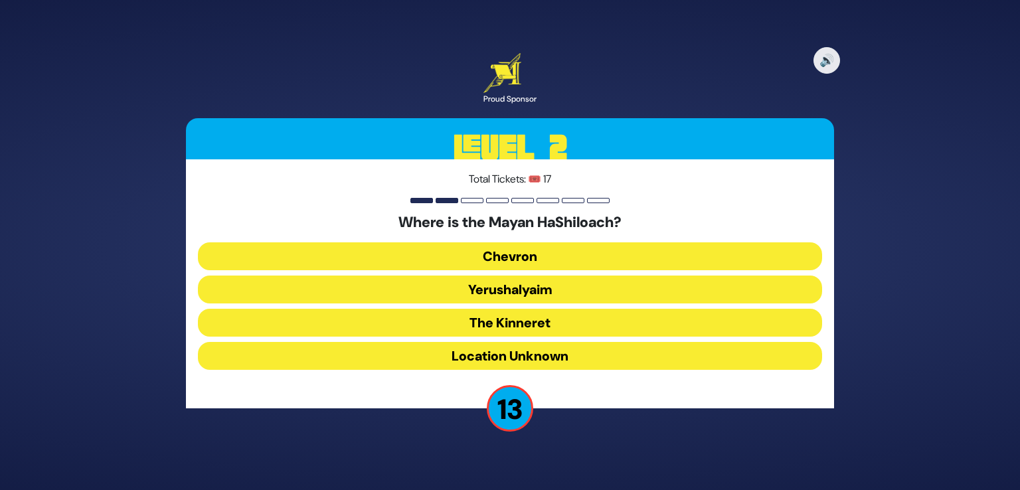
click at [529, 285] on button "Yerushalyaim" at bounding box center [510, 290] width 625 height 28
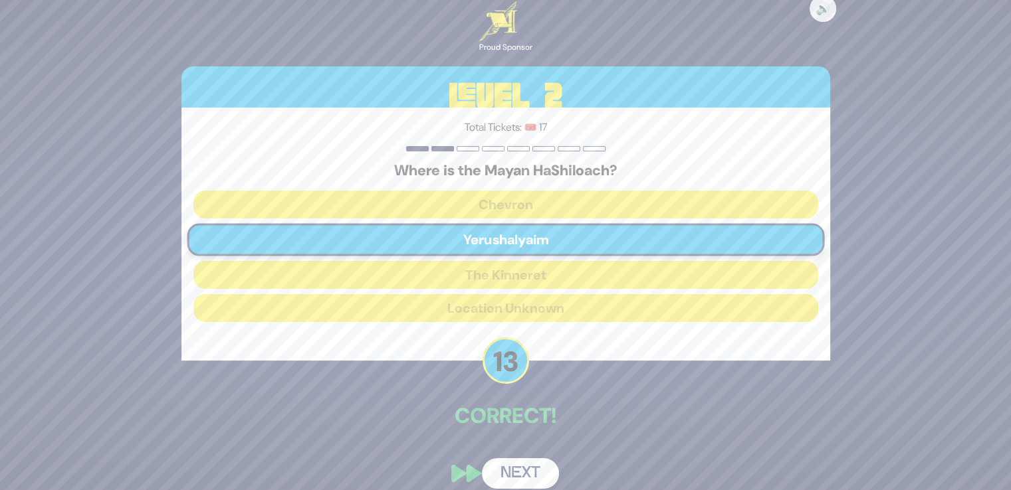
click at [535, 460] on button "Next" at bounding box center [520, 473] width 77 height 31
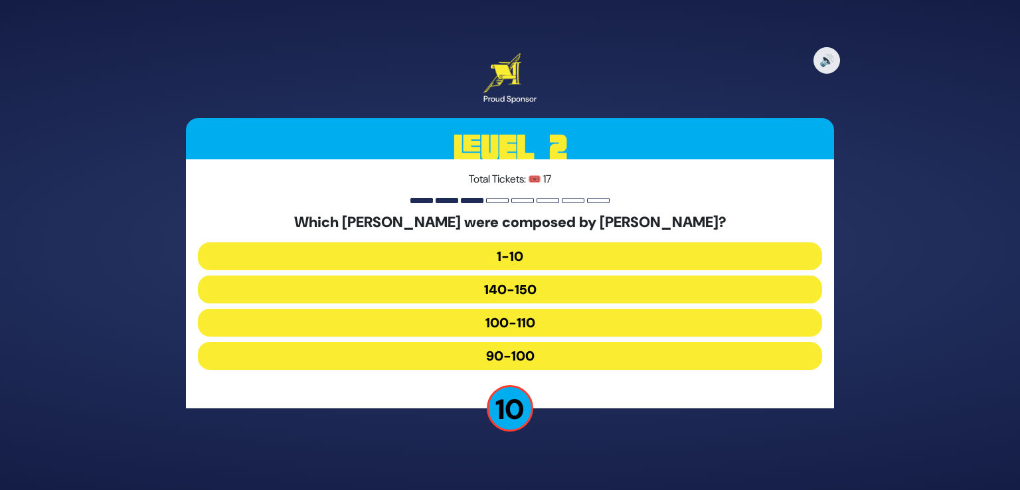
click at [522, 286] on button "140-150" at bounding box center [510, 290] width 625 height 28
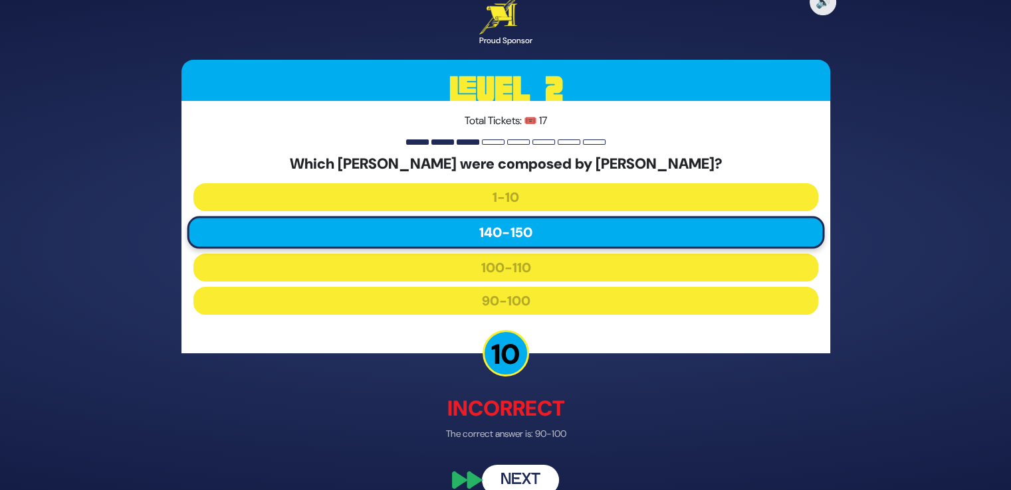
click at [531, 474] on button "Next" at bounding box center [520, 480] width 77 height 31
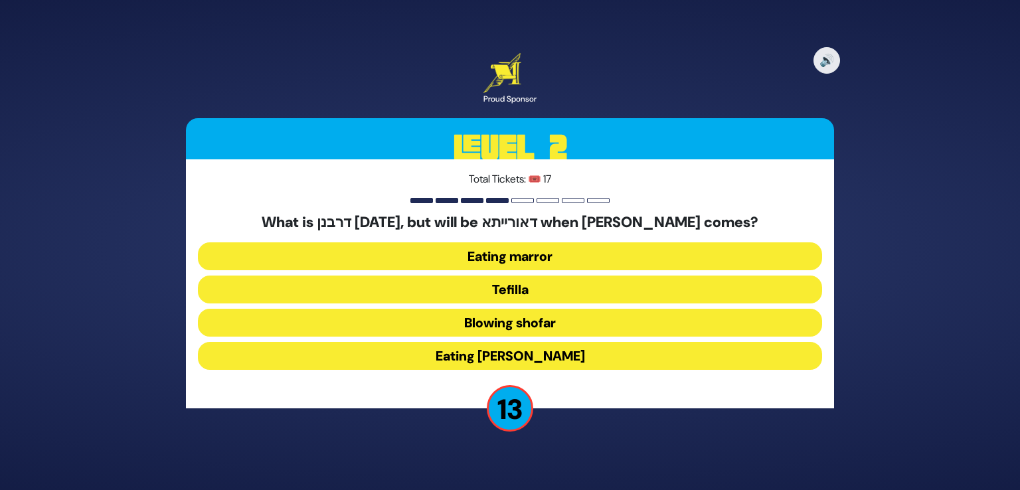
click at [546, 256] on button "Eating marror" at bounding box center [510, 256] width 625 height 28
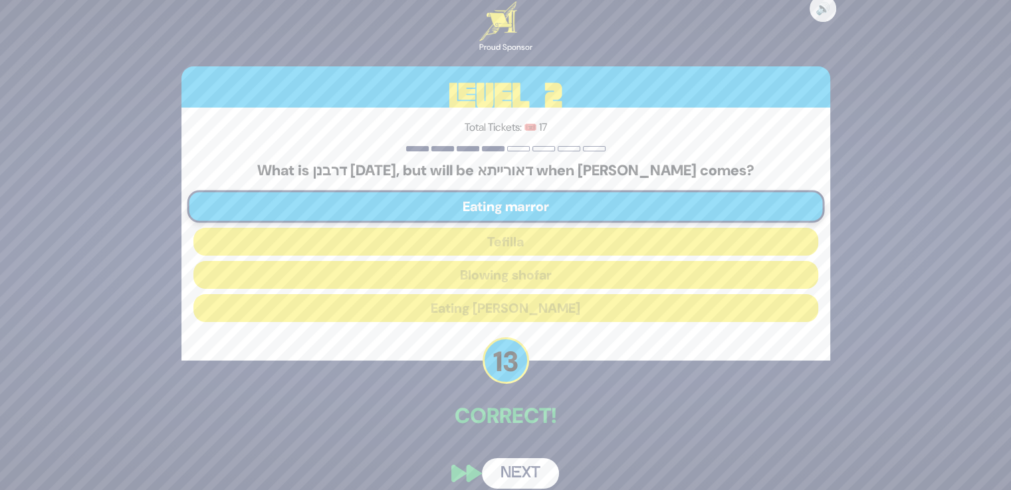
click at [523, 463] on button "Next" at bounding box center [520, 473] width 77 height 31
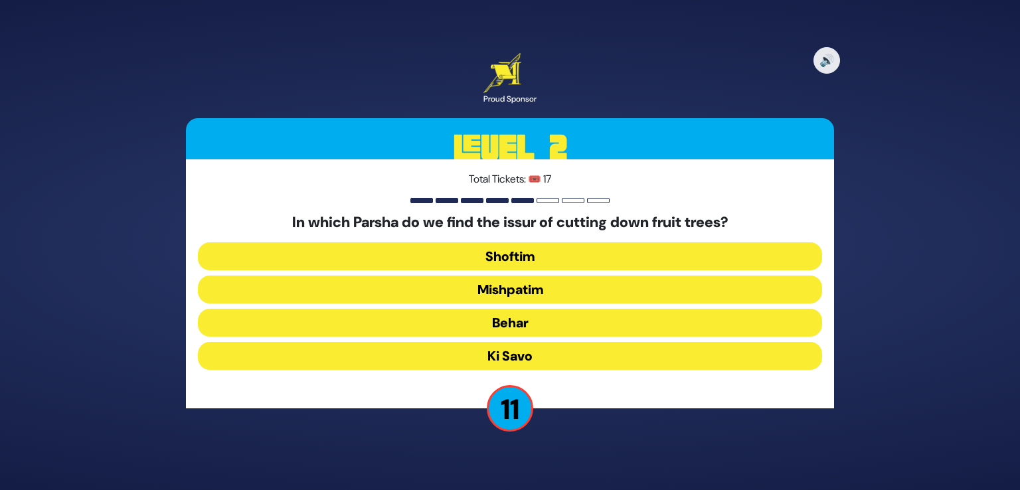
click at [526, 352] on button "Ki Savo" at bounding box center [510, 356] width 625 height 28
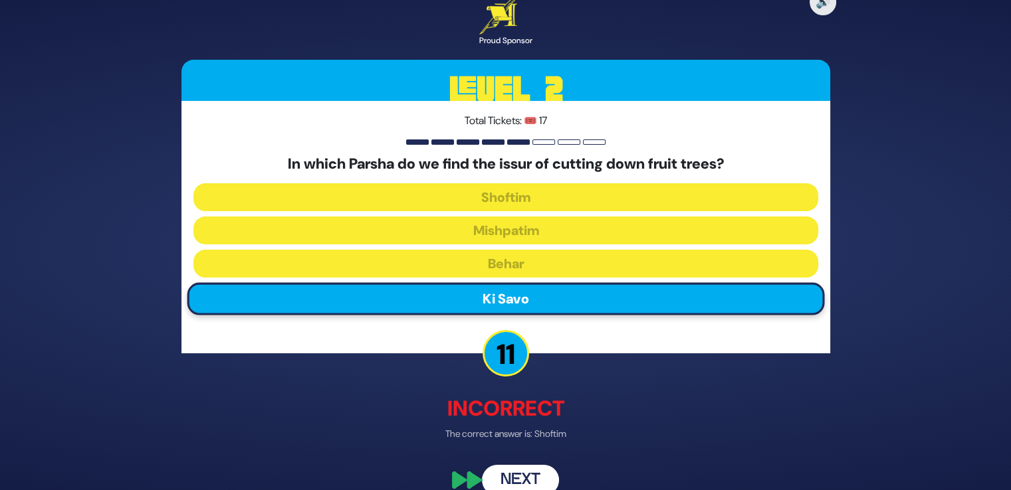
click at [531, 472] on button "Next" at bounding box center [520, 480] width 77 height 31
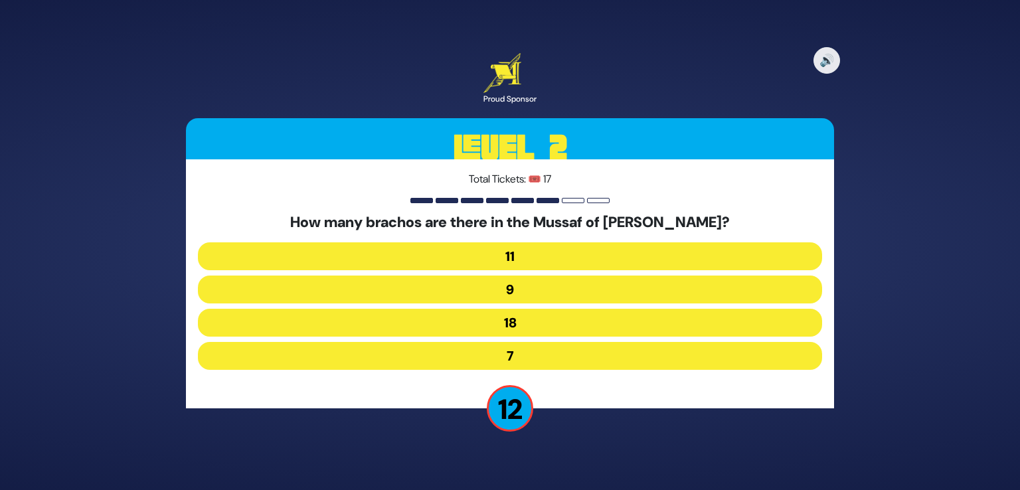
click at [508, 282] on button "9" at bounding box center [510, 290] width 625 height 28
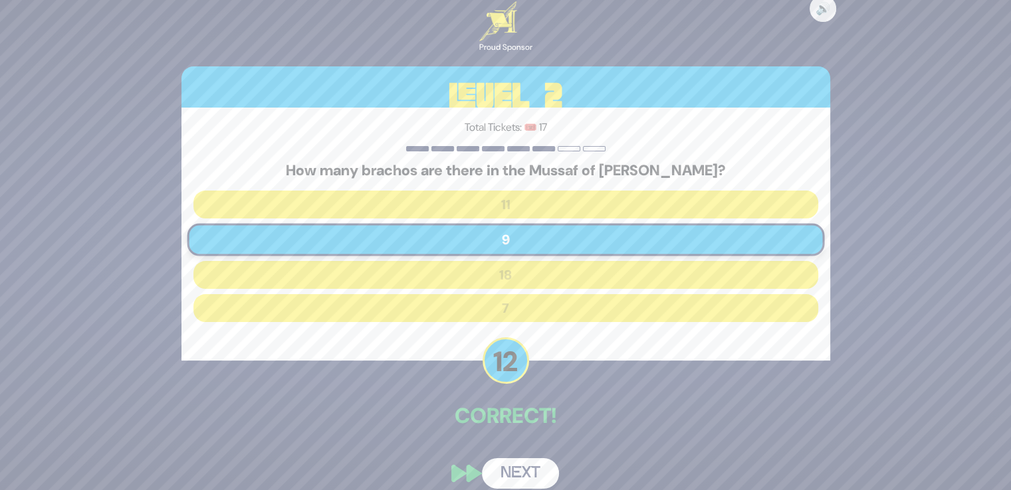
click at [521, 463] on button "Next" at bounding box center [520, 473] width 77 height 31
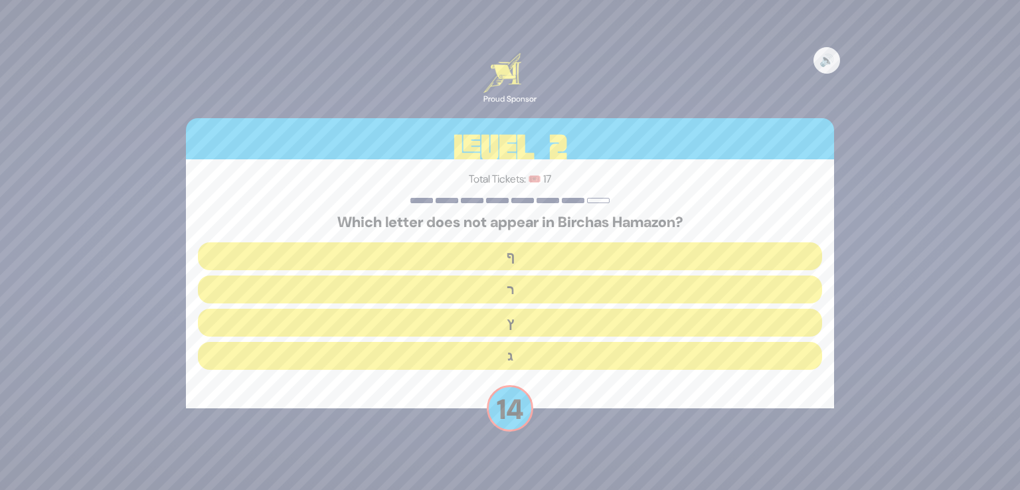
click at [514, 260] on button "ף" at bounding box center [510, 256] width 625 height 28
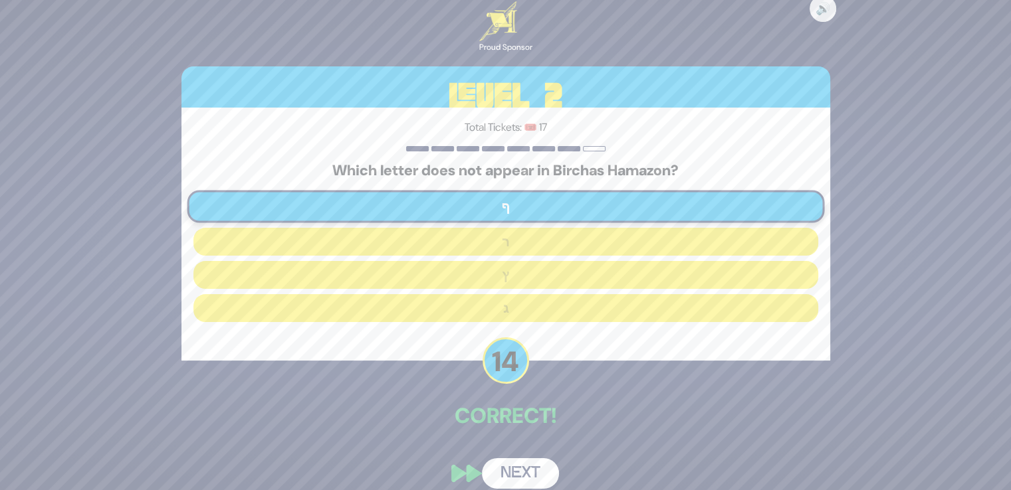
click at [516, 462] on button "Next" at bounding box center [520, 473] width 77 height 31
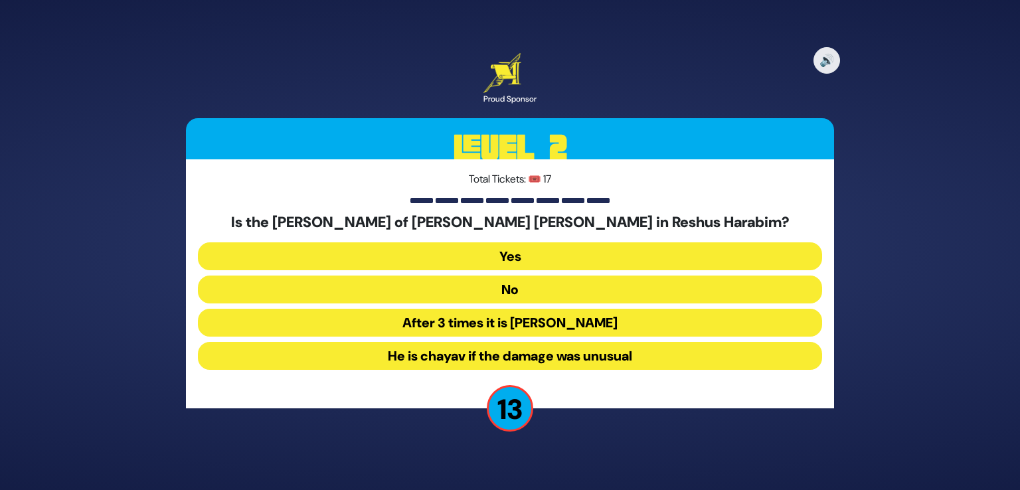
click at [510, 283] on button "No" at bounding box center [510, 290] width 625 height 28
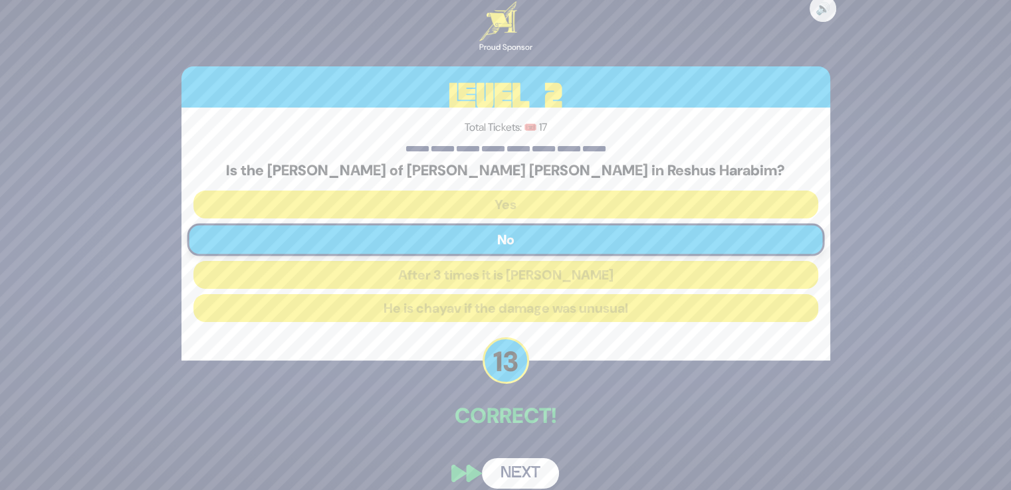
click at [530, 468] on button "Next" at bounding box center [520, 473] width 77 height 31
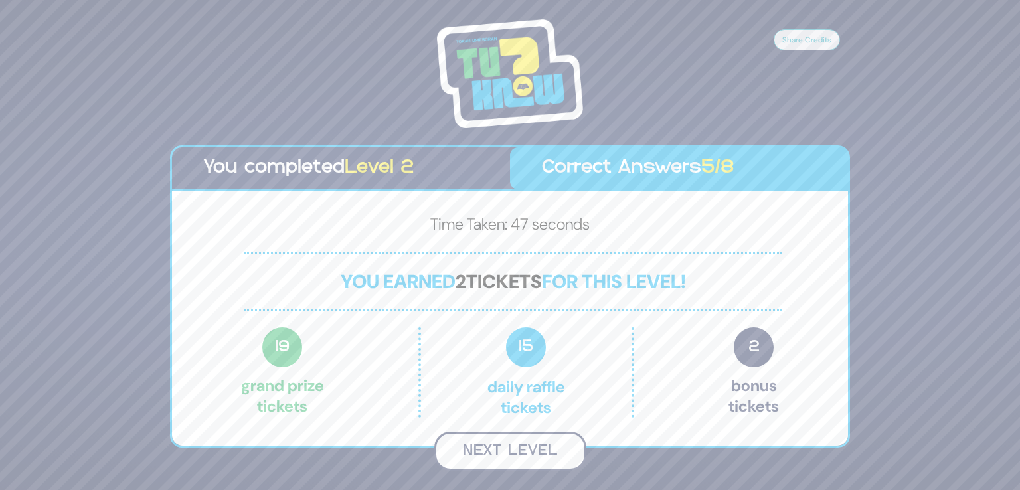
click at [510, 450] on button "Next Level" at bounding box center [511, 451] width 152 height 39
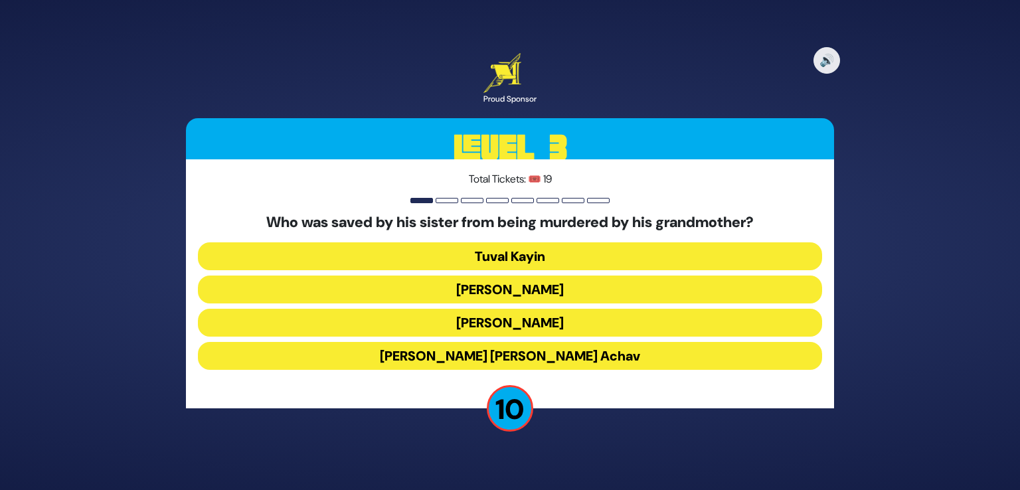
click at [547, 253] on button "Tuval Kayin" at bounding box center [510, 256] width 625 height 28
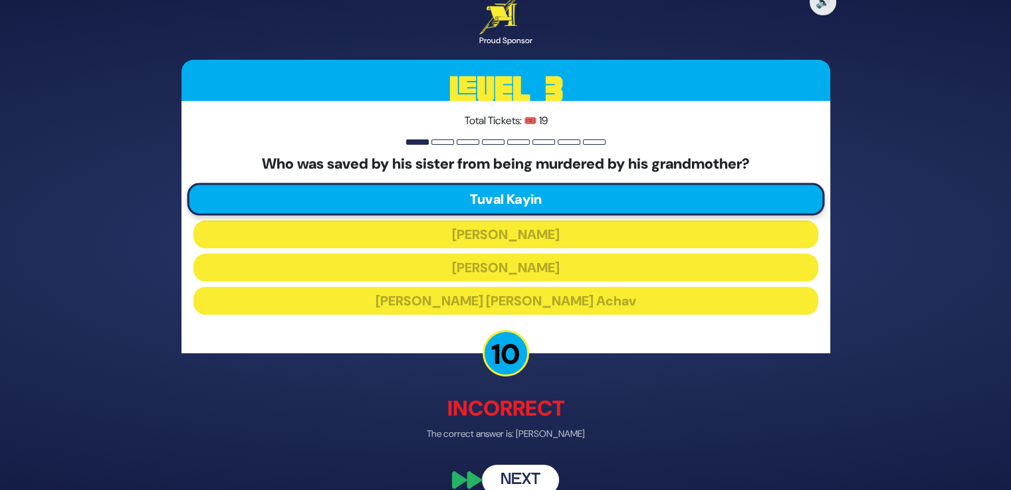
click at [516, 468] on button "Next" at bounding box center [520, 480] width 77 height 31
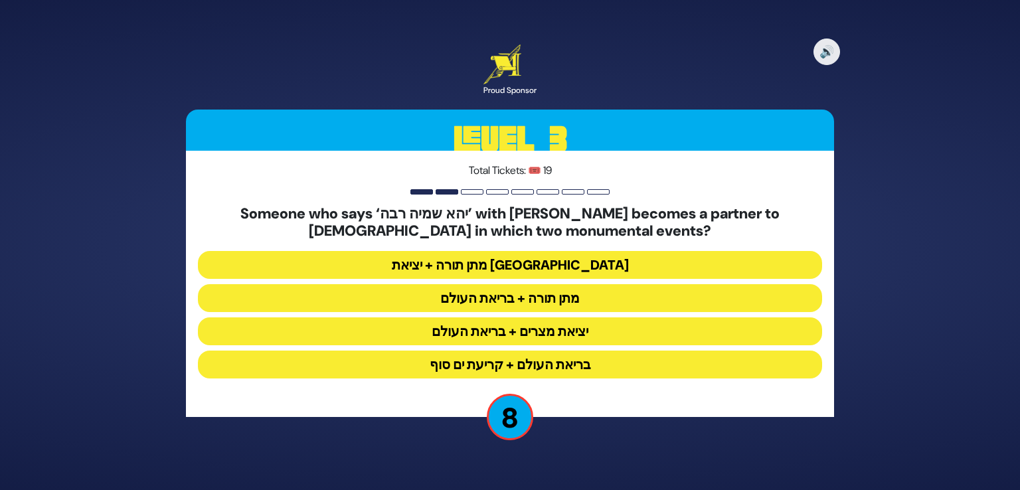
click at [524, 328] on button "יציאת מצרים + בריאת העולם" at bounding box center [510, 332] width 625 height 28
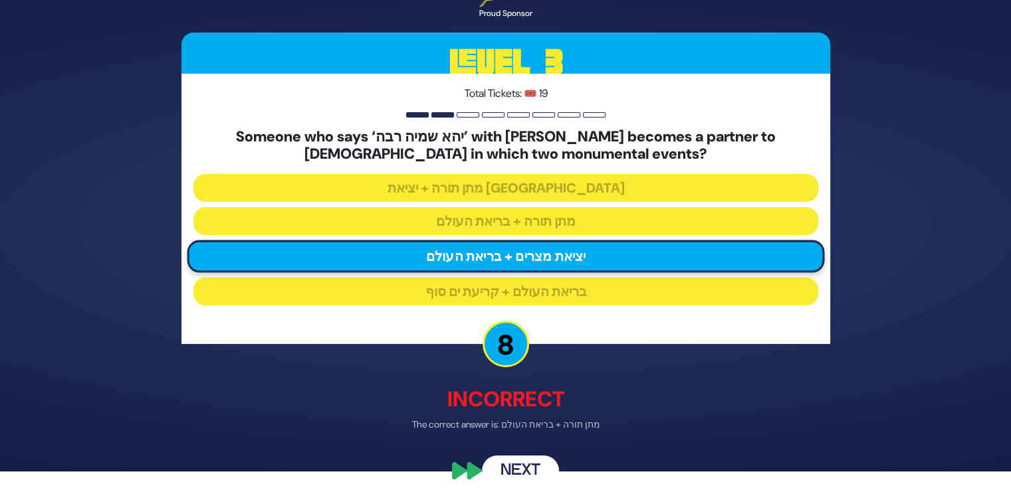
scroll to position [29, 0]
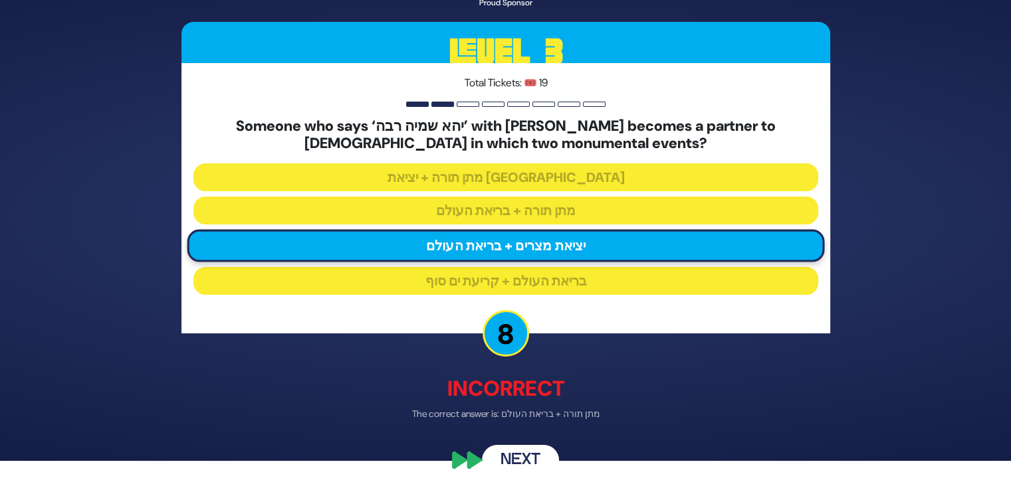
click at [527, 454] on button "Next" at bounding box center [520, 459] width 77 height 31
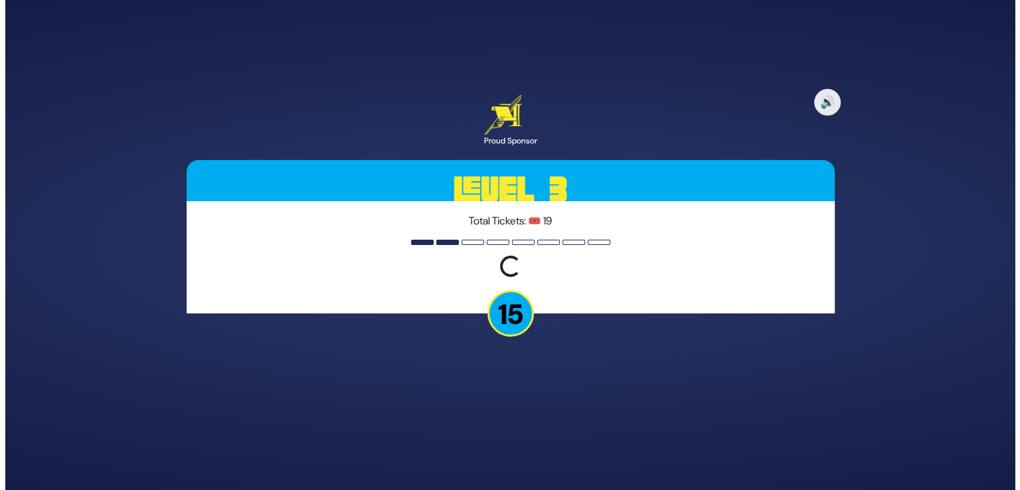
scroll to position [0, 0]
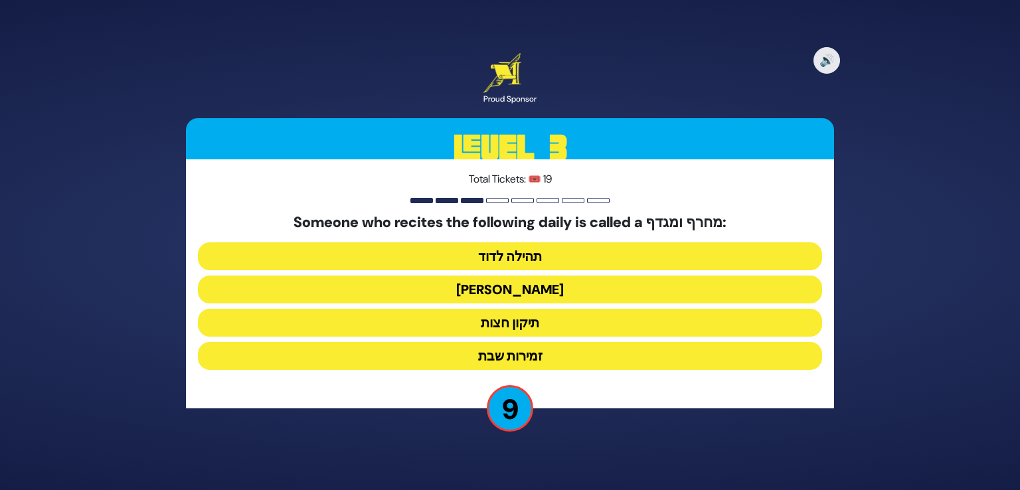
click at [529, 285] on button "[PERSON_NAME]" at bounding box center [510, 290] width 625 height 28
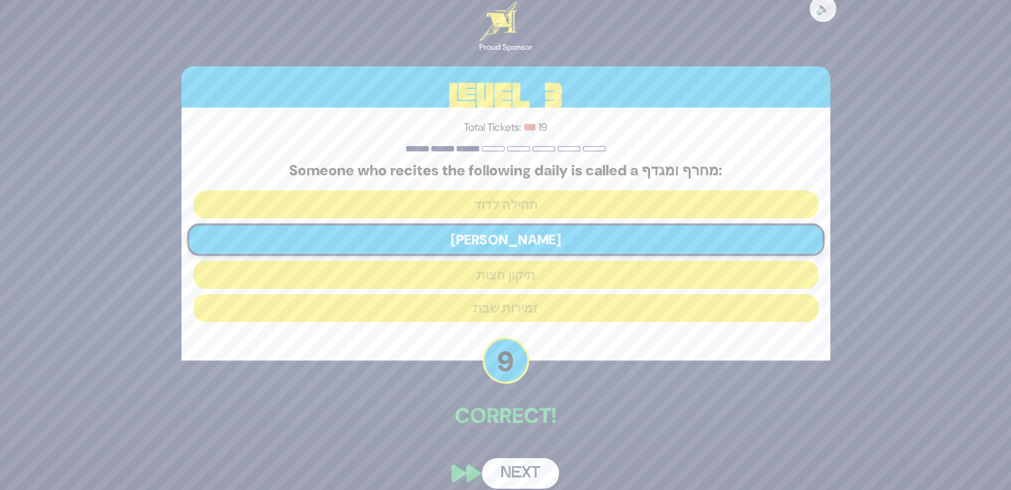
click at [518, 465] on button "Next" at bounding box center [520, 473] width 77 height 31
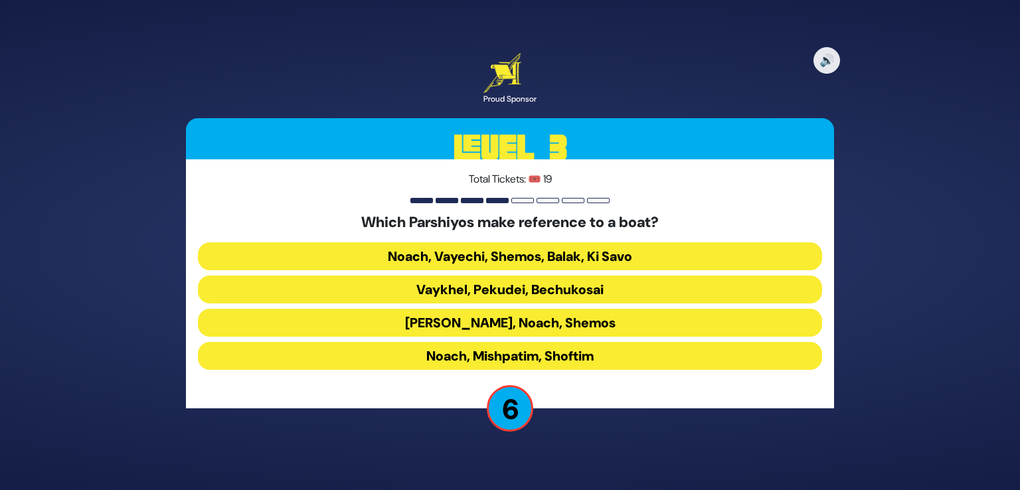
click at [611, 353] on button "Noach, Mishpatim, Shoftim" at bounding box center [510, 356] width 625 height 28
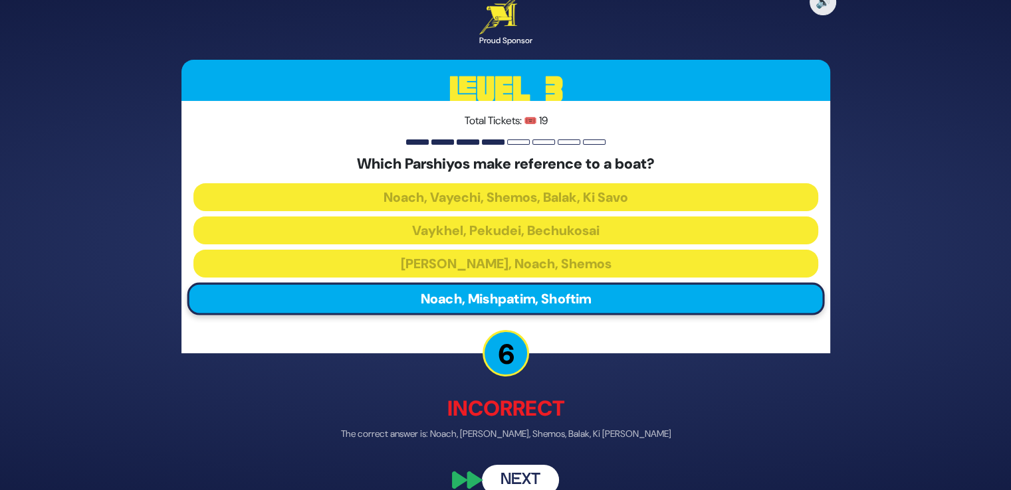
click at [513, 470] on button "Next" at bounding box center [520, 480] width 77 height 31
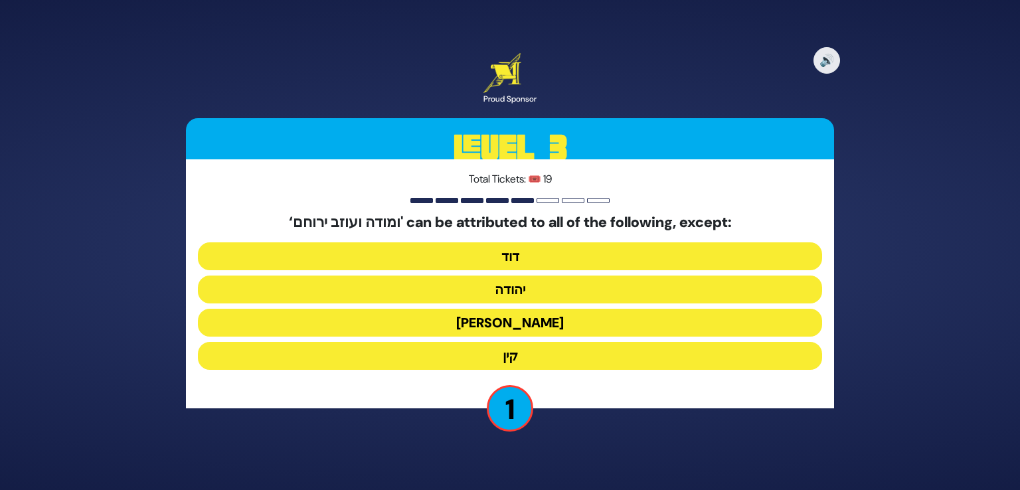
click at [514, 349] on button "קין" at bounding box center [510, 356] width 625 height 28
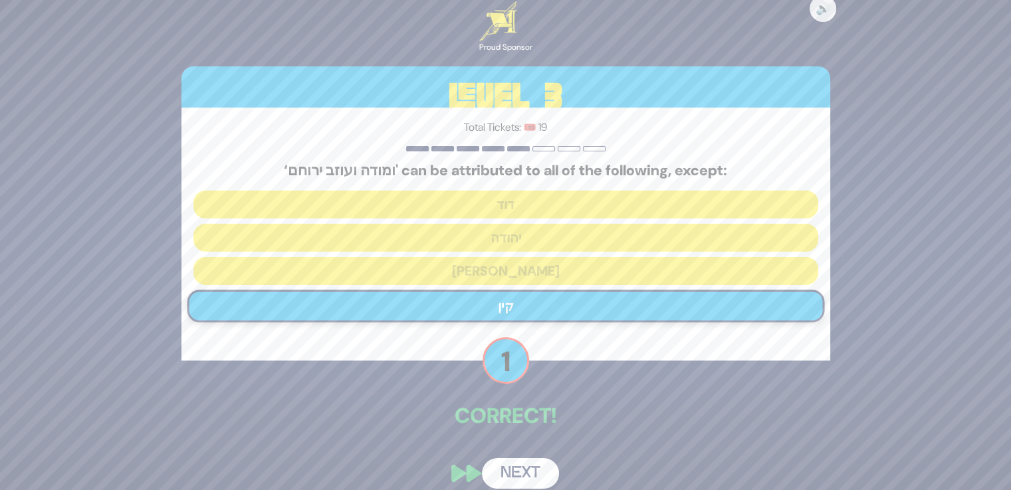
click at [520, 471] on button "Next" at bounding box center [520, 473] width 77 height 31
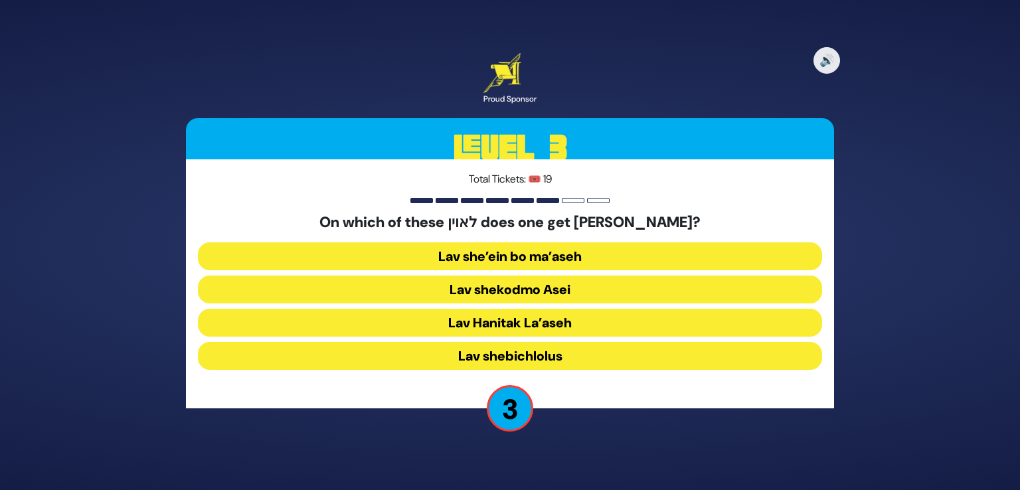
click at [561, 285] on button "Lav shekodmo Asei" at bounding box center [510, 290] width 625 height 28
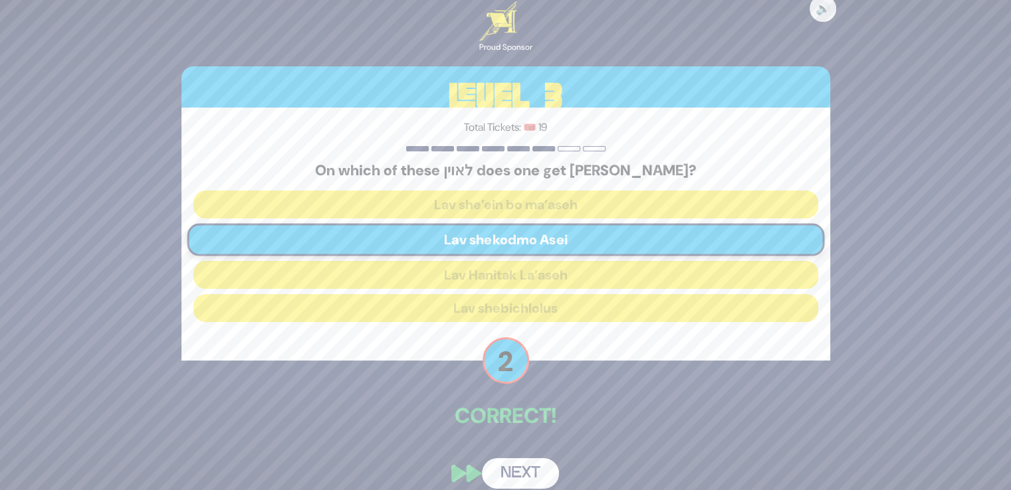
click at [529, 465] on button "Next" at bounding box center [520, 473] width 77 height 31
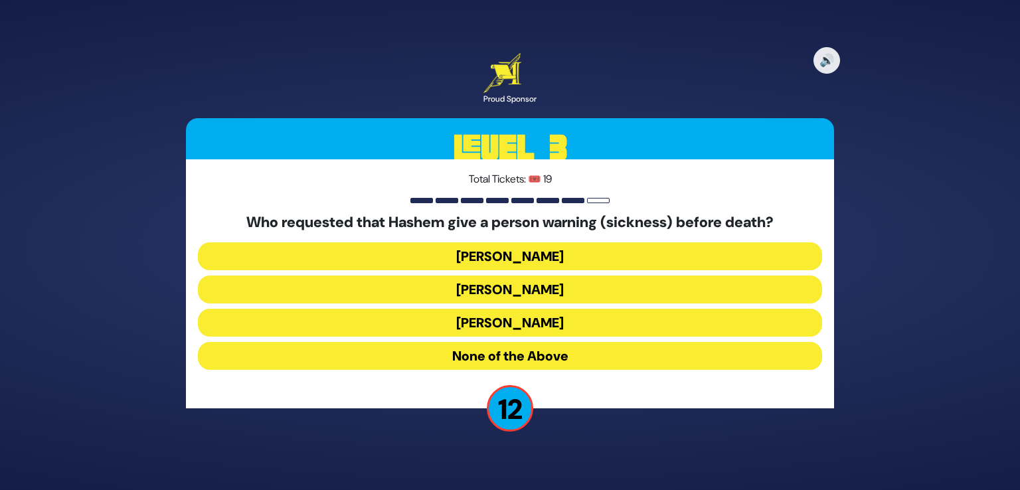
click at [511, 325] on button "[PERSON_NAME]" at bounding box center [510, 323] width 625 height 28
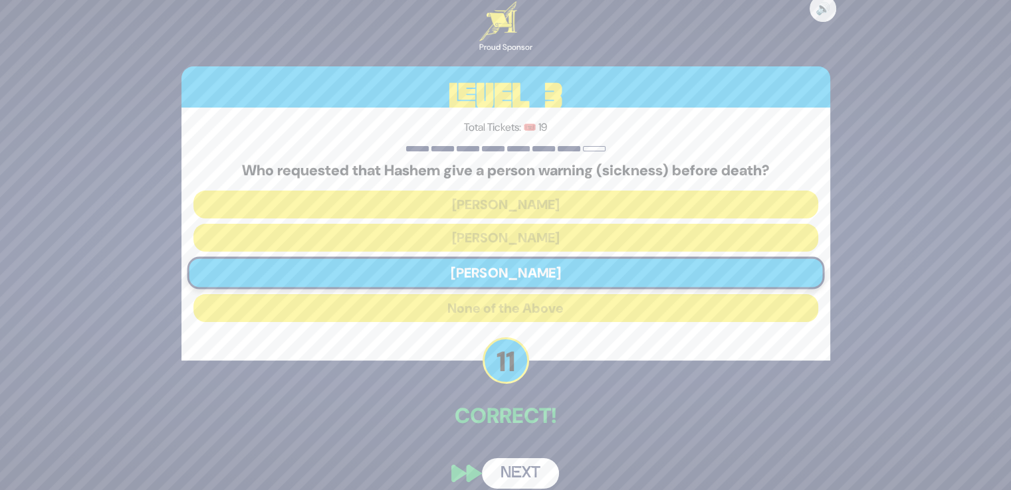
click at [537, 470] on button "Next" at bounding box center [520, 473] width 77 height 31
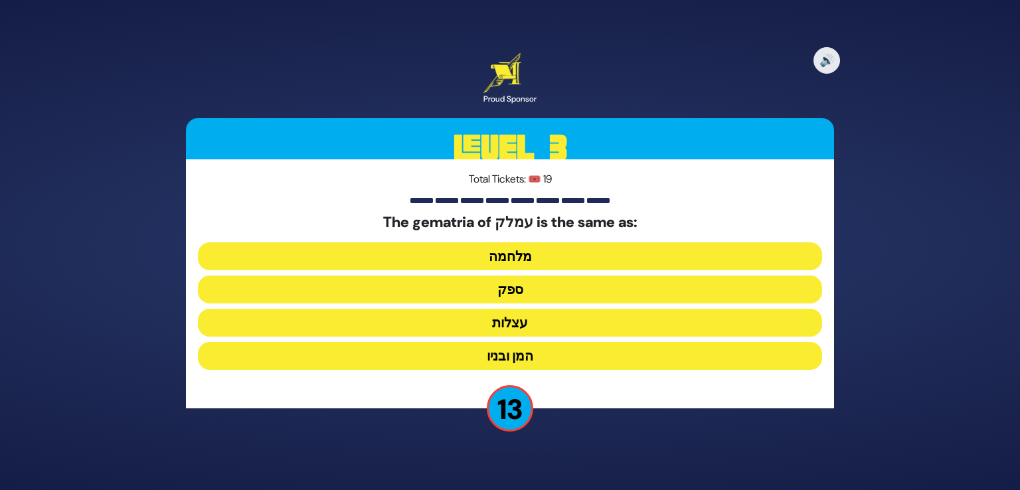
click at [518, 296] on button "ספק" at bounding box center [510, 290] width 625 height 28
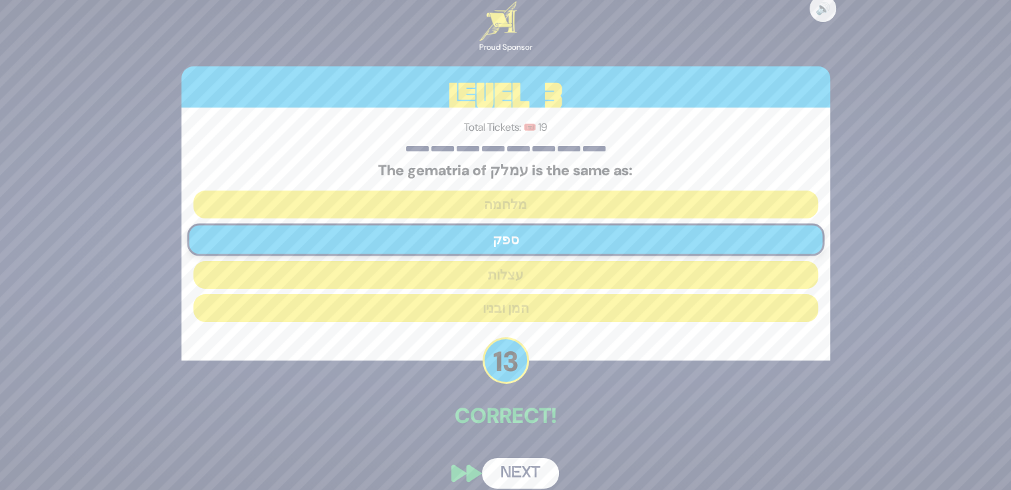
click at [524, 469] on button "Next" at bounding box center [520, 473] width 77 height 31
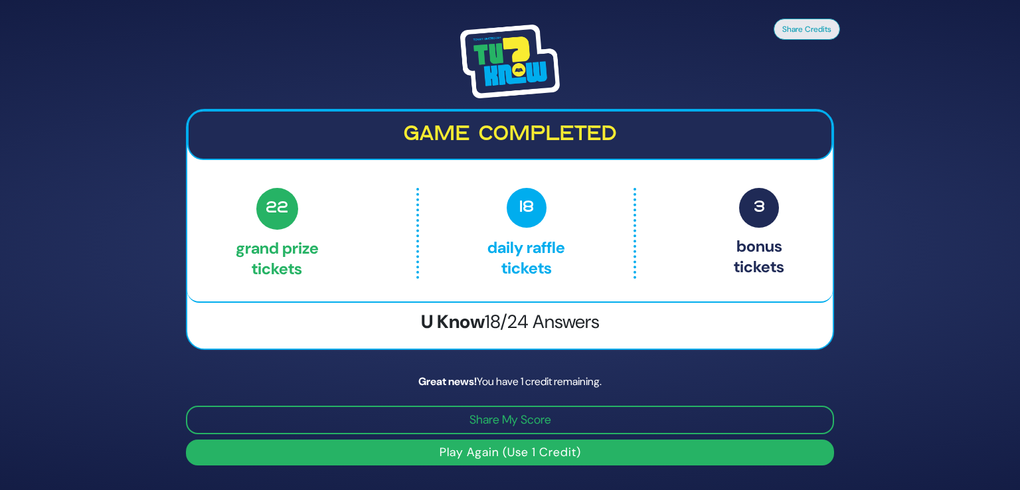
click at [512, 452] on button "Play Again (Use 1 Credit)" at bounding box center [510, 453] width 648 height 26
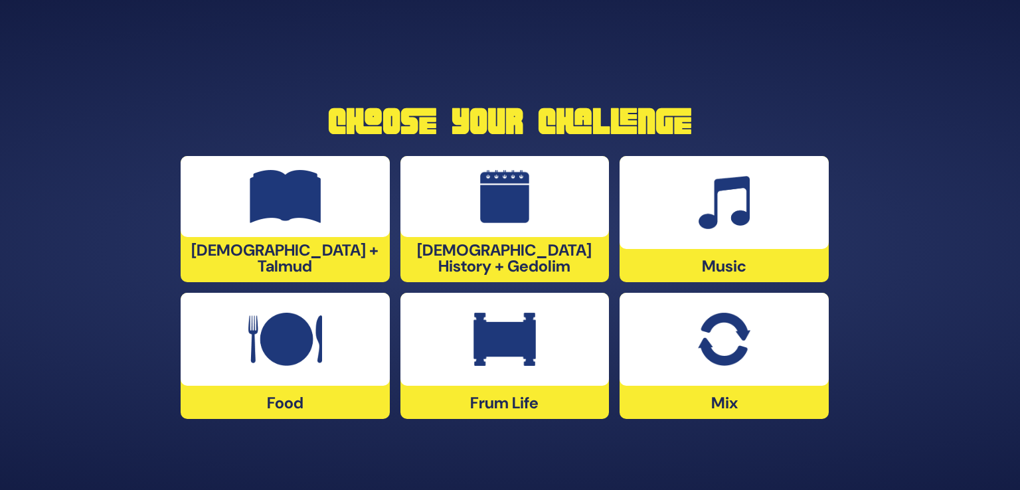
click at [718, 237] on div at bounding box center [724, 202] width 209 height 93
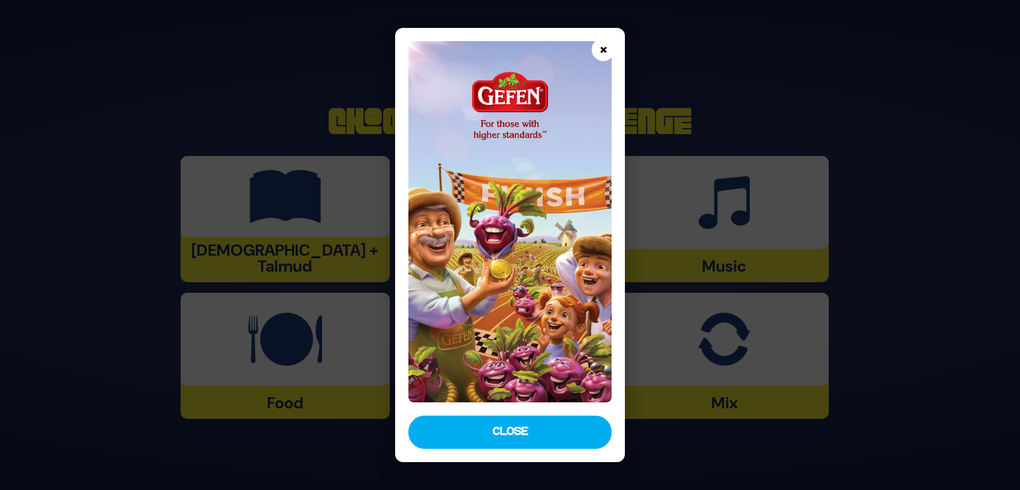
click at [605, 52] on button "×" at bounding box center [603, 49] width 23 height 23
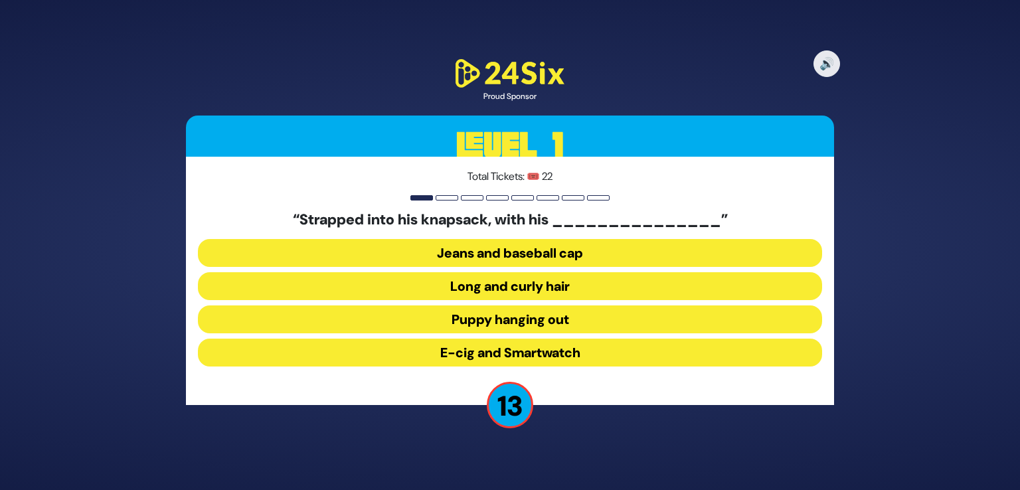
click at [462, 287] on button "Long and curly hair" at bounding box center [510, 286] width 625 height 28
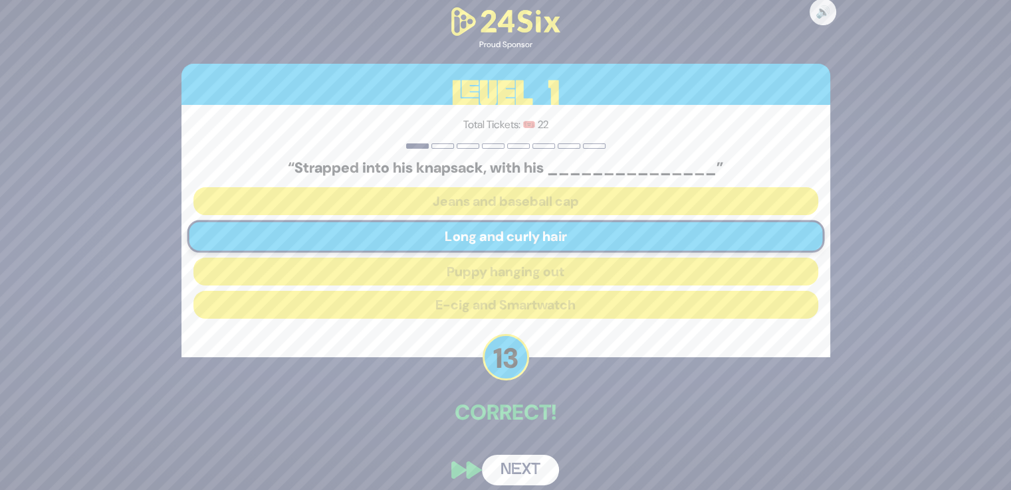
click at [520, 458] on button "Next" at bounding box center [520, 470] width 77 height 31
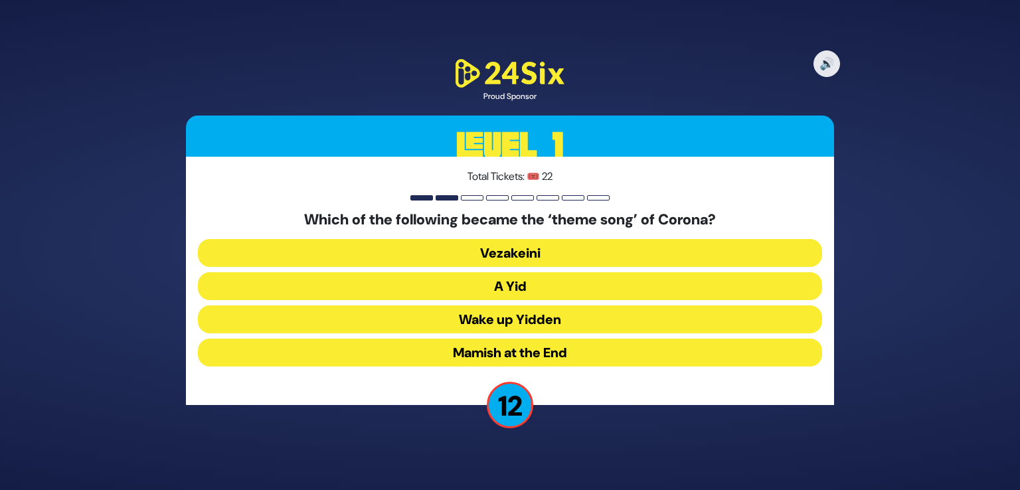
click at [507, 285] on button "A Yid" at bounding box center [510, 286] width 625 height 28
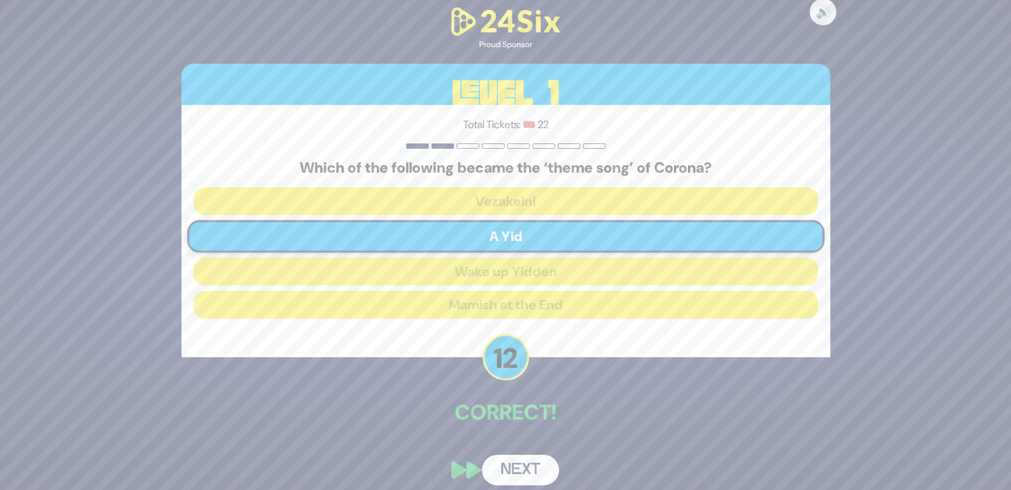
click at [530, 468] on button "Next" at bounding box center [520, 470] width 77 height 31
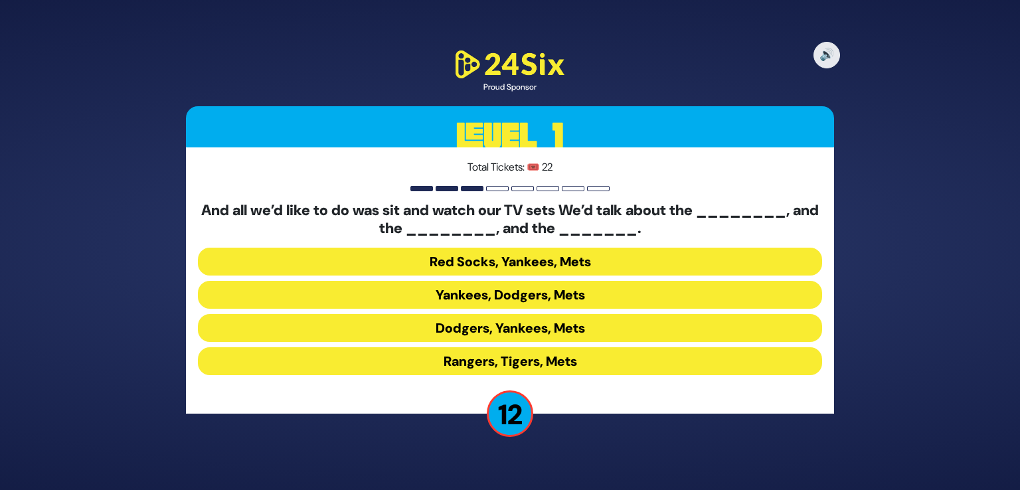
click at [516, 296] on button "Yankees, Dodgers, Mets" at bounding box center [510, 295] width 625 height 28
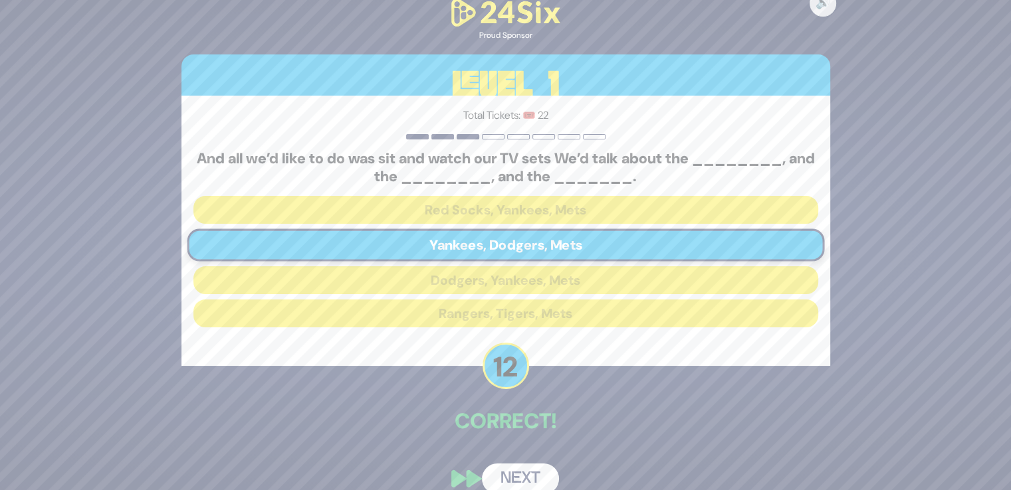
click at [529, 471] on button "Next" at bounding box center [520, 479] width 77 height 31
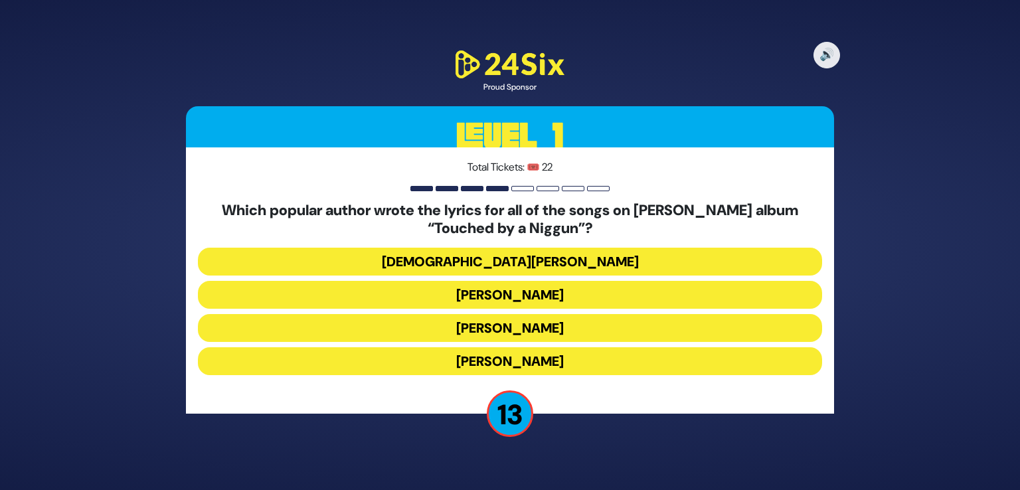
click at [559, 262] on button "Rabbi Yechiel Spero" at bounding box center [510, 262] width 625 height 28
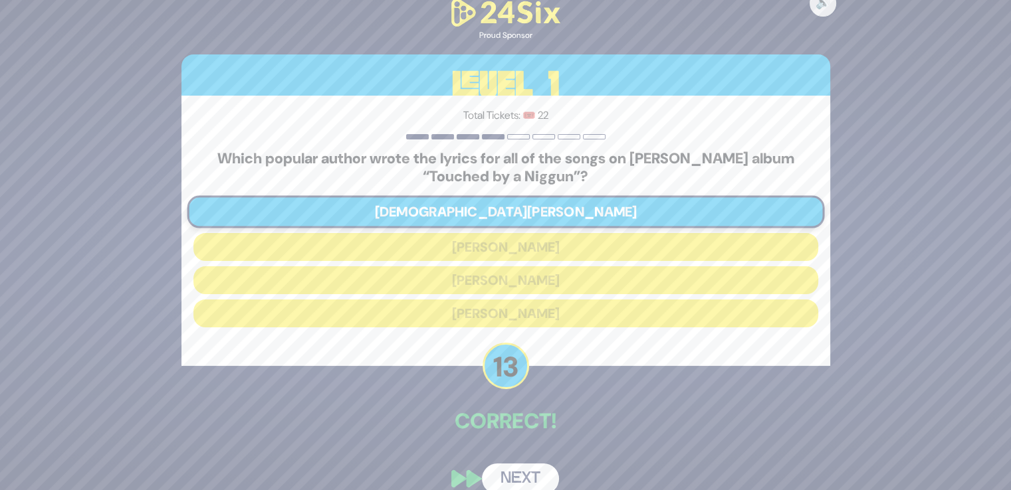
click at [537, 468] on button "Next" at bounding box center [520, 479] width 77 height 31
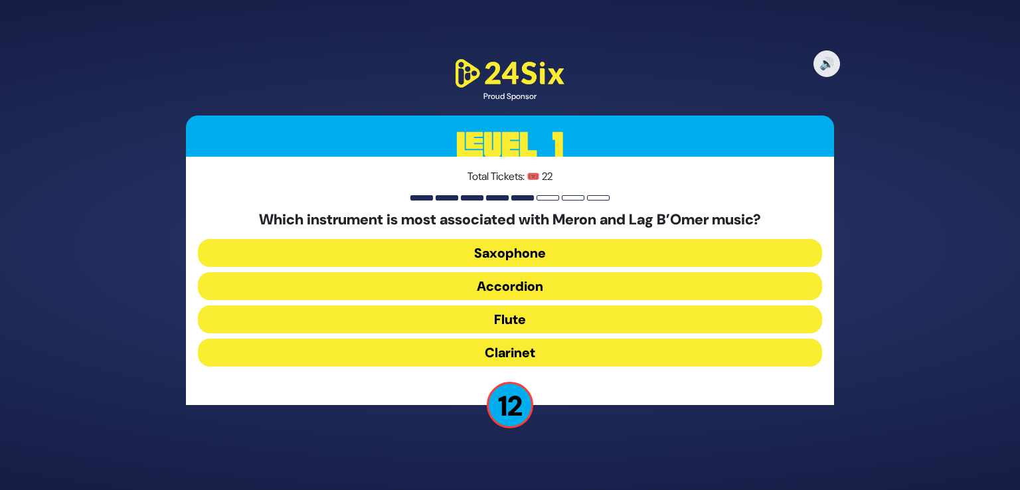
click at [516, 350] on button "Clarinet" at bounding box center [510, 353] width 625 height 28
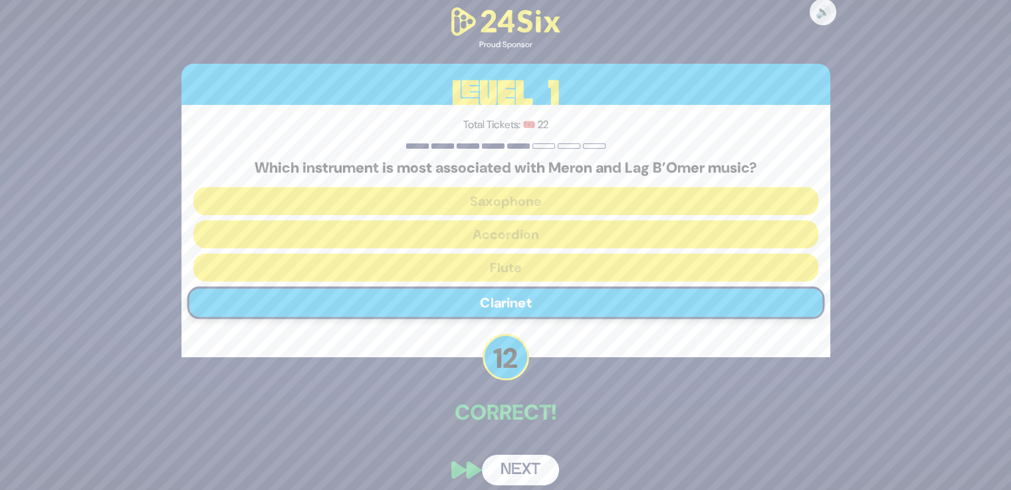
click at [529, 472] on button "Next" at bounding box center [520, 470] width 77 height 31
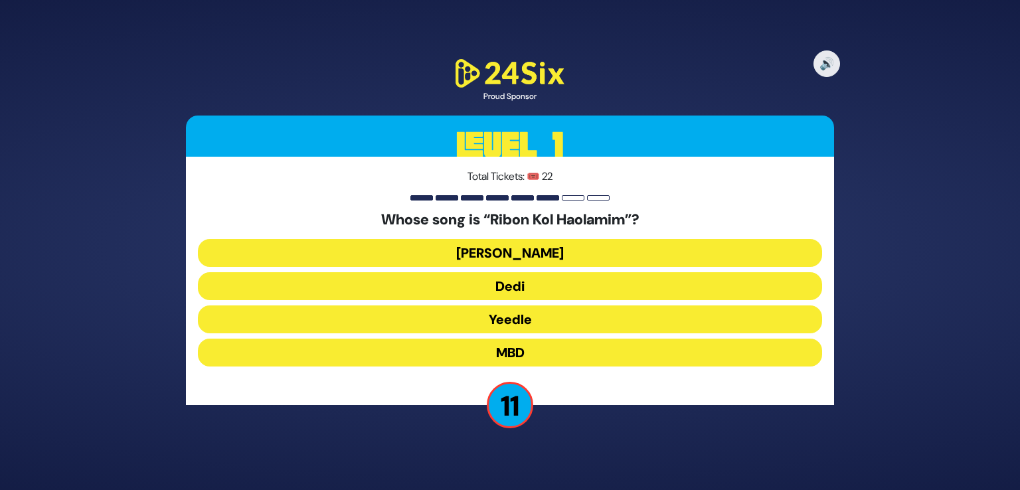
click at [530, 248] on button "Beri Weber" at bounding box center [510, 253] width 625 height 28
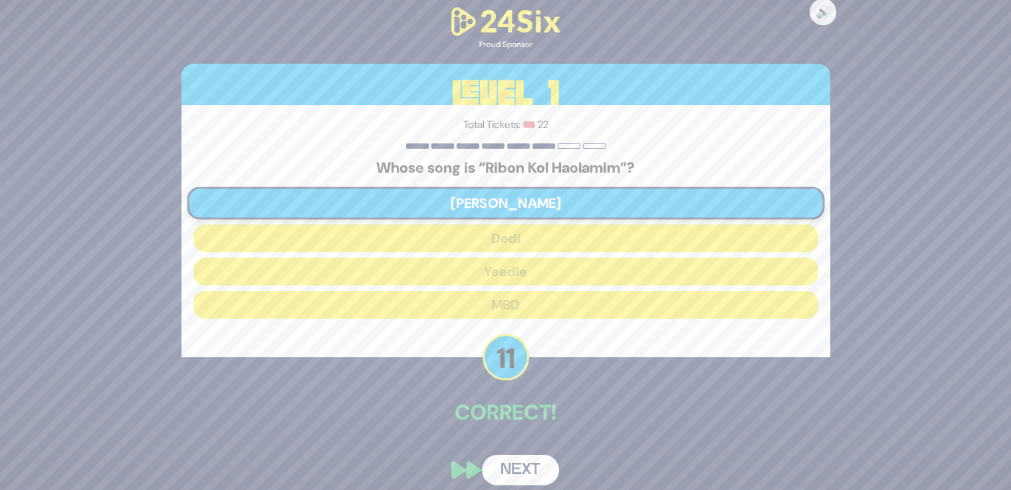
click at [537, 460] on button "Next" at bounding box center [520, 470] width 77 height 31
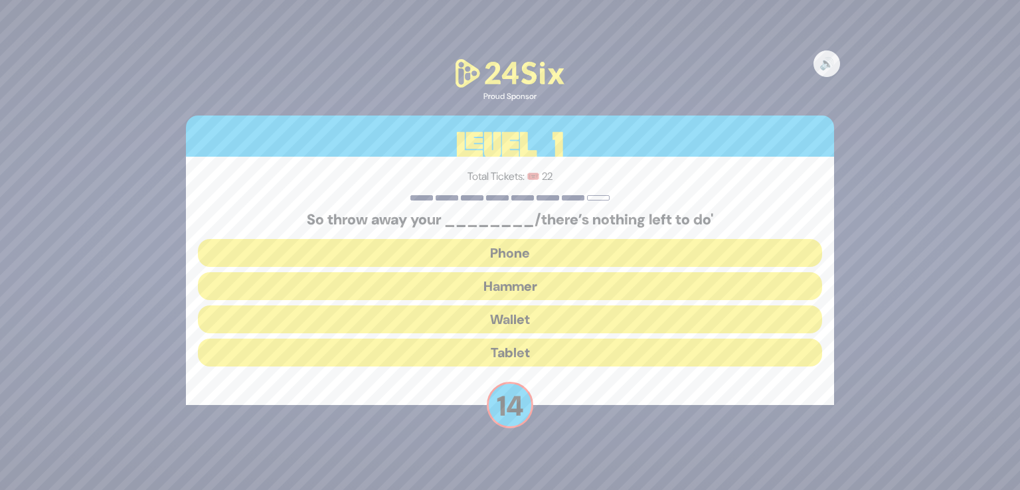
click at [505, 285] on button "Hammer" at bounding box center [510, 286] width 625 height 28
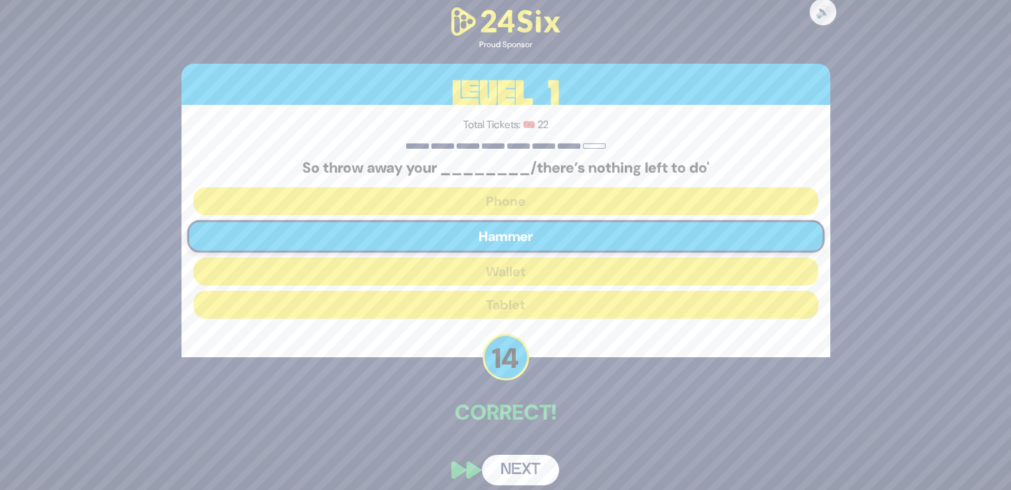
click at [524, 455] on button "Next" at bounding box center [520, 470] width 77 height 31
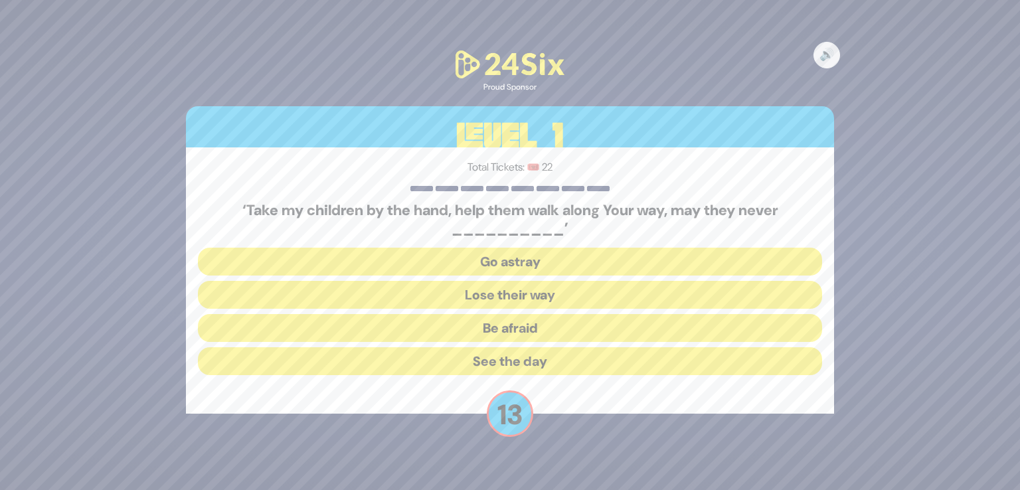
click at [510, 264] on button "Go astray" at bounding box center [510, 262] width 625 height 28
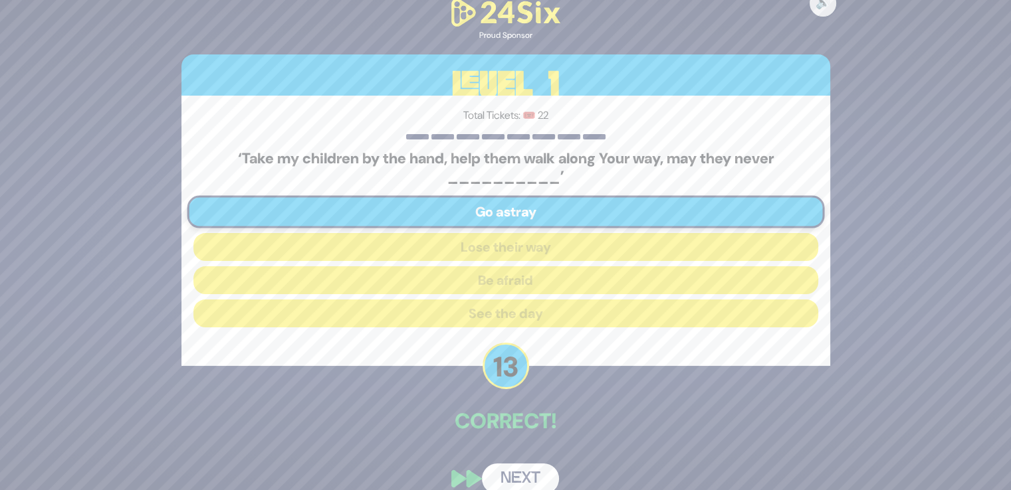
click at [530, 464] on button "Next" at bounding box center [520, 479] width 77 height 31
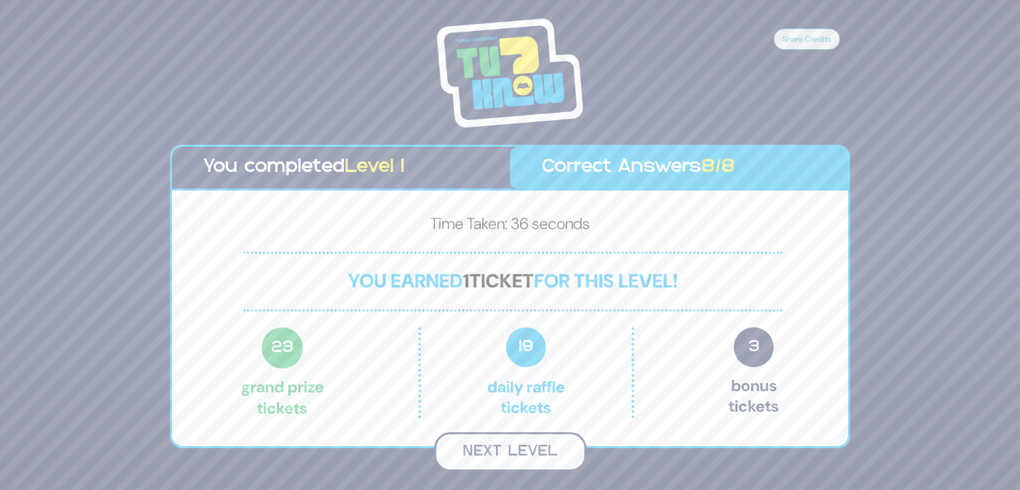
click at [521, 452] on button "Next Level" at bounding box center [511, 452] width 152 height 39
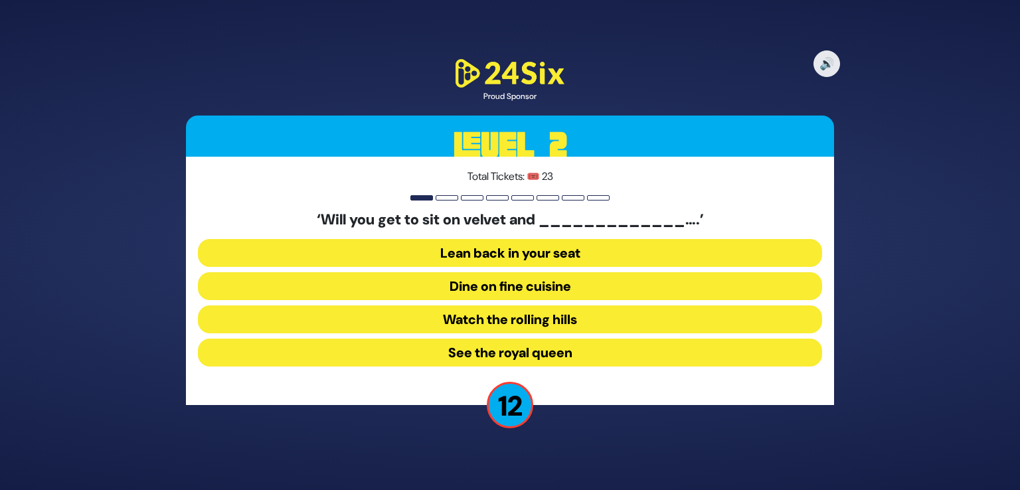
click at [553, 282] on button "Dine on fine cuisine" at bounding box center [510, 286] width 625 height 28
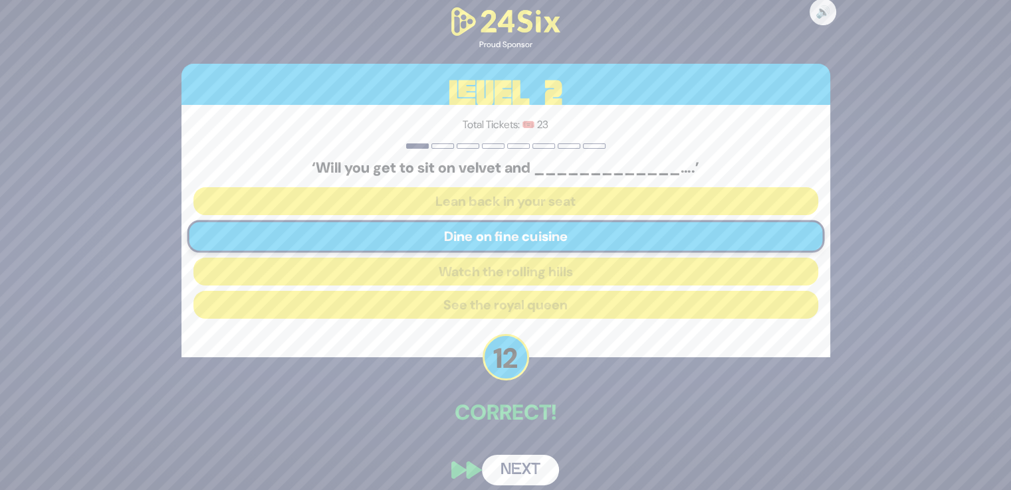
click at [521, 469] on button "Next" at bounding box center [520, 470] width 77 height 31
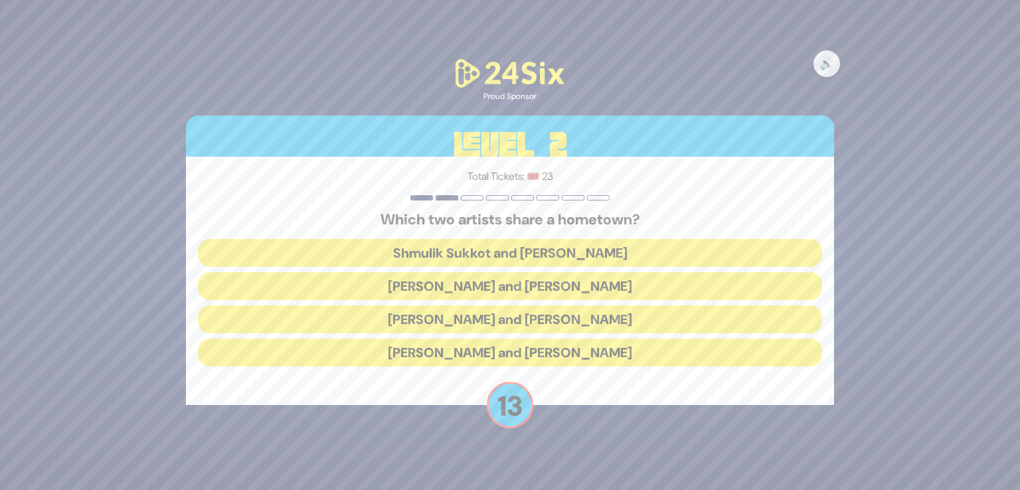
click at [569, 283] on button "Abie Rotenberg and Baruch Levine" at bounding box center [510, 286] width 625 height 28
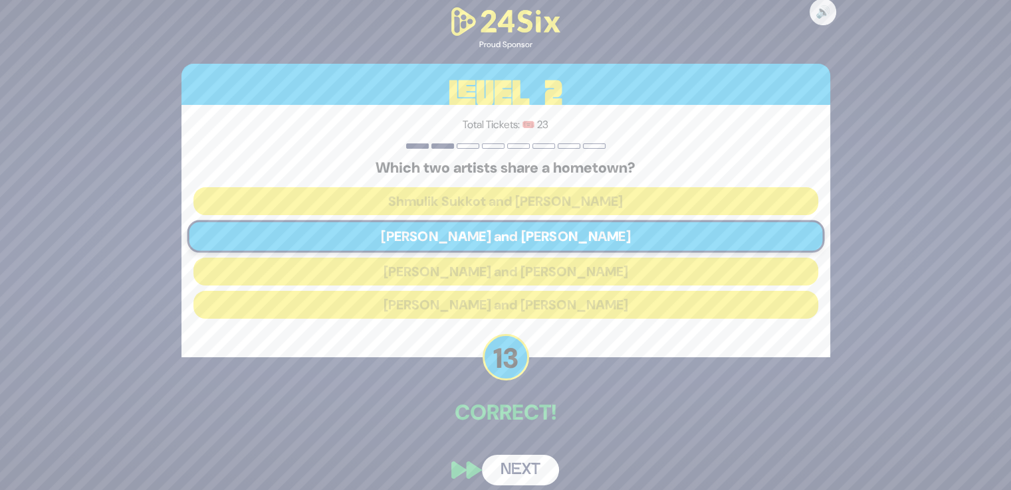
click at [519, 460] on button "Next" at bounding box center [520, 470] width 77 height 31
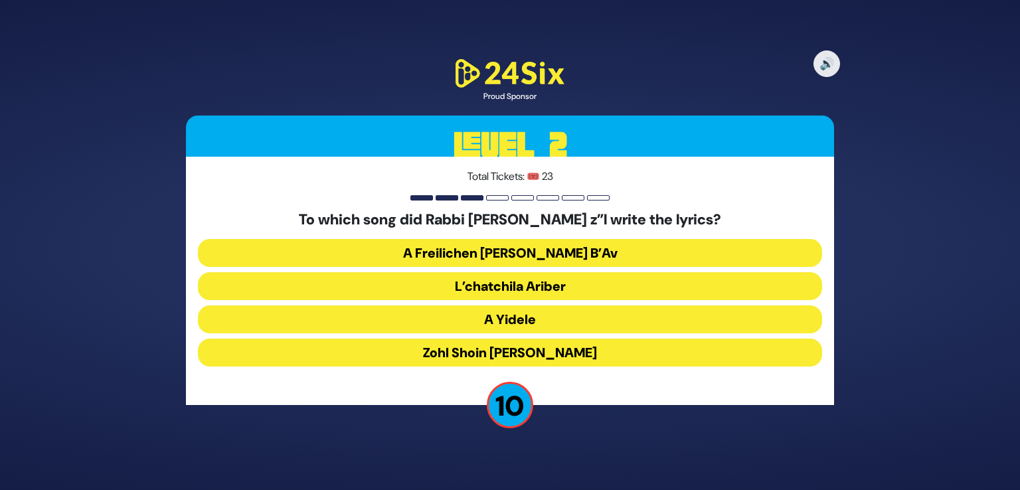
click at [573, 249] on button "A Freilichen Tisha B’Av" at bounding box center [510, 253] width 625 height 28
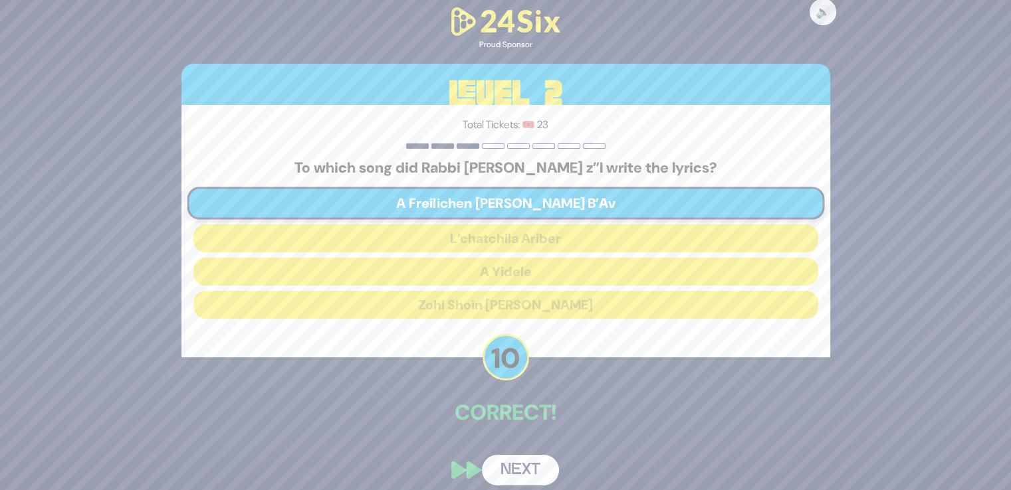
click at [521, 462] on button "Next" at bounding box center [520, 470] width 77 height 31
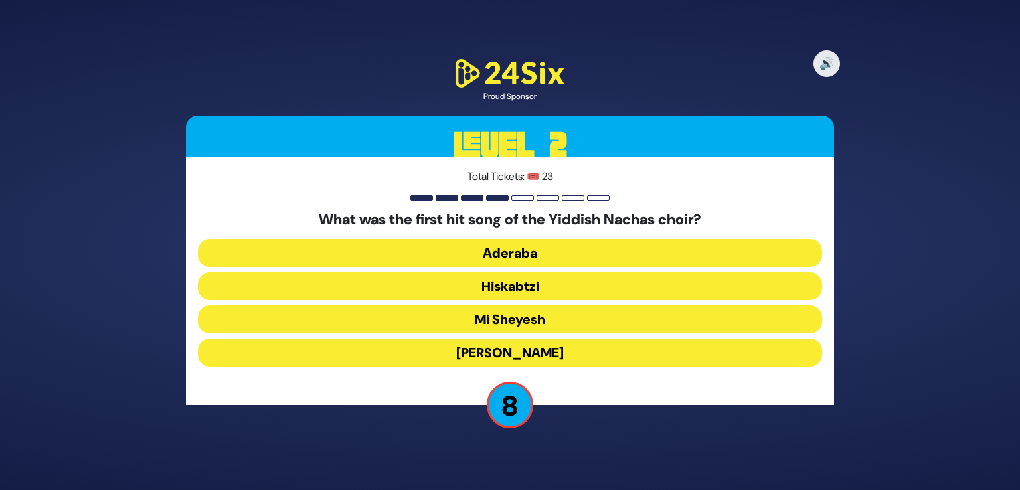
click at [545, 282] on button "Hiskabtzi" at bounding box center [510, 286] width 625 height 28
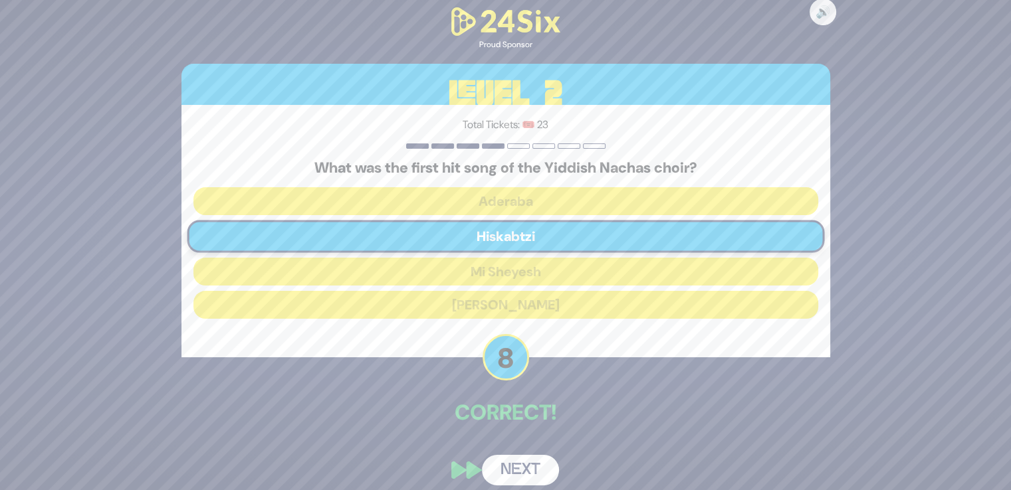
click at [534, 462] on button "Next" at bounding box center [520, 470] width 77 height 31
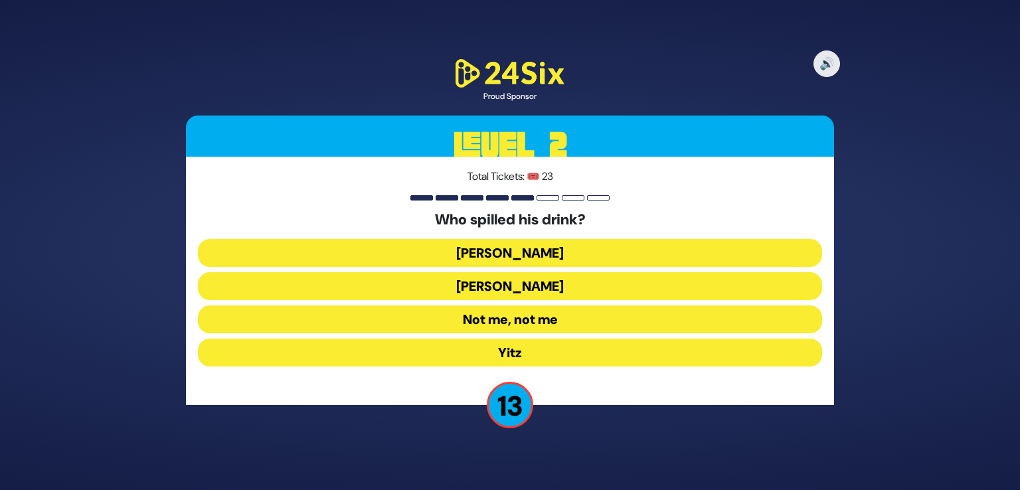
click at [527, 251] on button "Asher Zelig" at bounding box center [510, 253] width 625 height 28
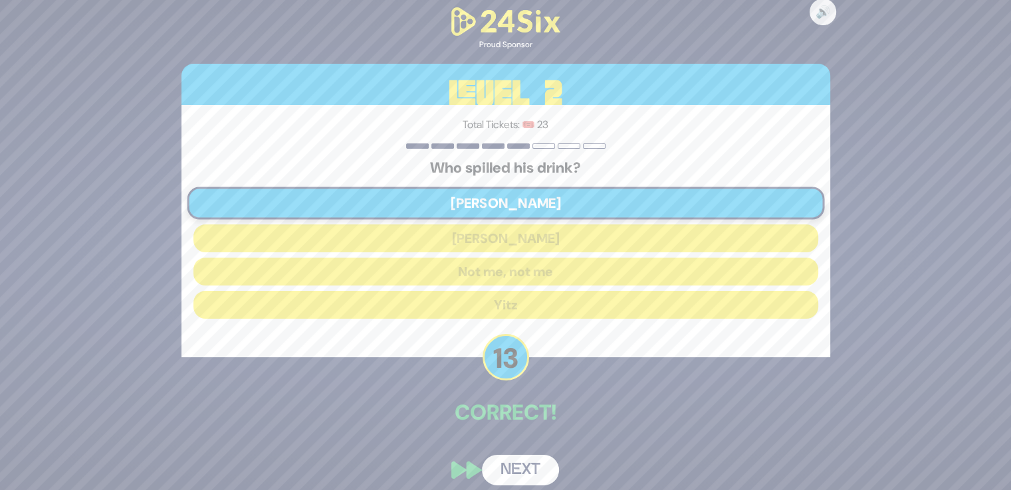
click at [529, 475] on button "Next" at bounding box center [520, 470] width 77 height 31
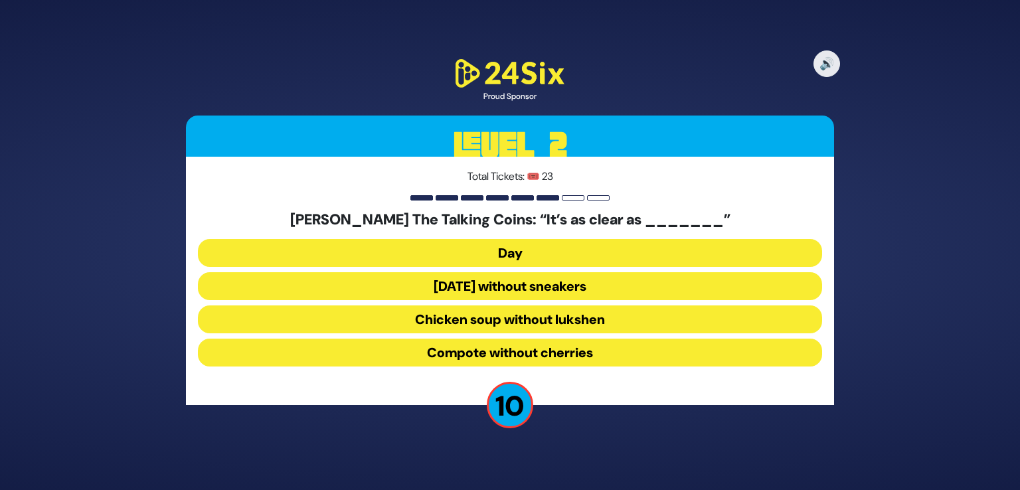
click at [537, 316] on button "Chicken soup without lukshen" at bounding box center [510, 320] width 625 height 28
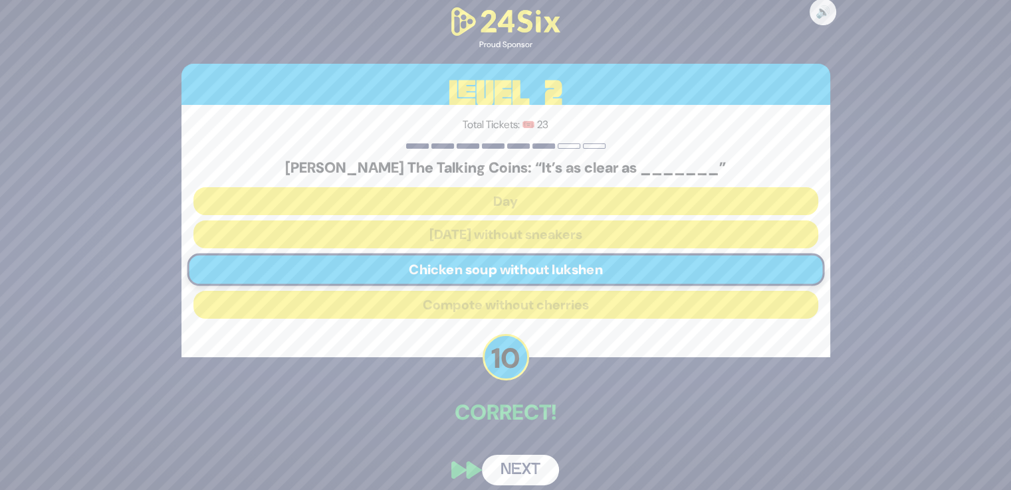
click at [531, 471] on button "Next" at bounding box center [520, 470] width 77 height 31
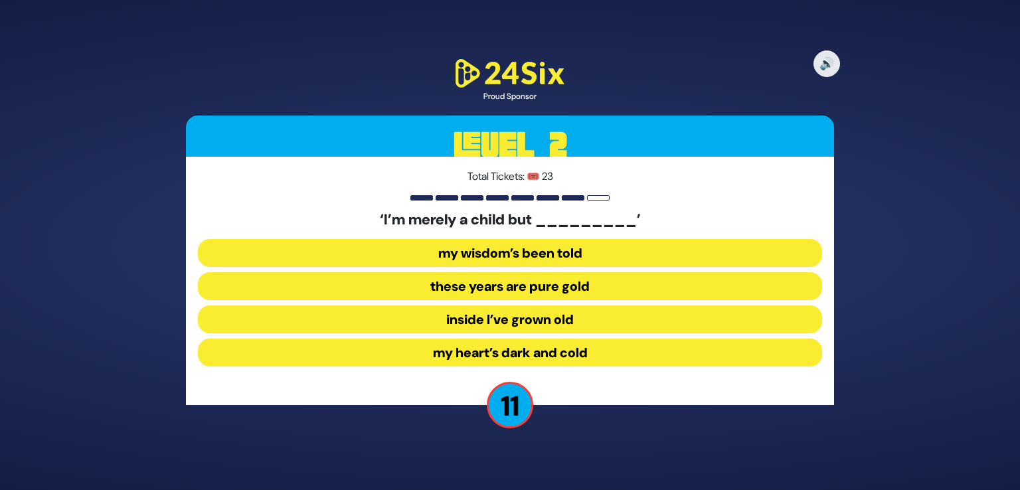
click at [575, 315] on button "inside I’ve grown old" at bounding box center [510, 320] width 625 height 28
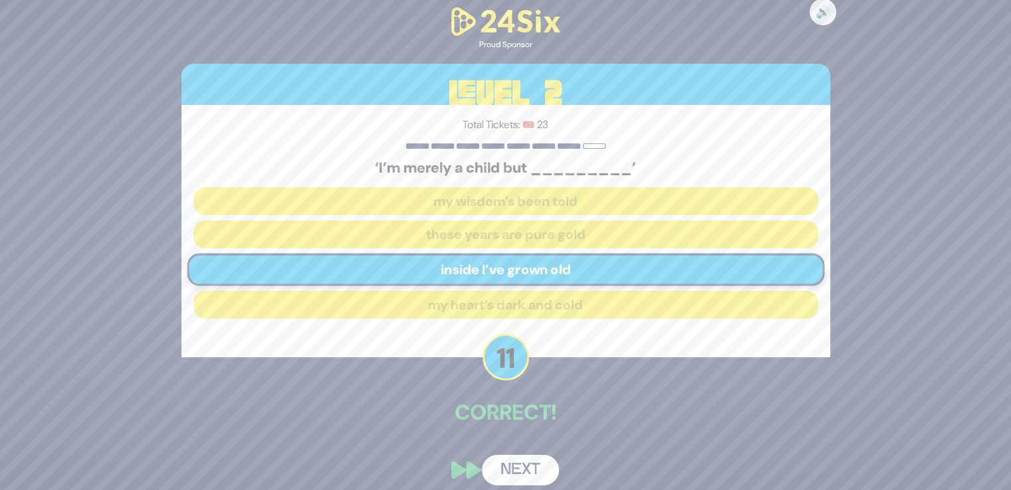
click at [526, 463] on button "Next" at bounding box center [520, 470] width 77 height 31
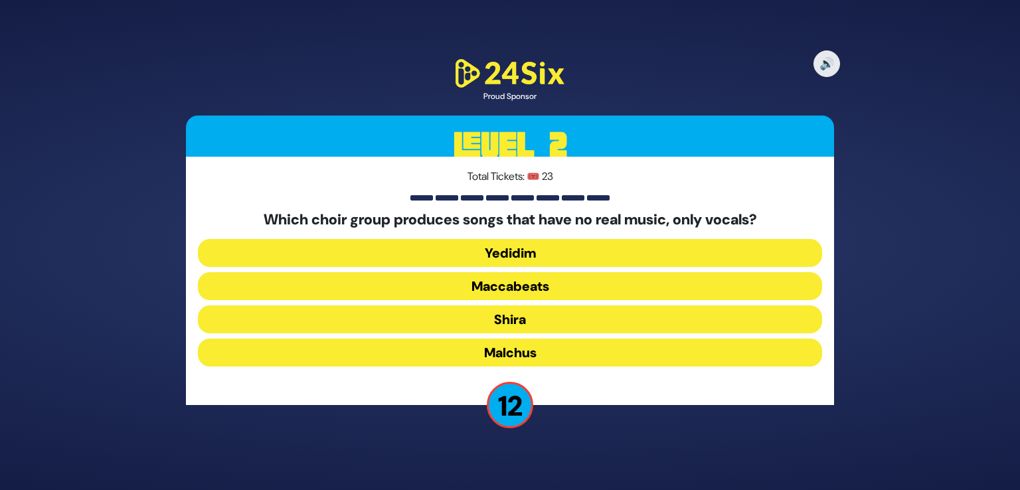
click at [527, 285] on button "Maccabeats" at bounding box center [510, 286] width 625 height 28
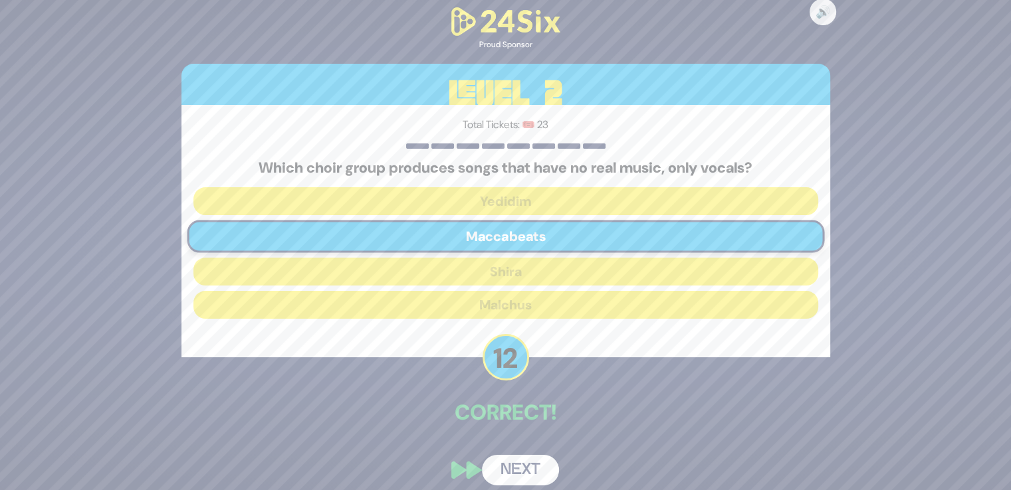
click at [524, 458] on button "Next" at bounding box center [520, 470] width 77 height 31
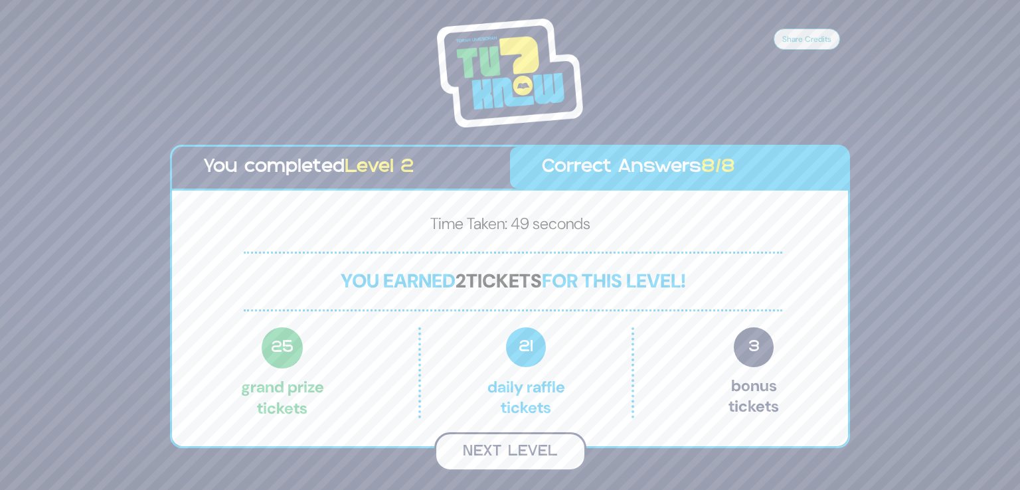
click at [526, 446] on button "Next Level" at bounding box center [511, 452] width 152 height 39
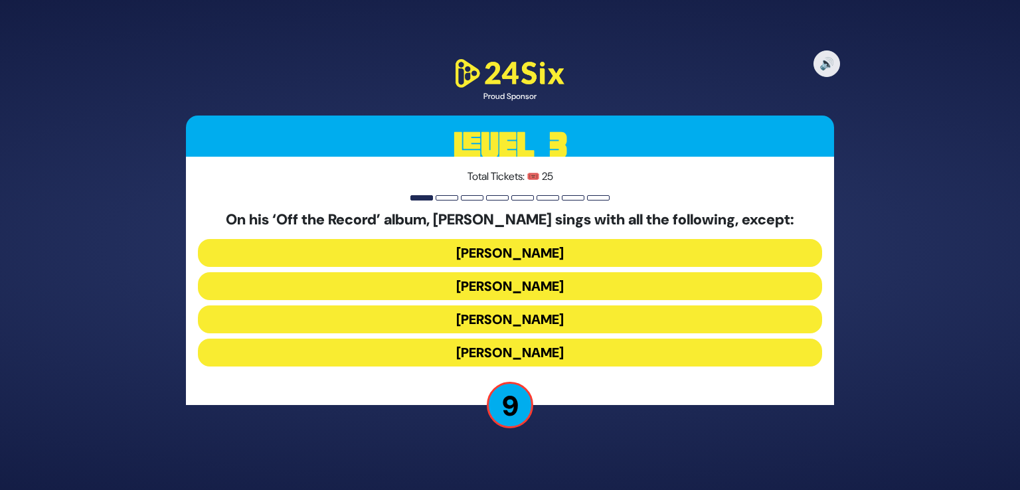
click at [536, 281] on button "Dovi Meisels" at bounding box center [510, 286] width 625 height 28
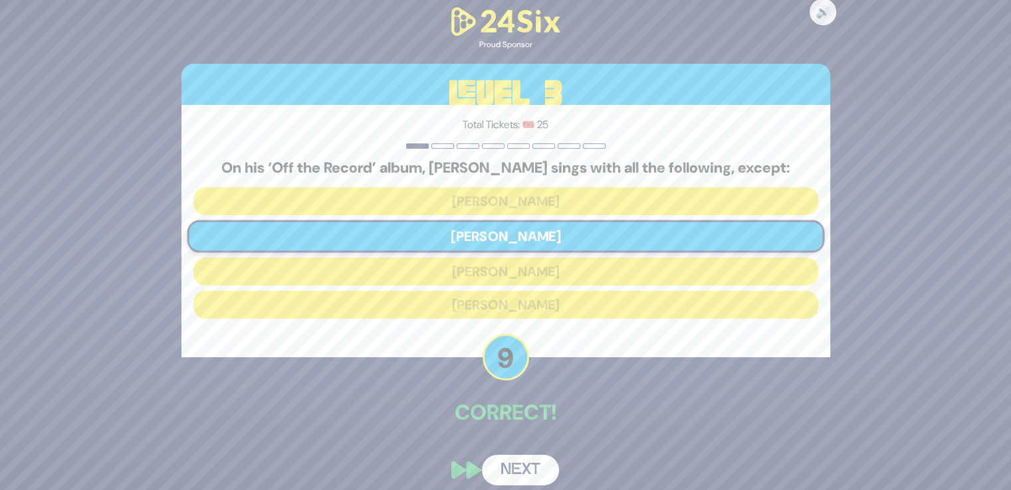
click at [520, 463] on button "Next" at bounding box center [520, 470] width 77 height 31
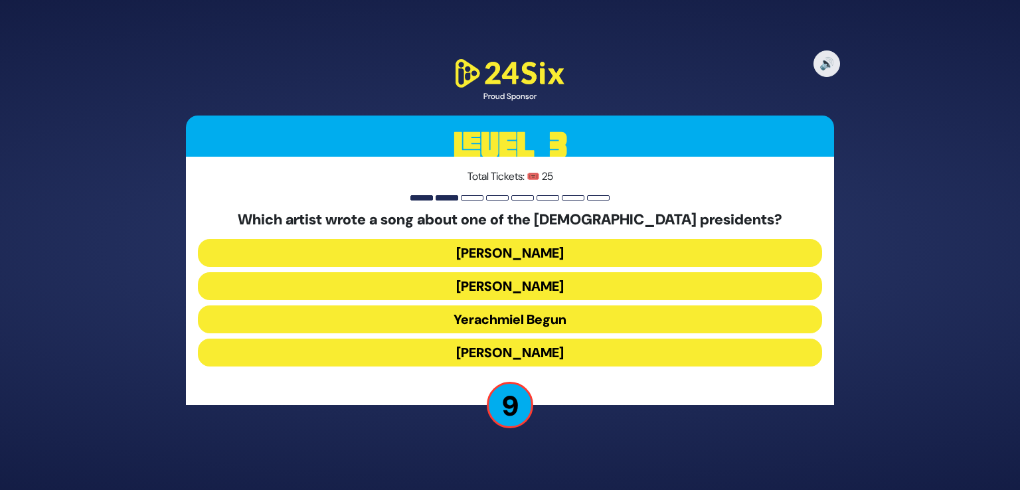
click at [547, 320] on button "Yerachmiel Begun" at bounding box center [510, 320] width 625 height 28
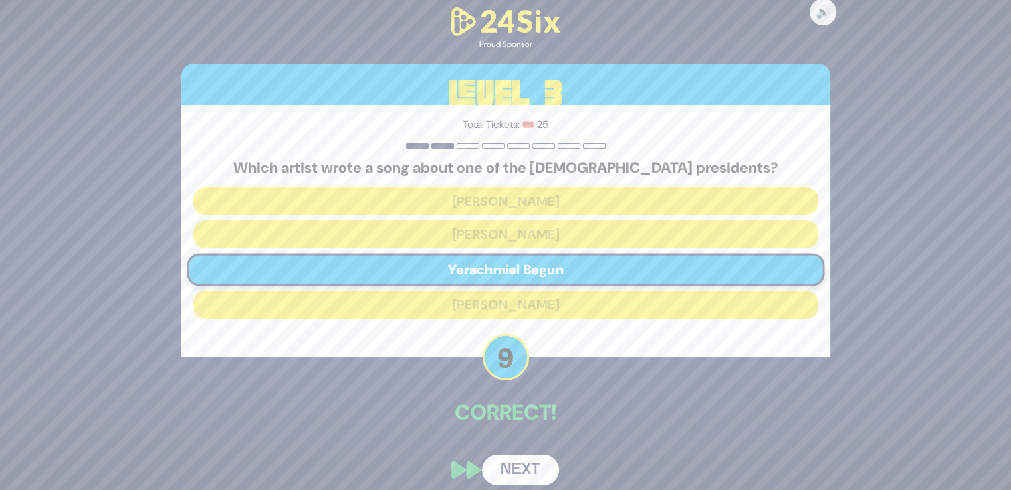
click at [528, 465] on button "Next" at bounding box center [520, 470] width 77 height 31
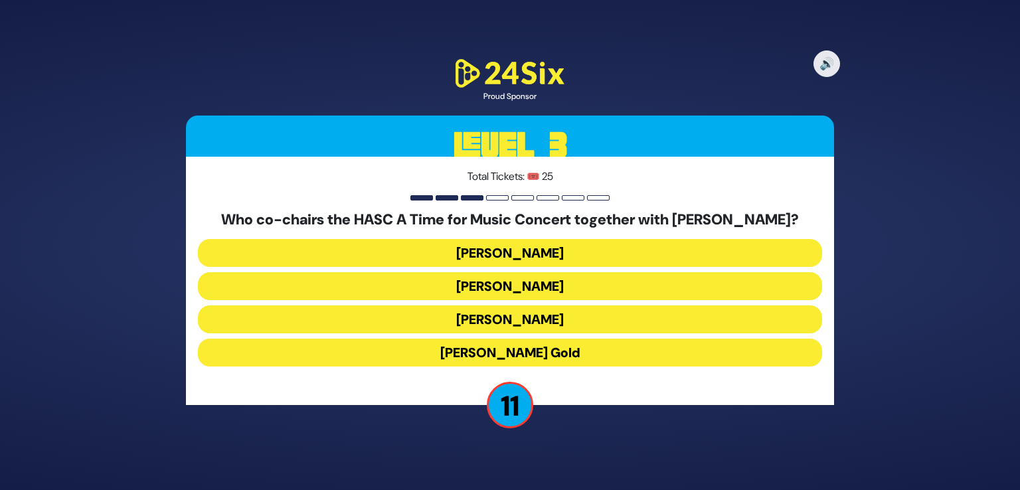
click at [545, 250] on button "Nachum Toker" at bounding box center [510, 253] width 625 height 28
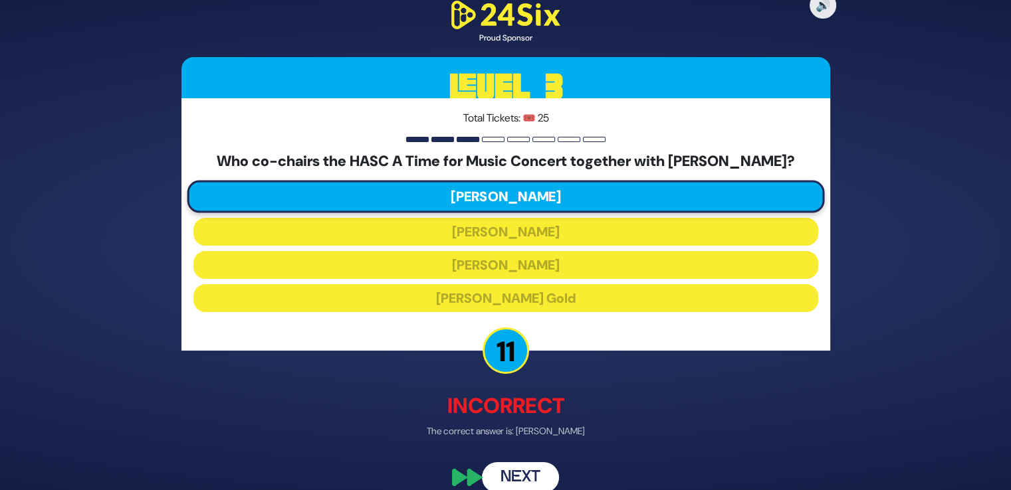
click at [521, 471] on button "Next" at bounding box center [520, 477] width 77 height 31
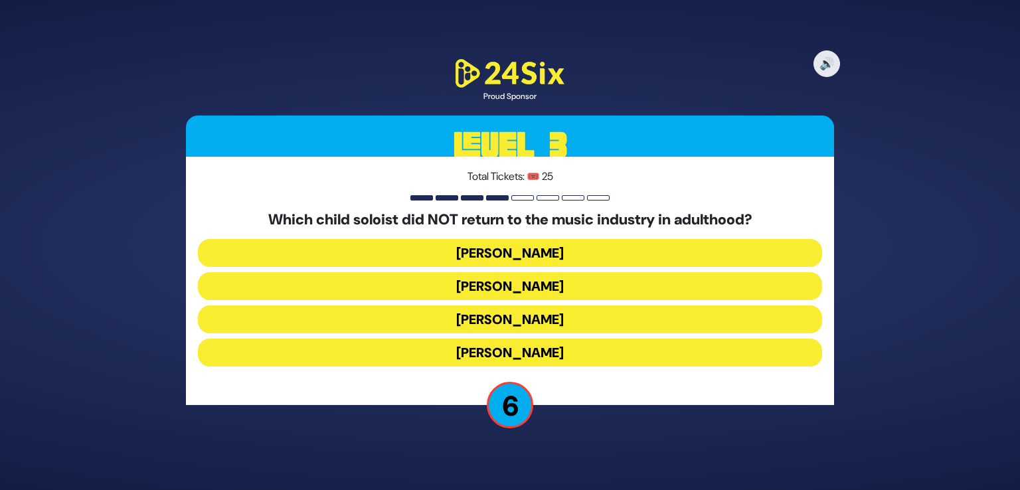
click at [549, 316] on button "Shaul Elson" at bounding box center [510, 320] width 625 height 28
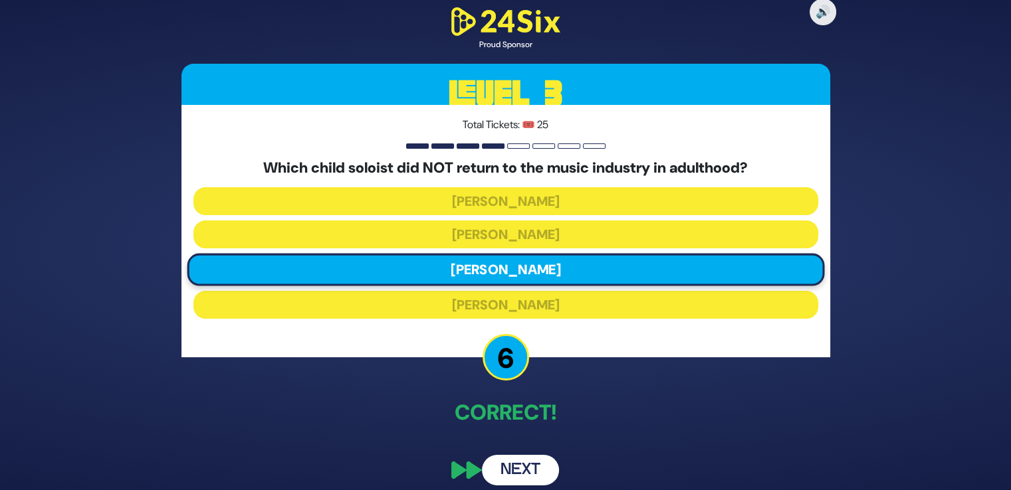
click at [504, 467] on button "Next" at bounding box center [520, 470] width 77 height 31
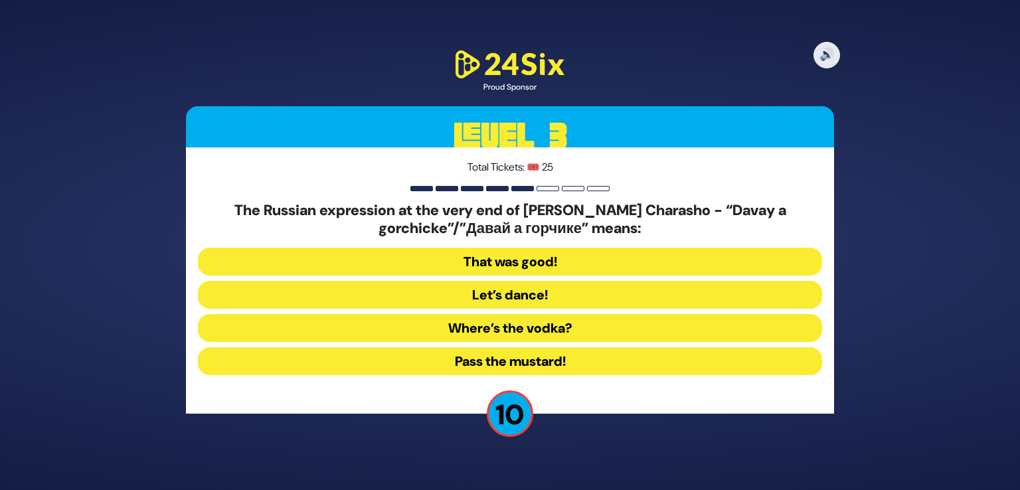
click at [535, 264] on button "That was good!" at bounding box center [510, 262] width 625 height 28
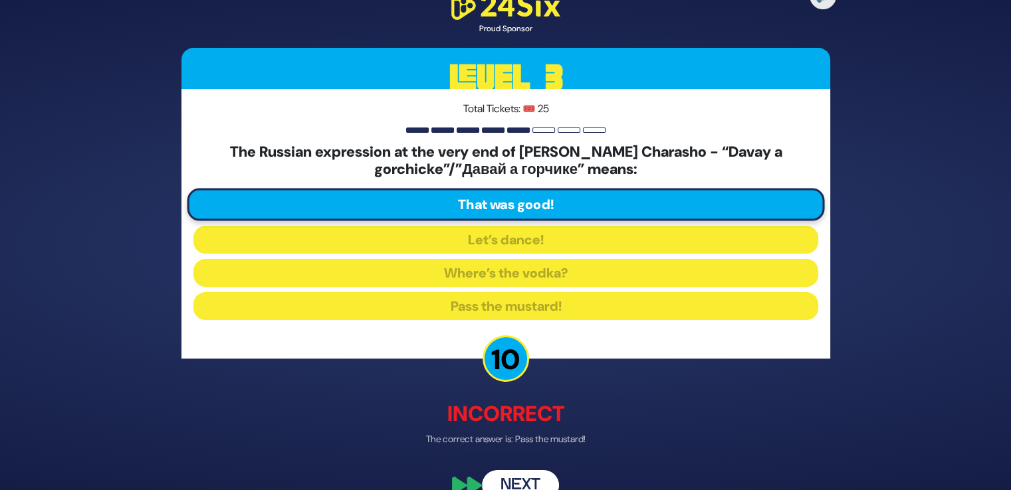
click at [532, 479] on button "Next" at bounding box center [520, 486] width 77 height 31
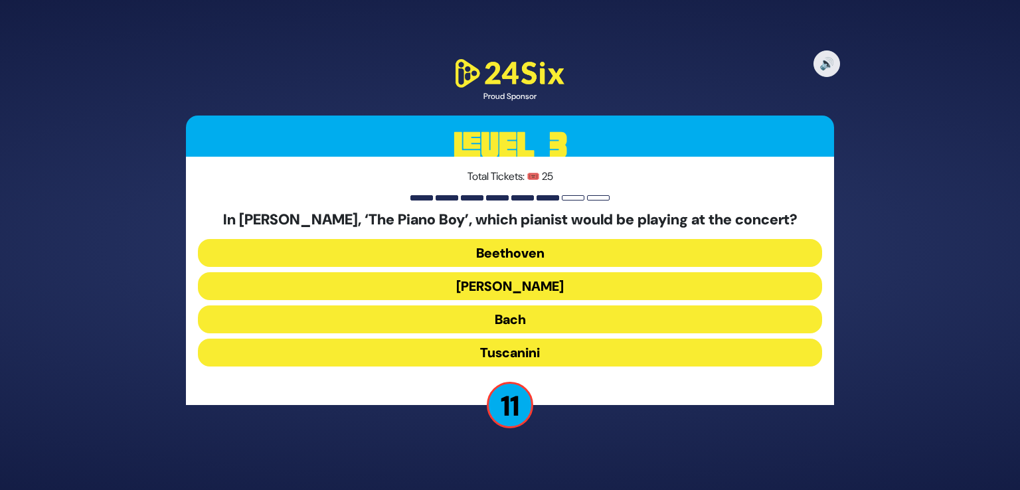
click at [534, 284] on button "Paderewski" at bounding box center [510, 286] width 625 height 28
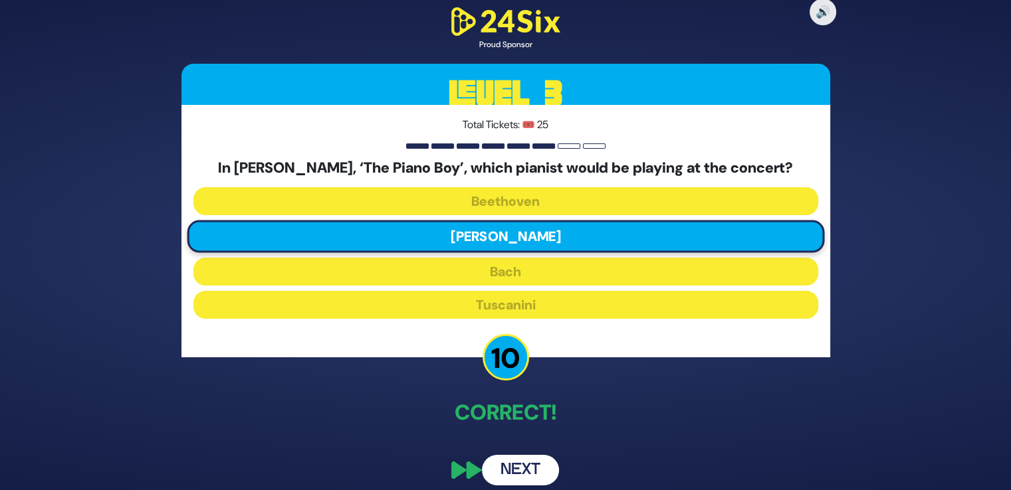
click at [519, 467] on button "Next" at bounding box center [520, 470] width 77 height 31
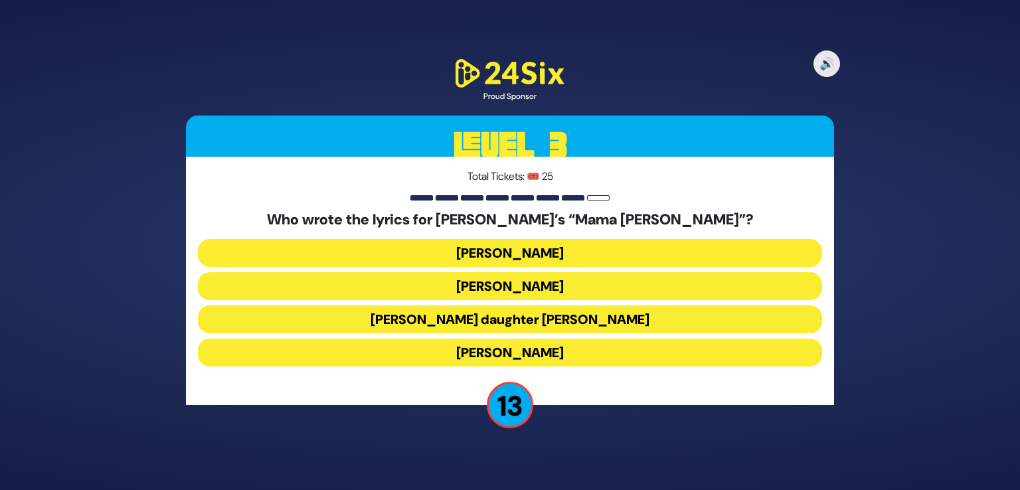
click at [508, 317] on button "Abie Rotenberg’s daughter Bella Levitan" at bounding box center [510, 320] width 625 height 28
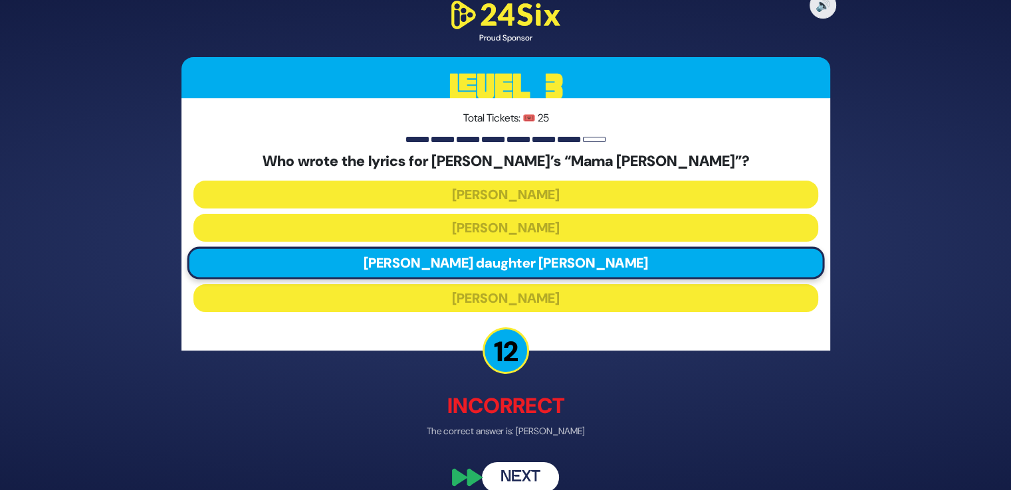
click at [531, 476] on button "Next" at bounding box center [520, 477] width 77 height 31
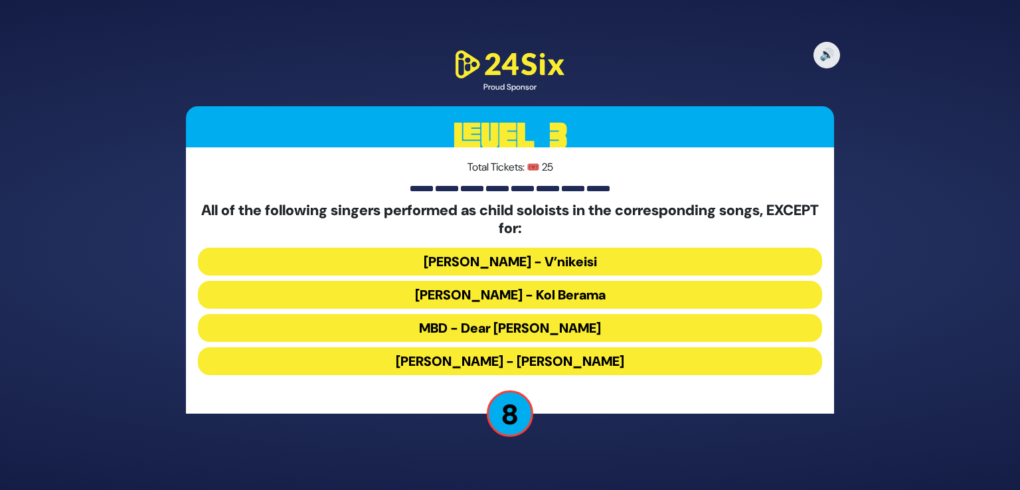
click at [582, 324] on button "MBD - Dear Nikolai" at bounding box center [510, 328] width 625 height 28
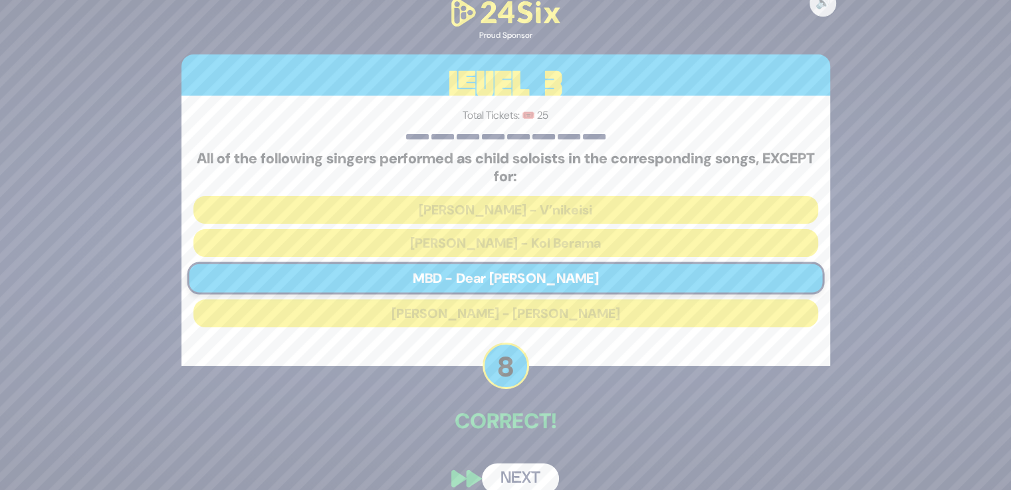
click at [531, 467] on button "Next" at bounding box center [520, 479] width 77 height 31
